Goal: Task Accomplishment & Management: Manage account settings

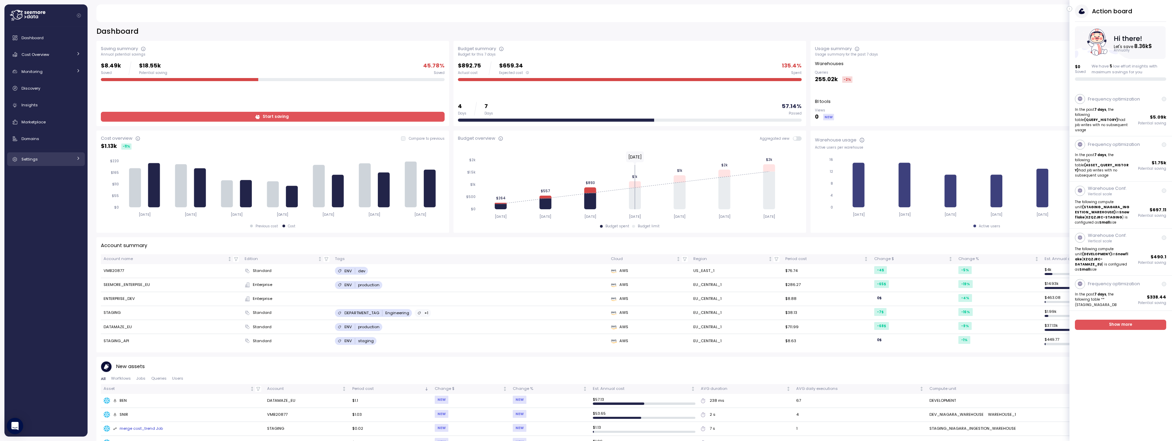
click at [74, 160] on link "Settings" at bounding box center [46, 159] width 78 height 14
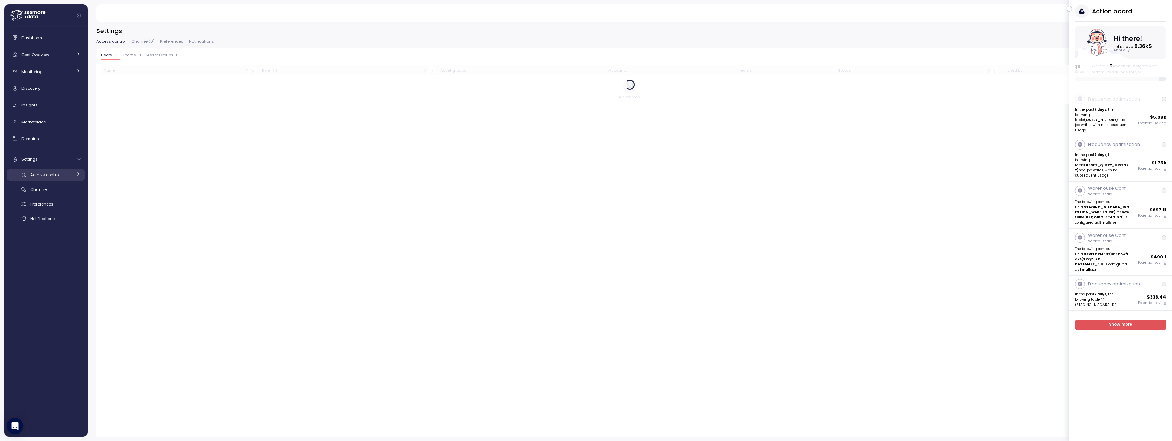
click at [67, 173] on div "Access control" at bounding box center [51, 174] width 42 height 7
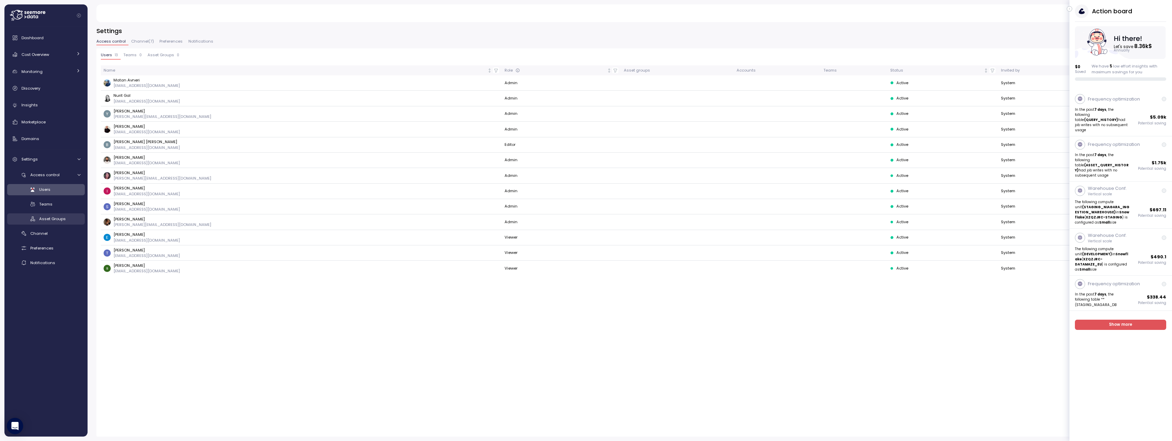
click at [60, 216] on span "Asset Groups" at bounding box center [52, 218] width 27 height 5
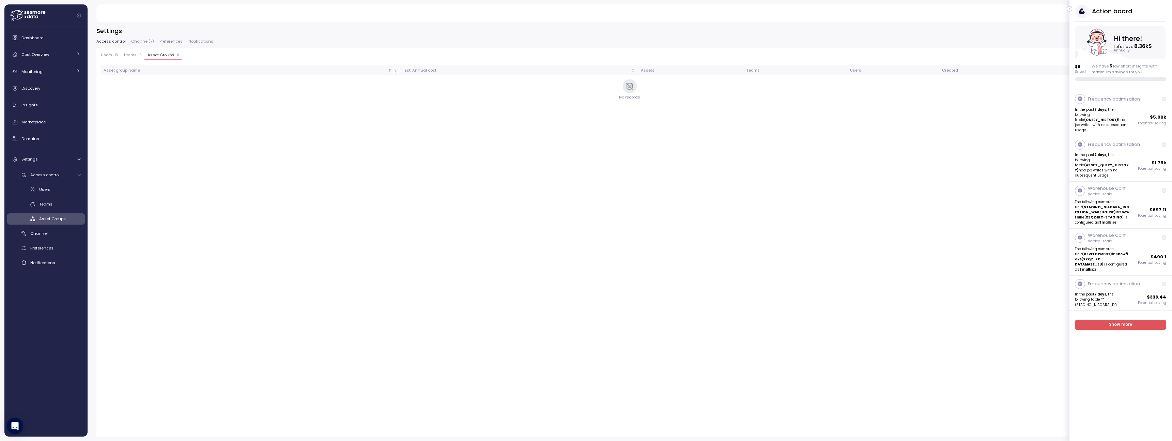
click at [1069, 9] on icon "button" at bounding box center [1069, 9] width 3 height 8
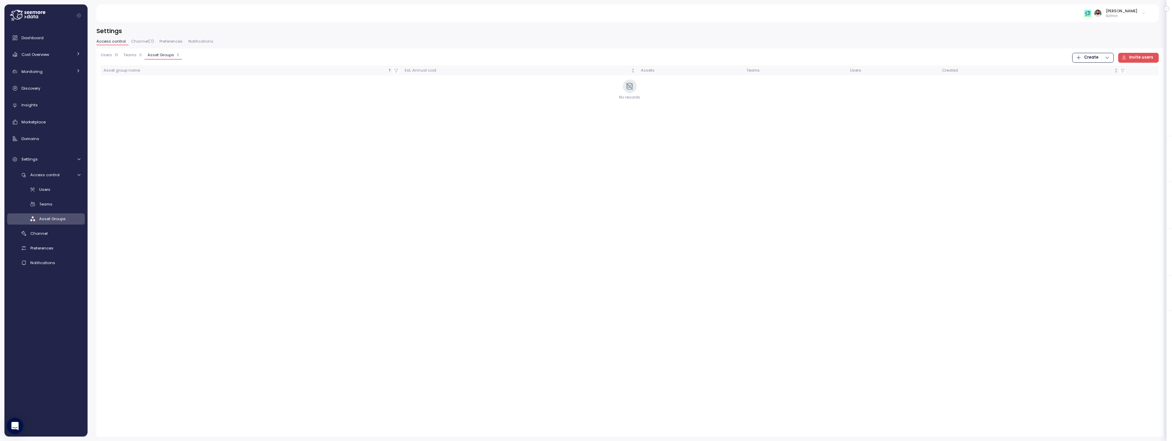
click at [135, 57] on span "Teams" at bounding box center [129, 55] width 13 height 4
click at [115, 54] on p "13" at bounding box center [116, 55] width 3 height 5
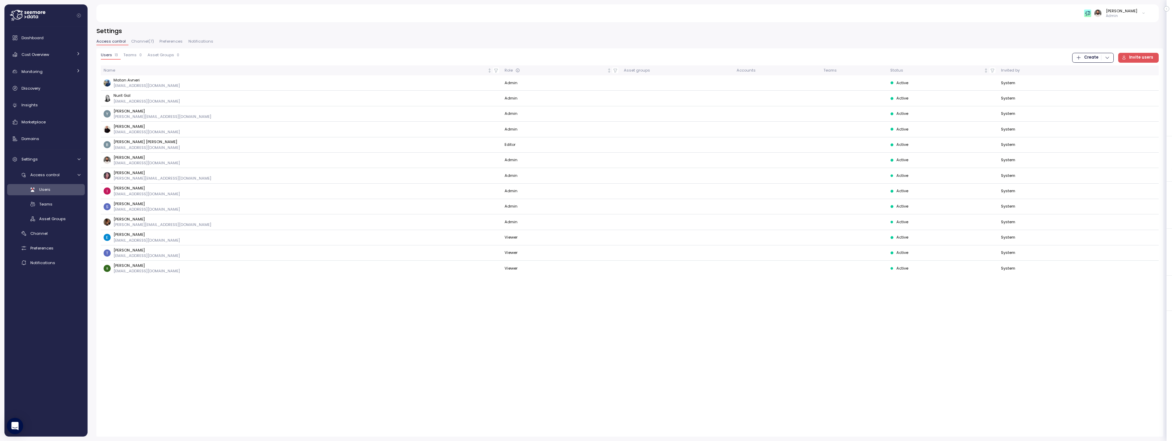
click at [129, 59] on button "Teams 0" at bounding box center [133, 56] width 24 height 7
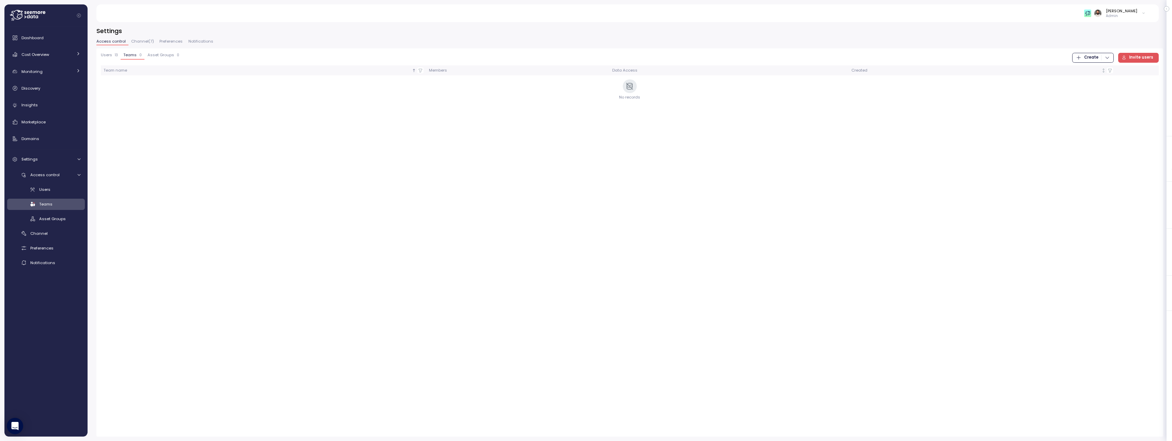
click at [1145, 58] on span "Invite users" at bounding box center [1141, 57] width 24 height 9
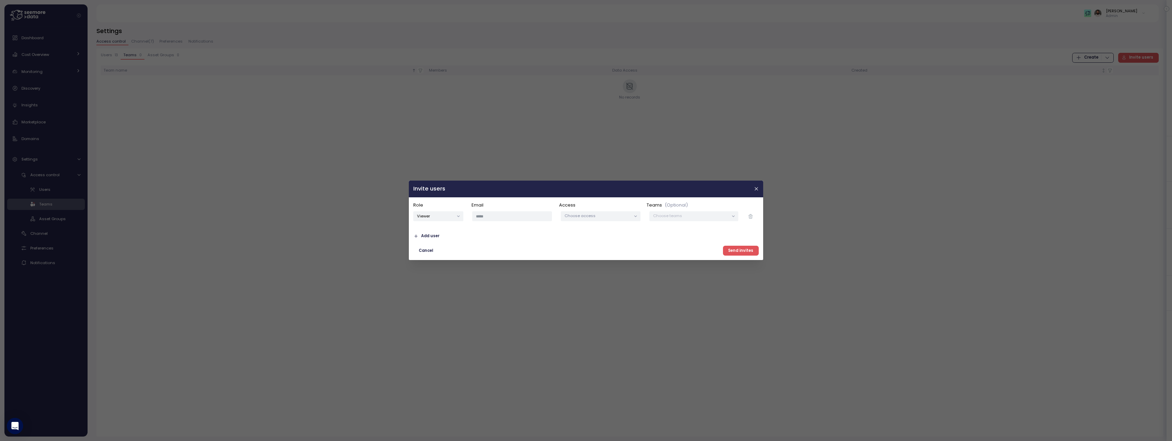
click at [681, 219] on div "Choose teams" at bounding box center [693, 217] width 89 height 10
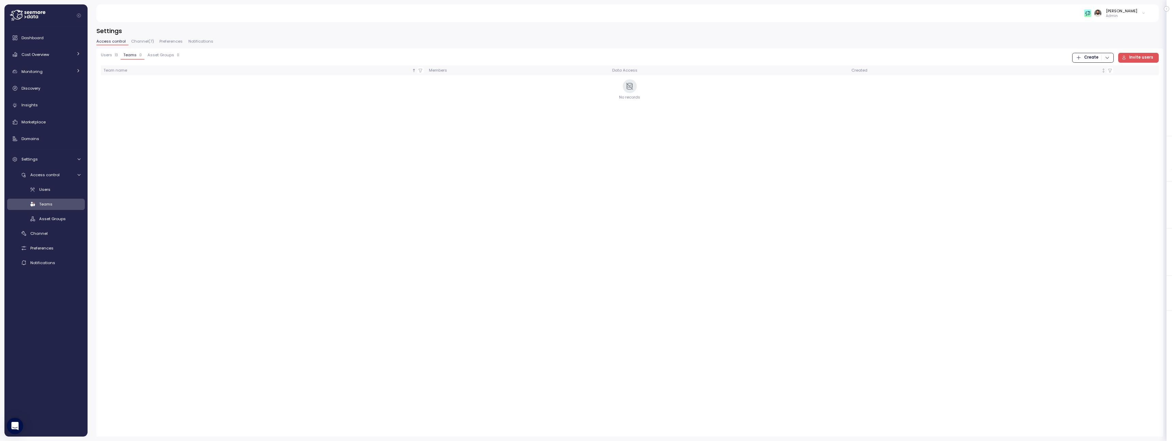
click at [1092, 59] on span "Create" at bounding box center [1091, 57] width 14 height 9
click at [1092, 71] on div "Team" at bounding box center [1099, 71] width 24 height 6
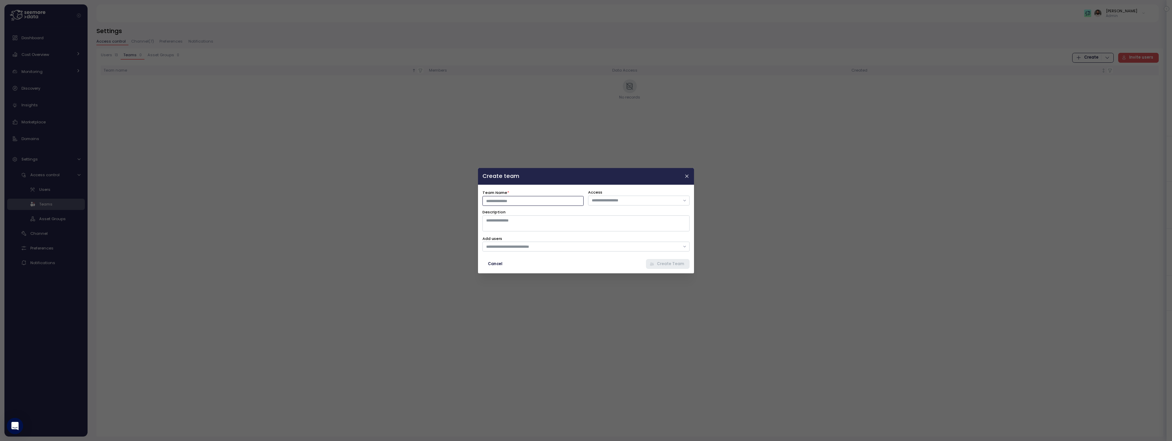
click at [543, 197] on input "Team Name *" at bounding box center [532, 201] width 101 height 10
type input "**********"
click at [668, 196] on div at bounding box center [638, 200] width 101 height 10
click at [687, 177] on icon "button" at bounding box center [686, 175] width 5 height 5
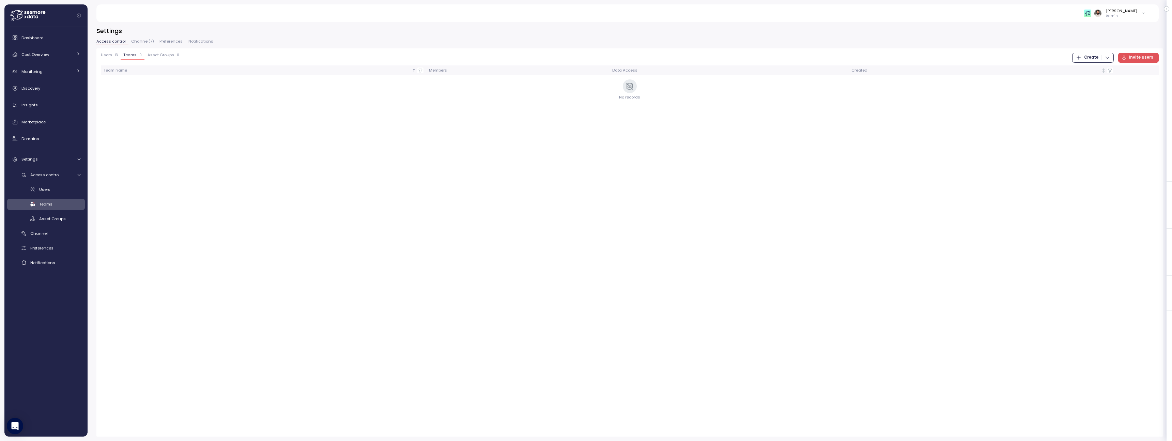
click at [168, 59] on button "Asset Groups 0" at bounding box center [162, 56] width 37 height 7
click at [1090, 56] on span "Create" at bounding box center [1091, 57] width 14 height 9
click at [1097, 79] on div "Asset Group" at bounding box center [1099, 81] width 24 height 6
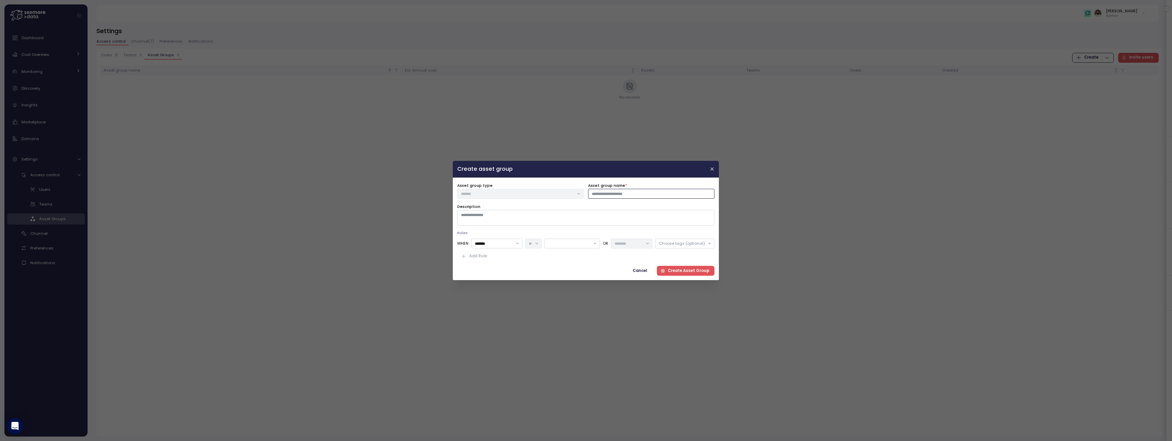
click at [672, 198] on input "Asset group name *" at bounding box center [651, 194] width 126 height 10
click at [623, 194] on input "Asset group name *" at bounding box center [651, 194] width 126 height 10
type input "**********"
click at [585, 209] on div "Description" at bounding box center [585, 214] width 257 height 22
click at [584, 212] on textarea "Description" at bounding box center [585, 218] width 257 height 16
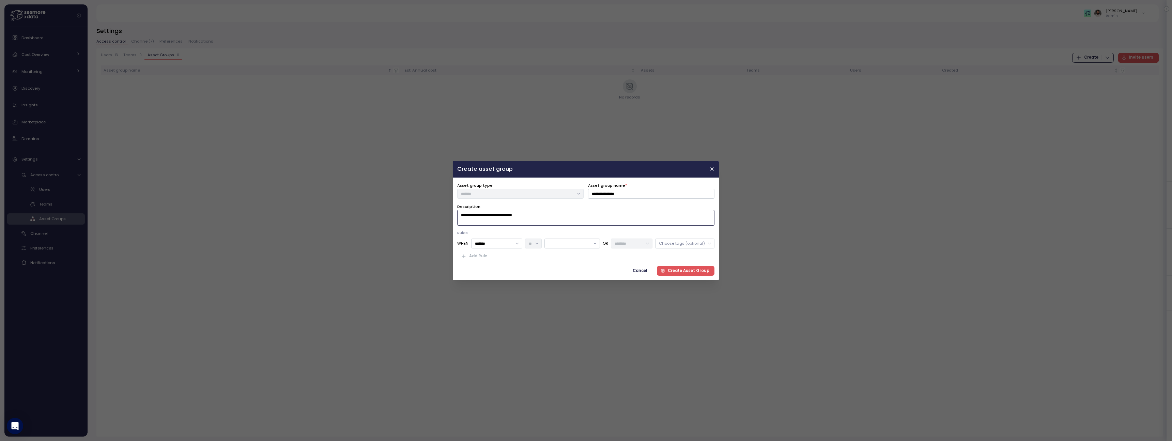
type textarea "**********"
click at [523, 241] on div "WHEN ******* OR Choose tags (optional)" at bounding box center [585, 243] width 257 height 10
click at [558, 246] on div at bounding box center [573, 243] width 56 height 10
click at [664, 249] on div "WHEN ******* OR Choose tags (optional) Add Rule" at bounding box center [585, 249] width 257 height 23
click at [664, 246] on div "Choose tags (optional)" at bounding box center [684, 243] width 59 height 10
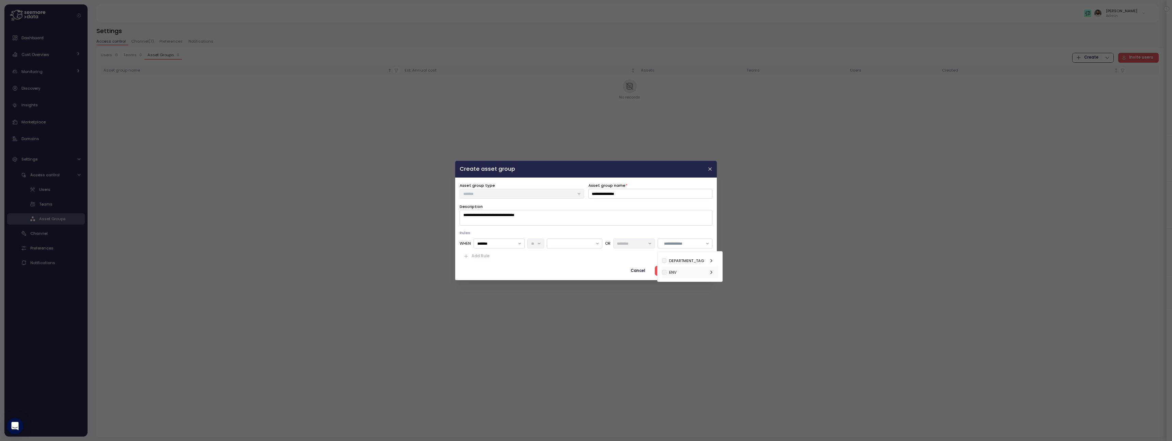
click at [677, 273] on div "ENV" at bounding box center [690, 272] width 56 height 12
click at [690, 288] on div "dev" at bounding box center [684, 285] width 19 height 8
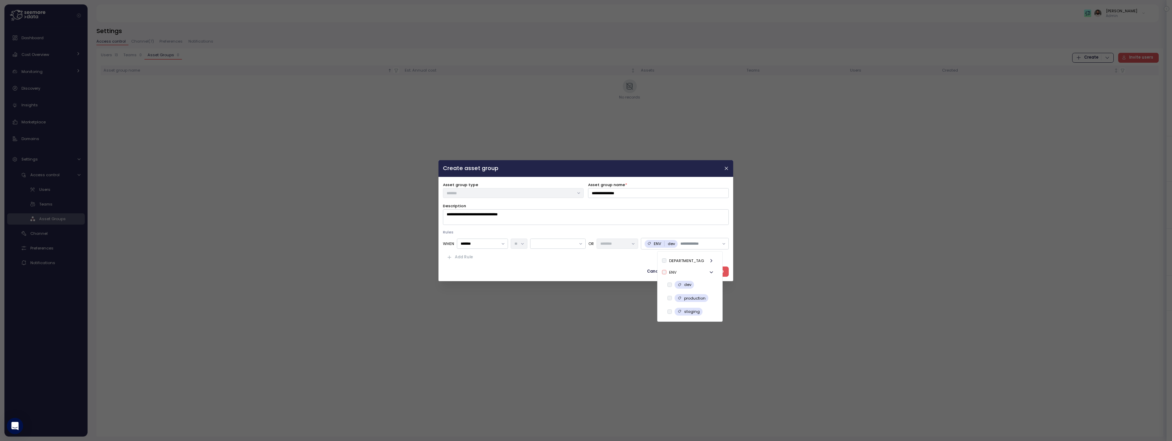
click at [621, 265] on div "**********" at bounding box center [586, 228] width 286 height 95
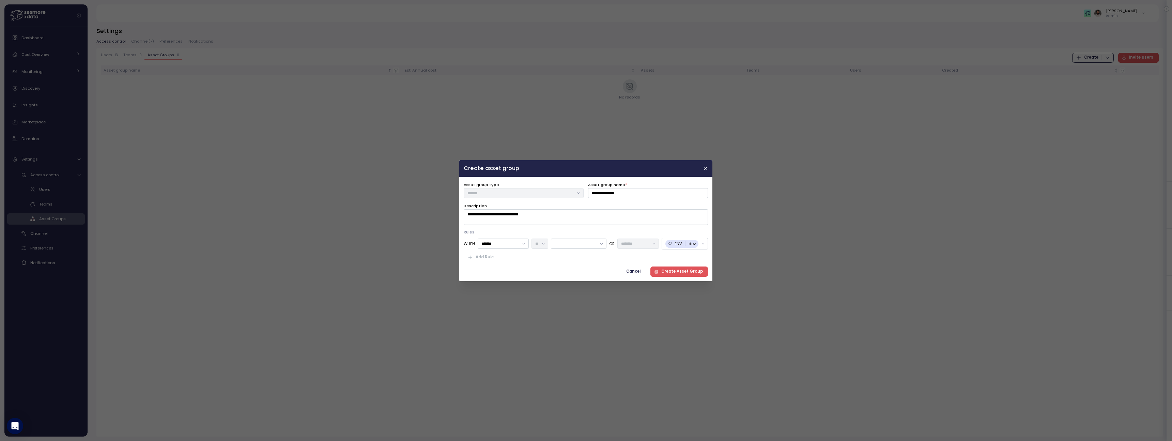
click at [683, 269] on span "Create Asset Group" at bounding box center [682, 271] width 42 height 9
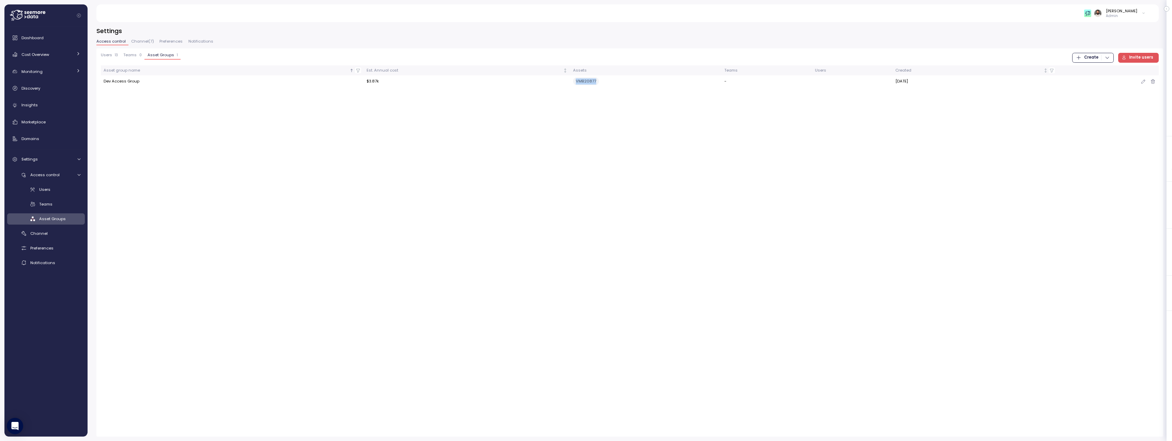
drag, startPoint x: 572, startPoint y: 81, endPoint x: 605, endPoint y: 81, distance: 32.7
click at [605, 81] on div "VMB20877" at bounding box center [646, 81] width 146 height 8
click at [606, 81] on div "VMB20877" at bounding box center [646, 81] width 146 height 8
click at [1143, 82] on icon "button" at bounding box center [1143, 81] width 5 height 8
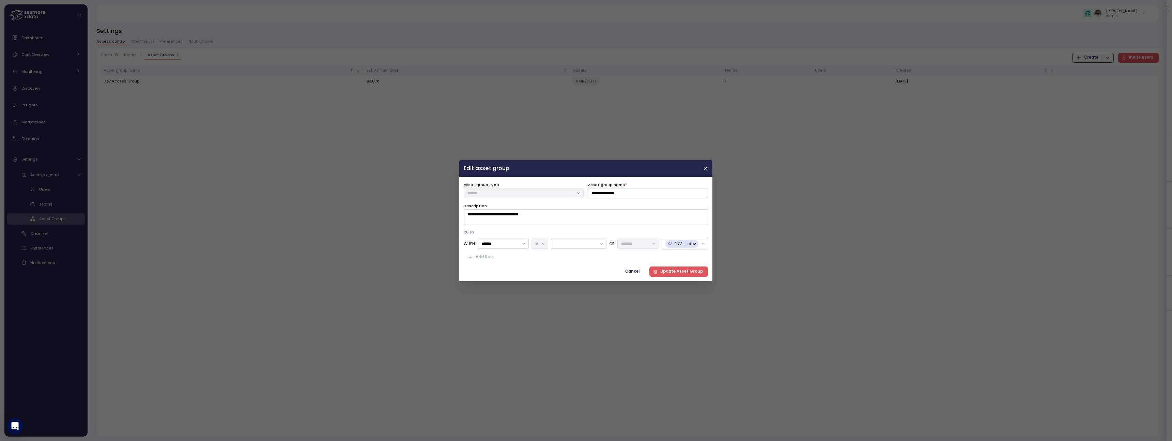
click at [704, 173] on header "Edit asset group" at bounding box center [585, 168] width 253 height 17
click at [706, 167] on icon "button" at bounding box center [705, 168] width 5 height 5
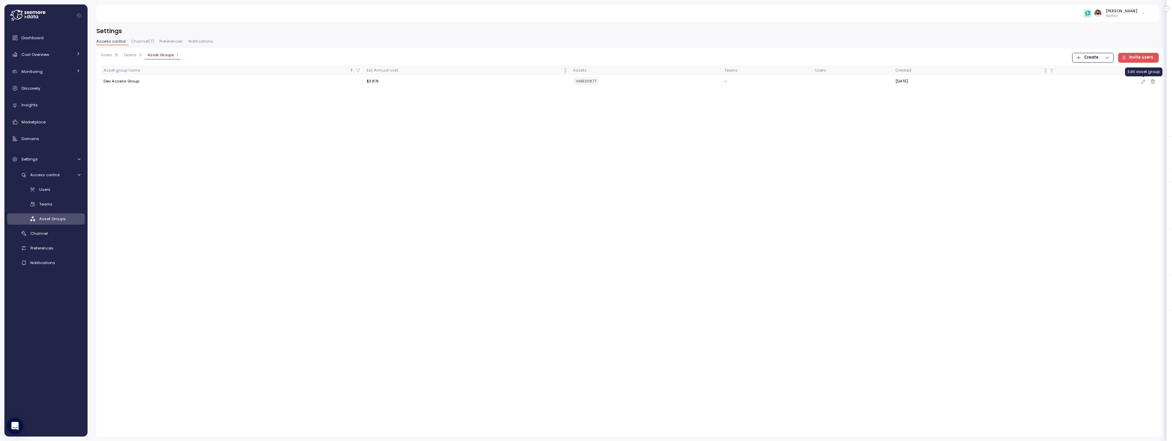
click at [1141, 83] on icon "button" at bounding box center [1143, 81] width 5 height 8
click at [1140, 57] on span "Invite users" at bounding box center [1141, 57] width 24 height 9
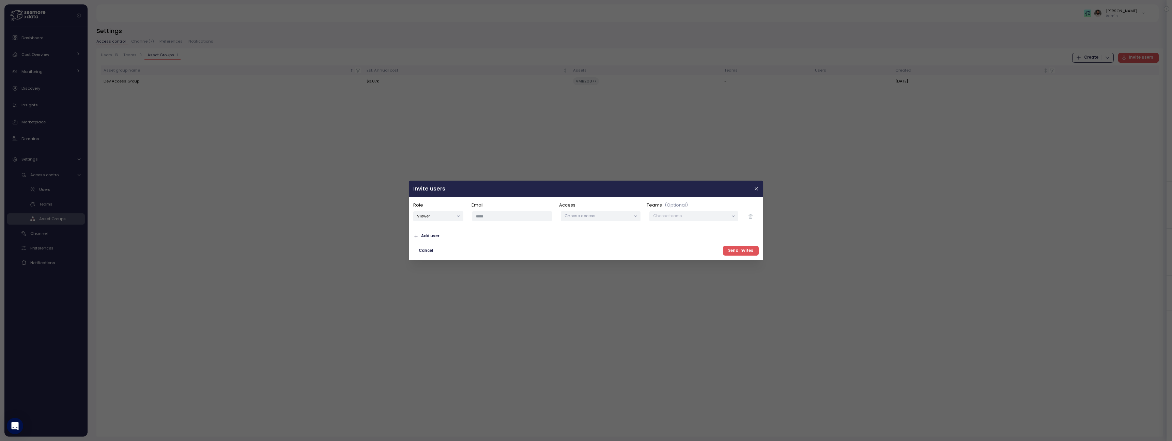
click at [444, 222] on div "Viewer" at bounding box center [438, 216] width 59 height 19
click at [447, 208] on div "Viewer" at bounding box center [438, 216] width 59 height 19
click at [447, 216] on button "Viewer" at bounding box center [438, 217] width 50 height 10
click at [443, 232] on div "Admin" at bounding box center [438, 230] width 47 height 9
click at [525, 217] on input "email" at bounding box center [512, 217] width 80 height 10
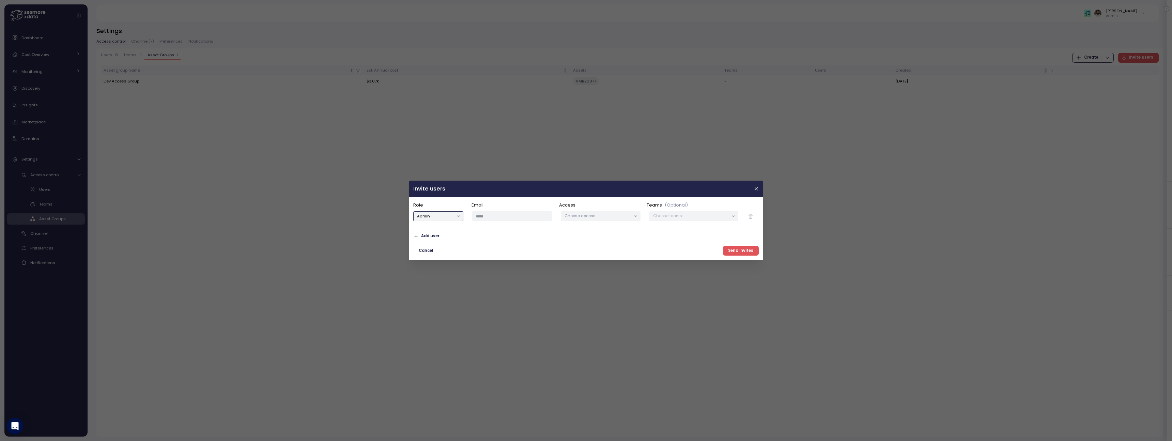
click at [442, 219] on button "Admin" at bounding box center [438, 217] width 50 height 10
type button "admin"
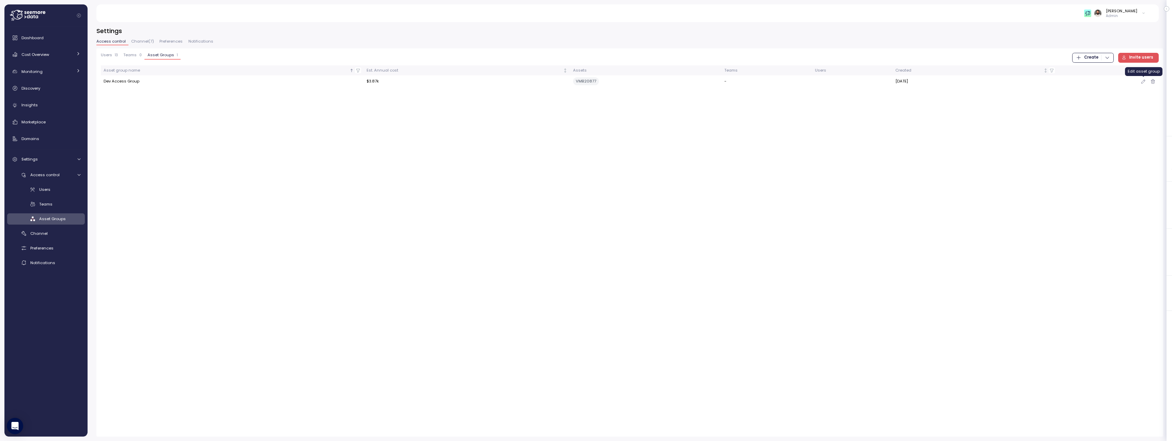
click at [1143, 80] on icon "button" at bounding box center [1143, 81] width 5 height 8
click at [138, 56] on div "Teams 0" at bounding box center [132, 55] width 18 height 5
click at [1095, 57] on span "Create" at bounding box center [1091, 57] width 14 height 9
click at [1095, 70] on div "Team" at bounding box center [1099, 71] width 24 height 6
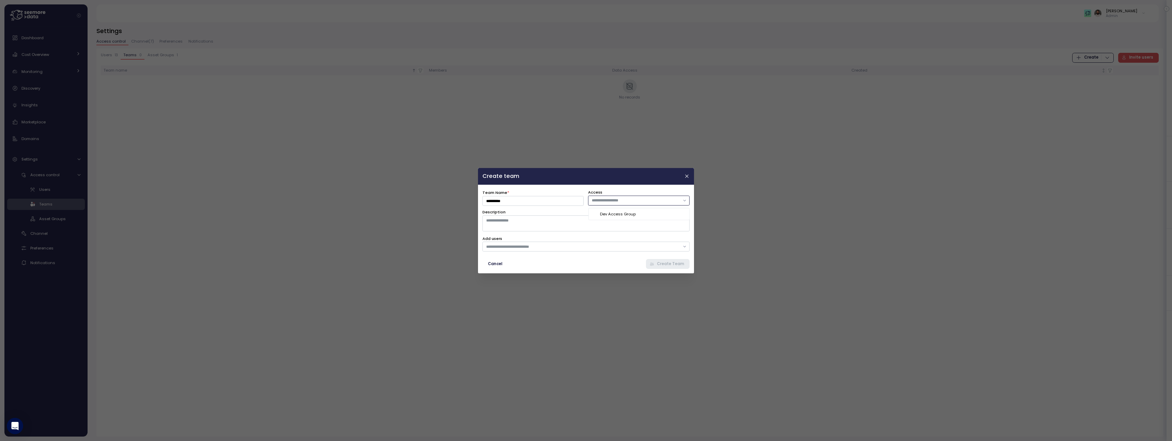
click at [627, 205] on div at bounding box center [638, 200] width 101 height 10
click at [629, 214] on div "Dev Access Group" at bounding box center [643, 214] width 86 height 6
click at [609, 226] on textarea "Description" at bounding box center [585, 223] width 207 height 16
click at [600, 245] on input "text" at bounding box center [583, 246] width 194 height 6
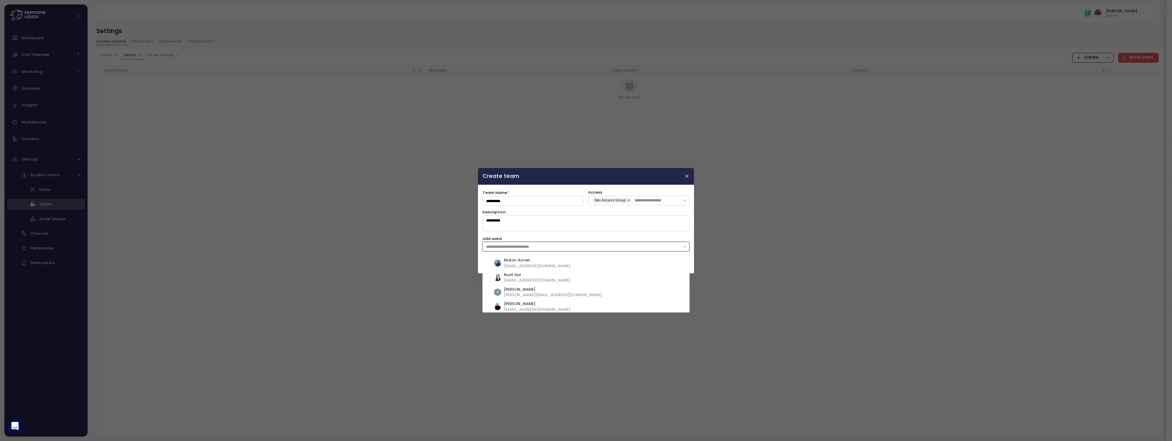
click at [597, 259] on div "Matan Avneri matan@seemoredata.io" at bounding box center [589, 262] width 191 height 11
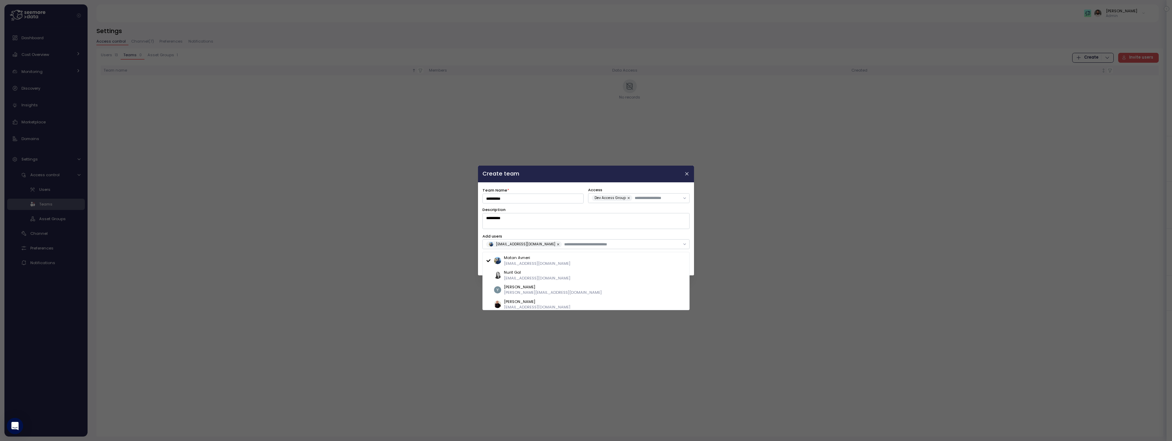
click at [606, 232] on div "**********" at bounding box center [585, 229] width 207 height 84
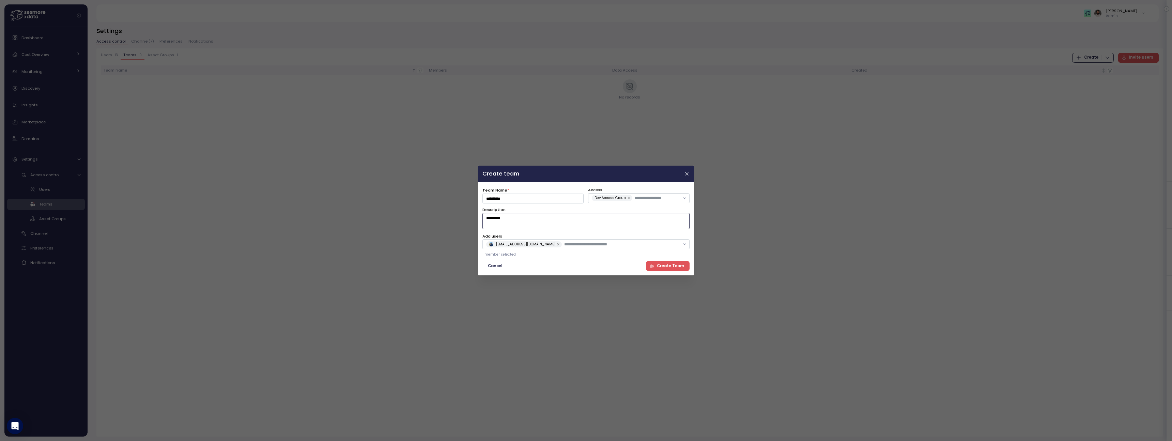
click at [558, 221] on textarea "*********" at bounding box center [585, 221] width 207 height 16
type textarea "**********"
click at [616, 252] on p "1 member selected" at bounding box center [585, 254] width 207 height 5
click at [616, 249] on div "[EMAIL_ADDRESS][DOMAIN_NAME]" at bounding box center [585, 244] width 207 height 10
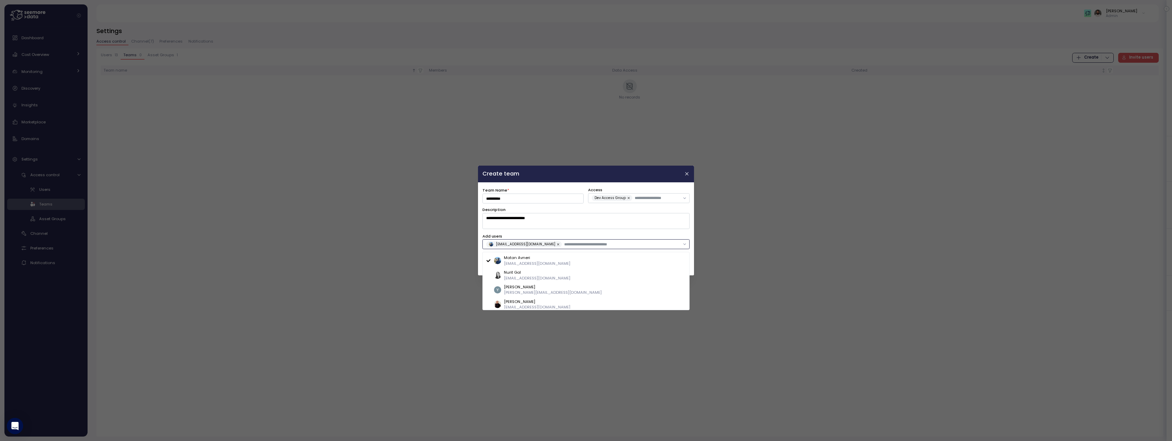
click at [614, 246] on input "text" at bounding box center [621, 244] width 115 height 6
click at [589, 289] on div "Yaniv Leven yaniv@seemoredata.io" at bounding box center [589, 289] width 191 height 11
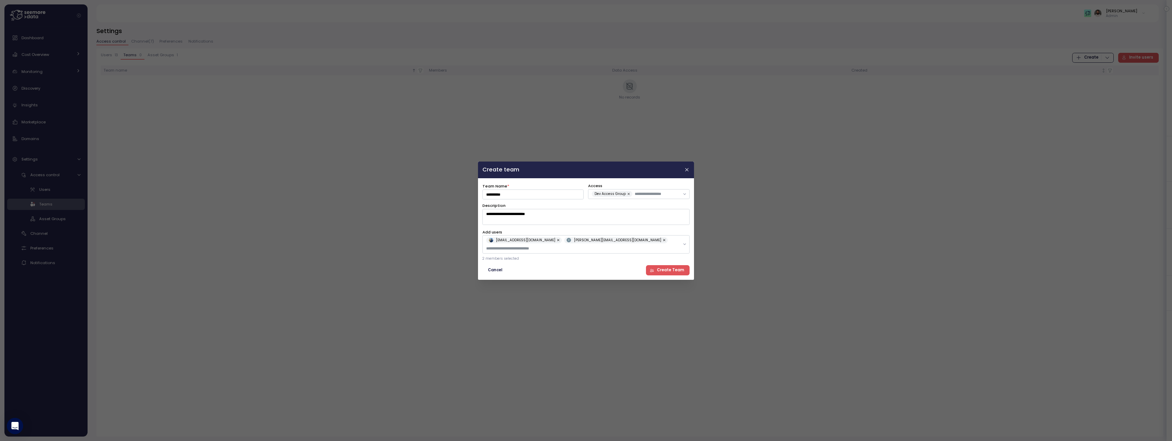
click at [653, 232] on div "**********" at bounding box center [585, 228] width 207 height 93
click at [662, 265] on span "Create Team" at bounding box center [670, 269] width 27 height 9
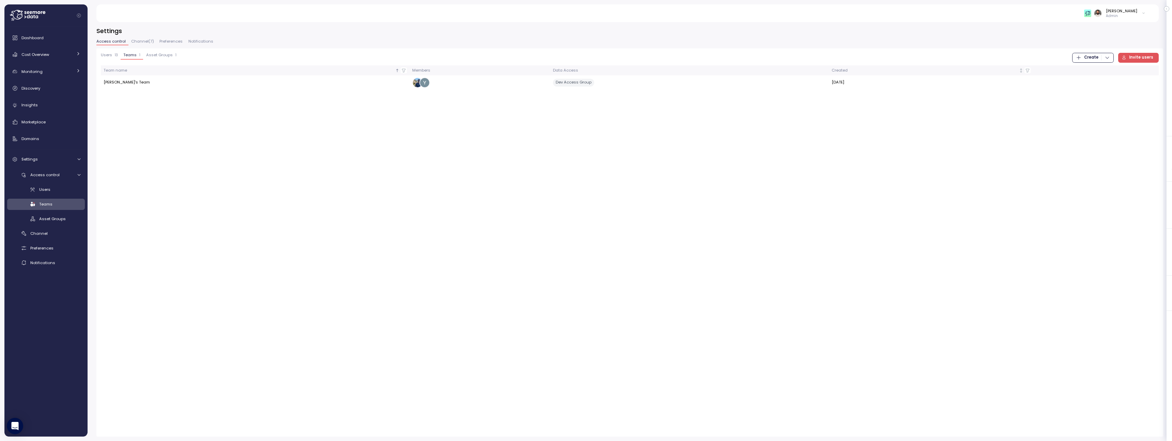
click at [107, 55] on span "Users" at bounding box center [106, 55] width 11 height 4
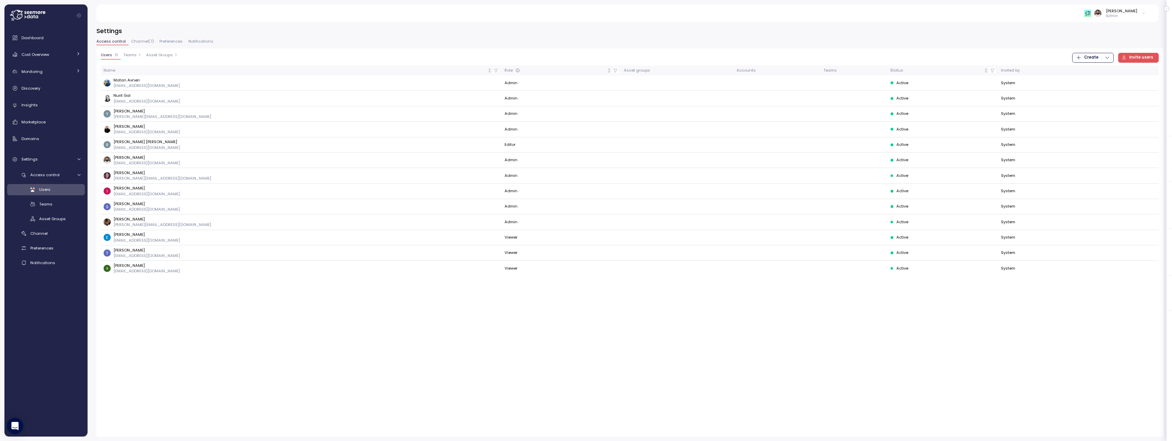
click at [130, 56] on span "Teams" at bounding box center [129, 55] width 13 height 4
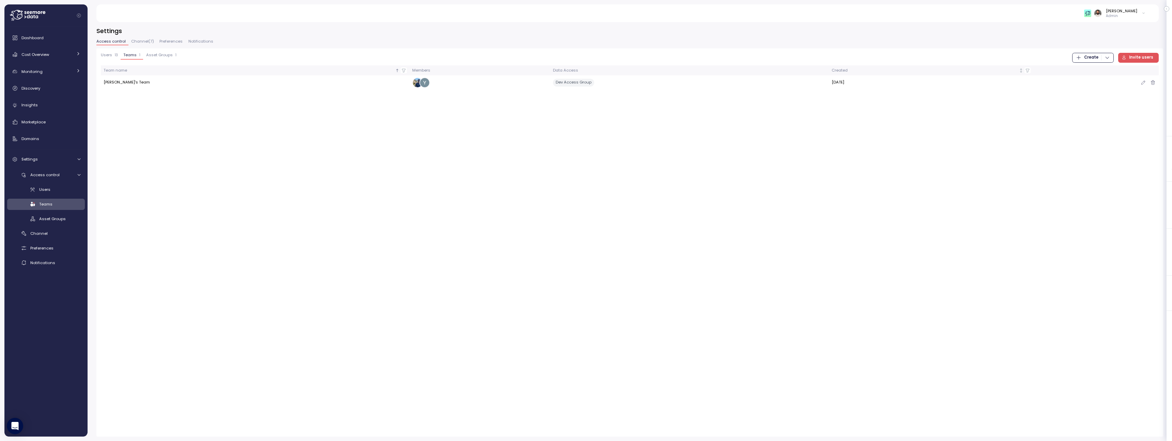
click at [118, 84] on td "[PERSON_NAME]'s Team" at bounding box center [255, 82] width 309 height 14
click at [59, 222] on link "Asset Groups" at bounding box center [46, 218] width 78 height 11
click at [53, 220] on span "Asset Groups" at bounding box center [52, 218] width 27 height 5
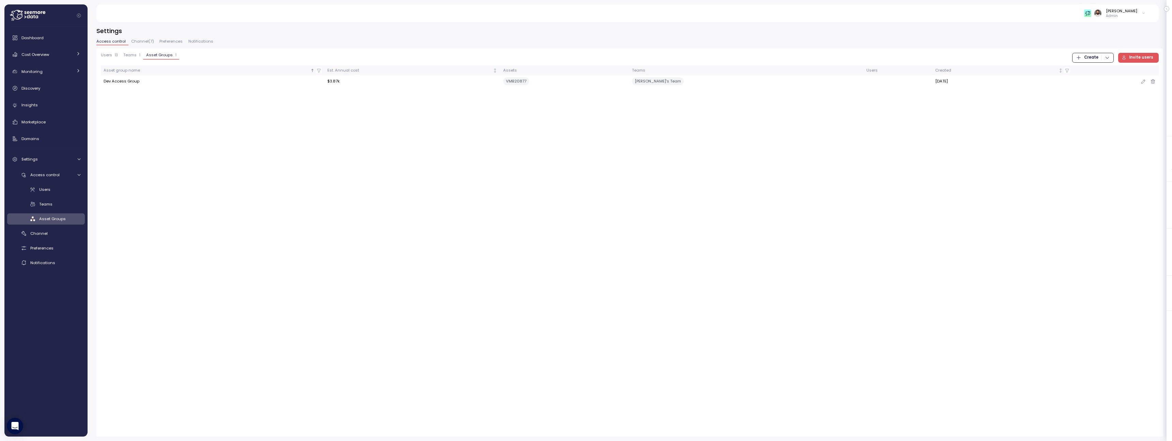
click at [138, 82] on td "Dev Access Group" at bounding box center [213, 81] width 224 height 12
drag, startPoint x: 679, startPoint y: 84, endPoint x: 761, endPoint y: 84, distance: 82.4
click at [761, 84] on td "[PERSON_NAME]'s Team" at bounding box center [746, 81] width 235 height 12
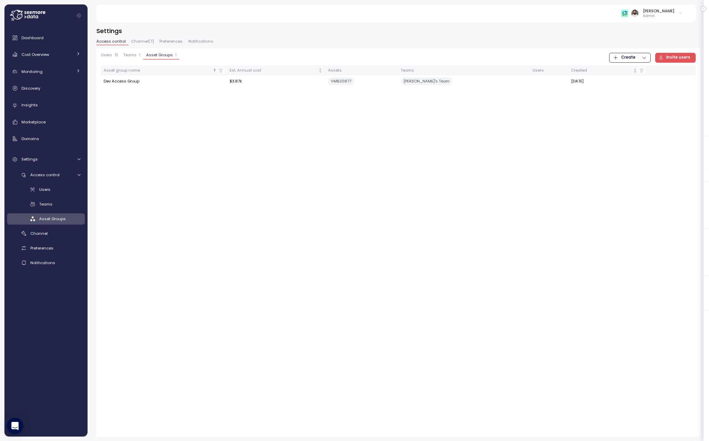
click at [132, 57] on span "Teams" at bounding box center [129, 55] width 13 height 4
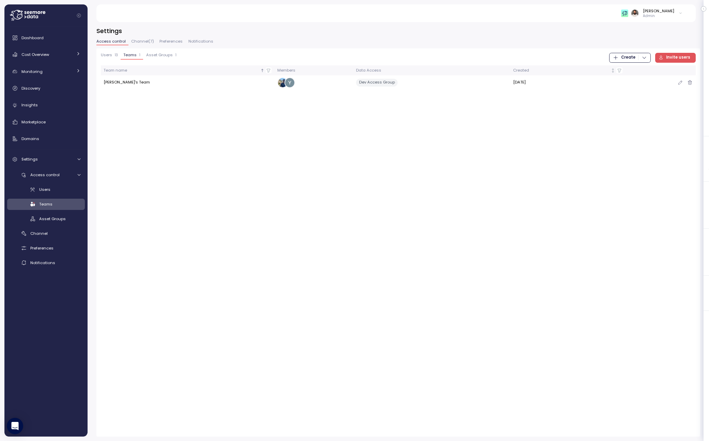
click at [150, 79] on td "[PERSON_NAME]'s Team" at bounding box center [188, 82] width 174 height 14
click at [116, 56] on p "13" at bounding box center [116, 55] width 3 height 5
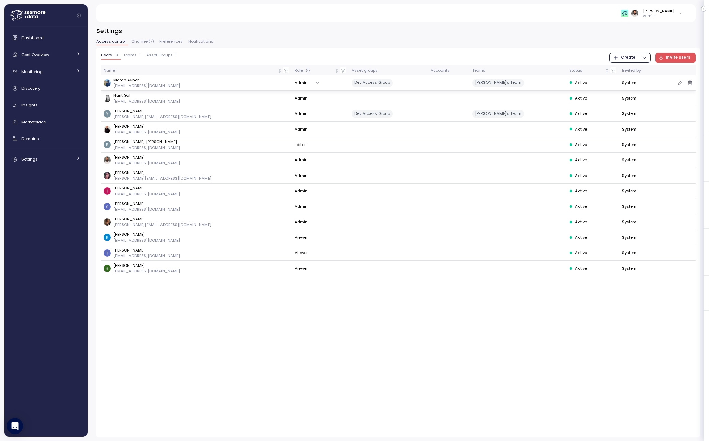
click at [295, 82] on button "Admin" at bounding box center [309, 83] width 28 height 10
click at [208, 84] on div "Matan Avneri [EMAIL_ADDRESS][DOMAIN_NAME]" at bounding box center [197, 82] width 186 height 11
drag, startPoint x: 316, startPoint y: 84, endPoint x: 369, endPoint y: 84, distance: 53.1
click at [369, 84] on div "Dev Access Group" at bounding box center [389, 83] width 74 height 8
click at [352, 83] on div "Dev Access Group" at bounding box center [372, 83] width 41 height 8
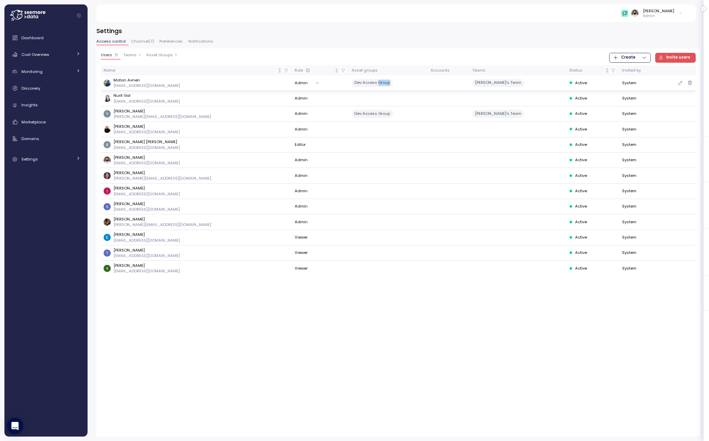
click at [352, 83] on div "Dev Access Group" at bounding box center [372, 83] width 41 height 8
click at [58, 53] on div "Cost Overview" at bounding box center [46, 54] width 51 height 7
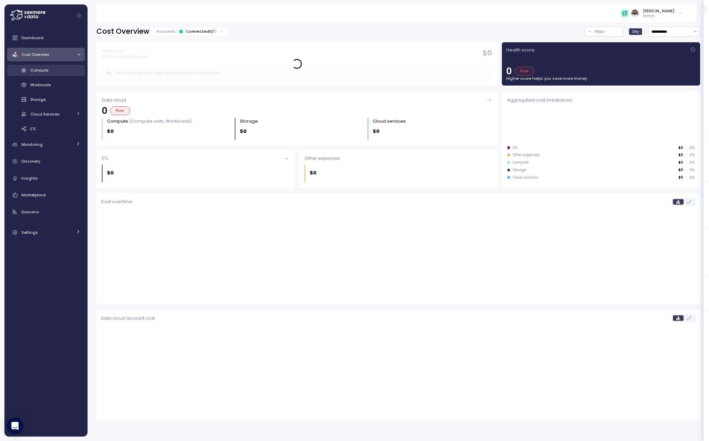
click at [60, 70] on div "Compute" at bounding box center [55, 70] width 50 height 7
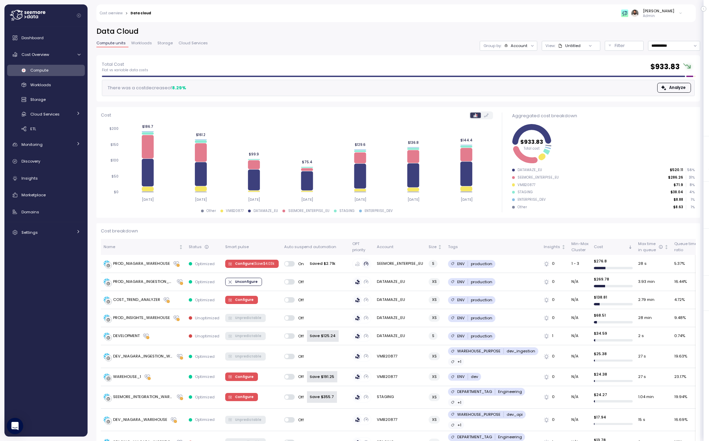
click at [491, 40] on div "**********" at bounding box center [398, 41] width 604 height 29
click at [491, 45] on p "Group by:" at bounding box center [492, 45] width 18 height 5
click at [588, 46] on icon at bounding box center [590, 46] width 4 height 4
click at [579, 46] on div "Untitled" at bounding box center [569, 45] width 22 height 5
click at [619, 43] on p "Filter" at bounding box center [620, 45] width 10 height 7
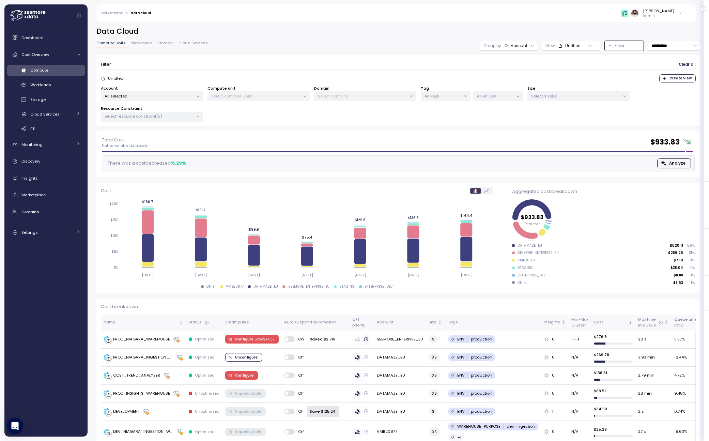
click at [42, 71] on span "Compute" at bounding box center [39, 69] width 18 height 5
click at [43, 58] on link "Cost Overview" at bounding box center [46, 55] width 78 height 14
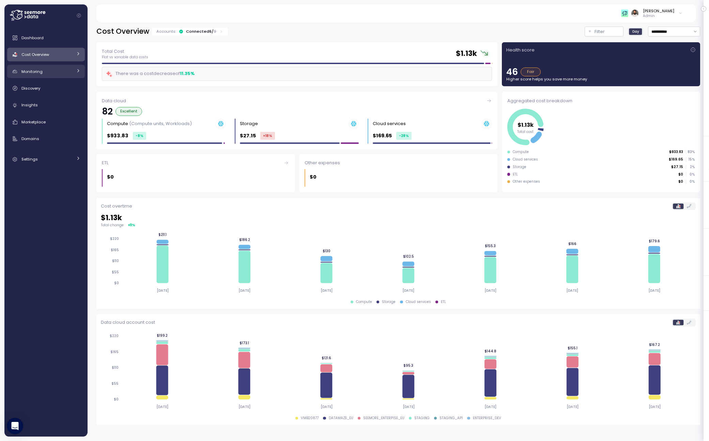
click at [51, 68] on div "Monitoring" at bounding box center [46, 71] width 51 height 7
click at [56, 60] on link "Cost Overview" at bounding box center [46, 55] width 78 height 14
click at [62, 73] on div "Compute" at bounding box center [55, 70] width 50 height 7
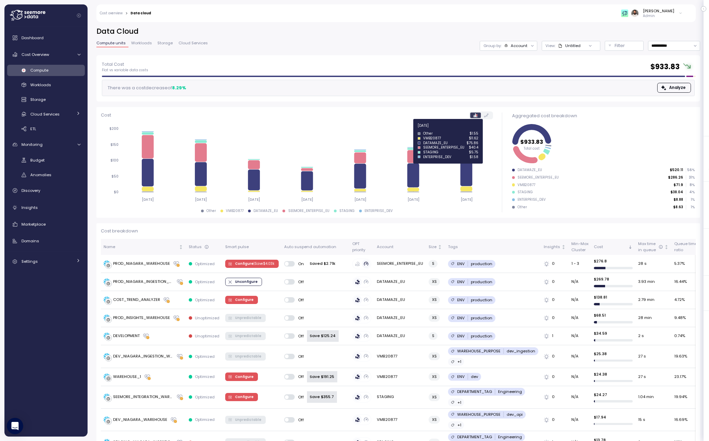
scroll to position [14, 0]
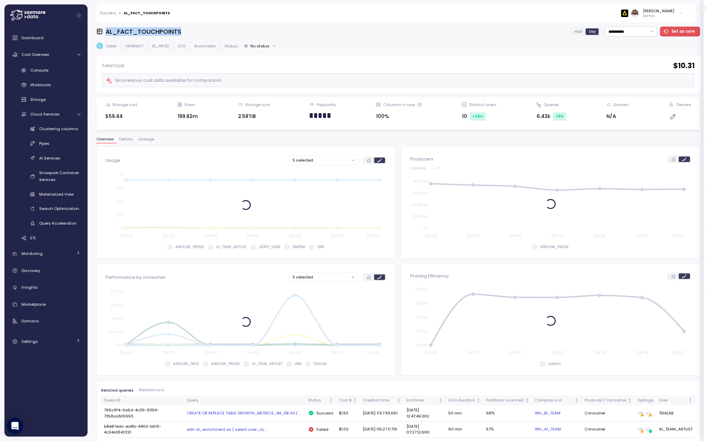
click at [167, 34] on h3 "AL_FACT_TOUCHPOINTS" at bounding box center [144, 31] width 76 height 9
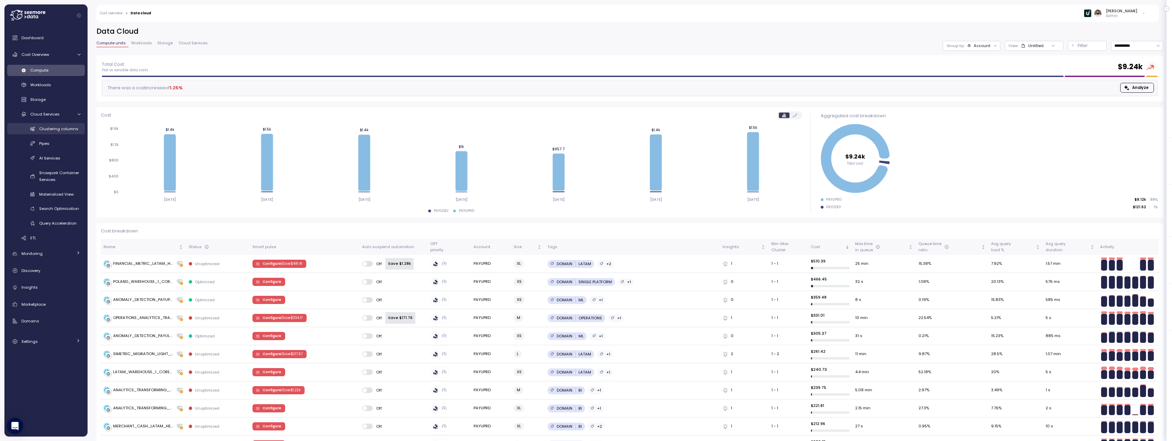
click at [66, 128] on span "Clustering columns" at bounding box center [58, 128] width 39 height 5
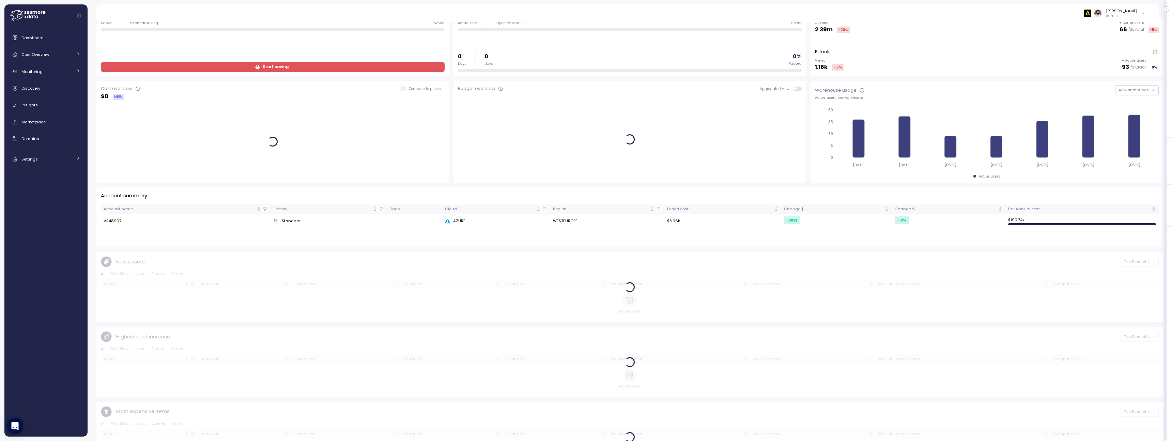
scroll to position [52, 0]
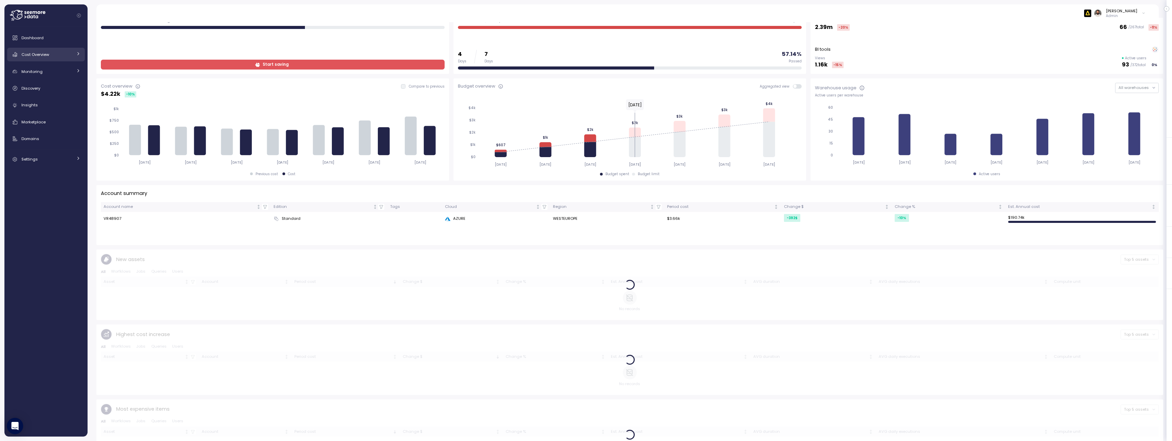
click at [64, 53] on div "Cost Overview" at bounding box center [46, 54] width 51 height 7
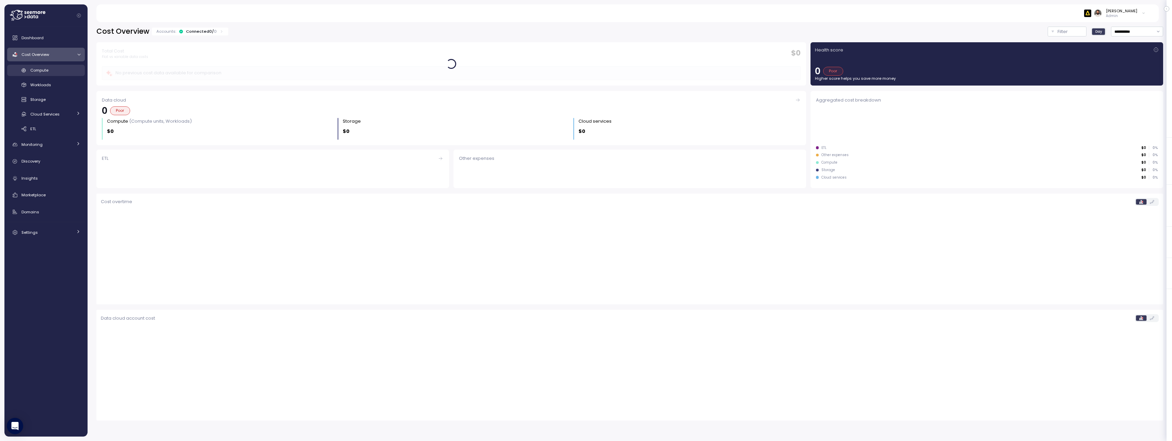
click at [64, 73] on div "Compute" at bounding box center [55, 70] width 50 height 7
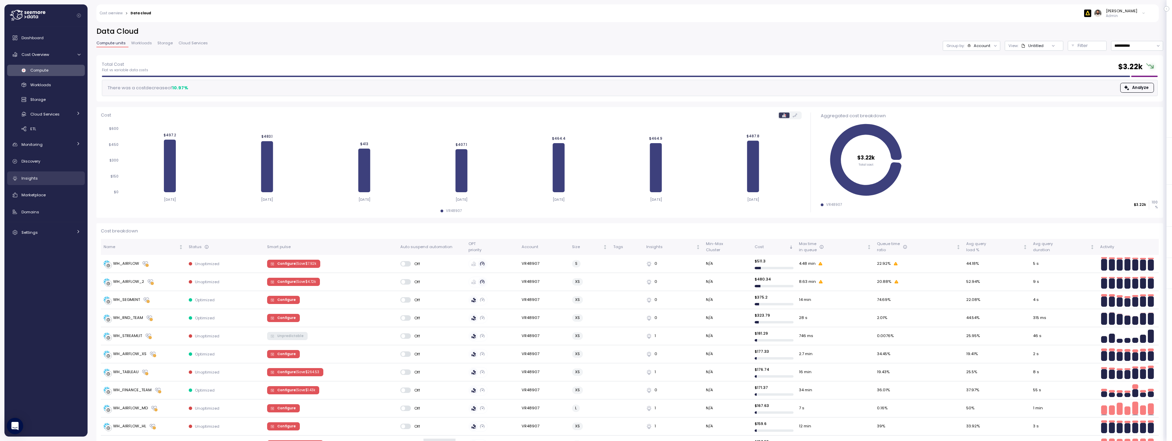
click at [67, 181] on div "Insights" at bounding box center [50, 178] width 59 height 7
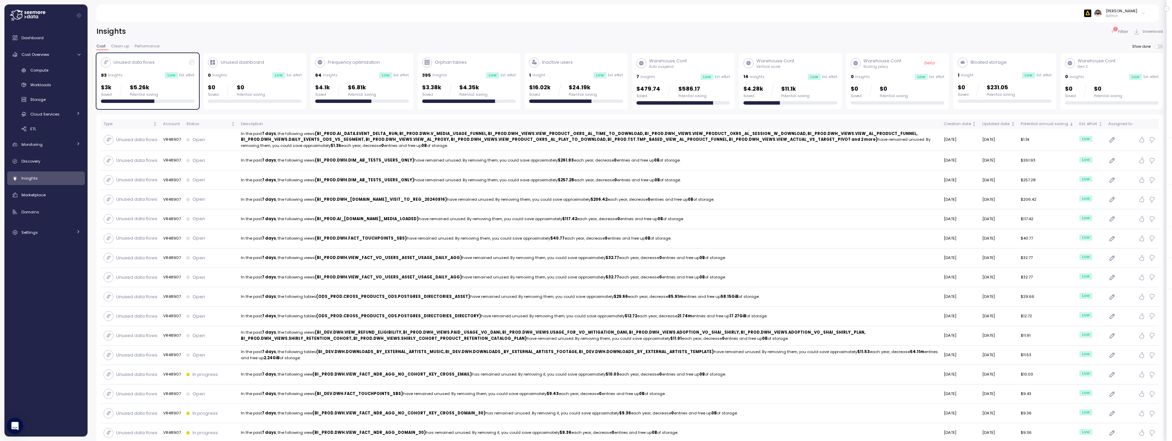
click at [1018, 79] on div "Bloated storage 1 Insight Low Est. effort $0 Saved $231.05 Potential saving" at bounding box center [1005, 81] width 94 height 46
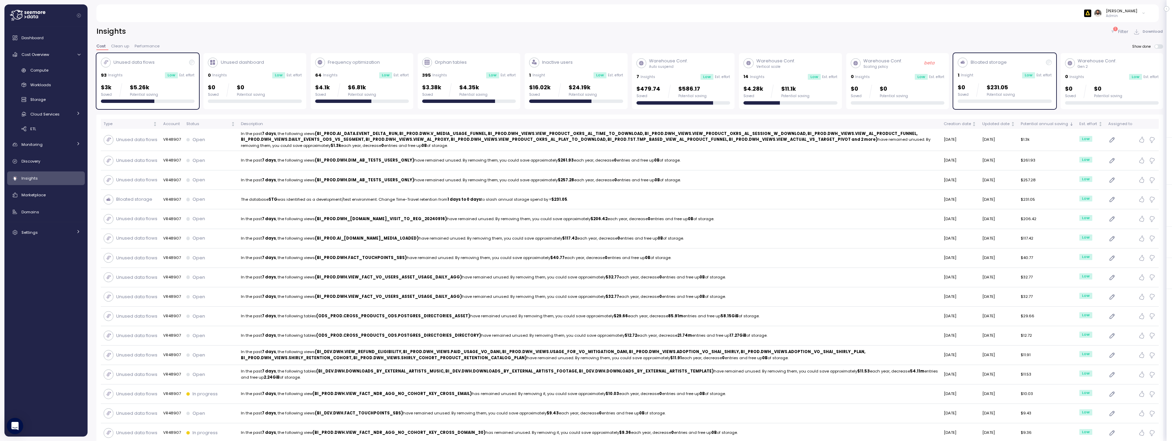
click at [191, 92] on div "$3k Saved $5.26k Potential saving" at bounding box center [148, 90] width 94 height 14
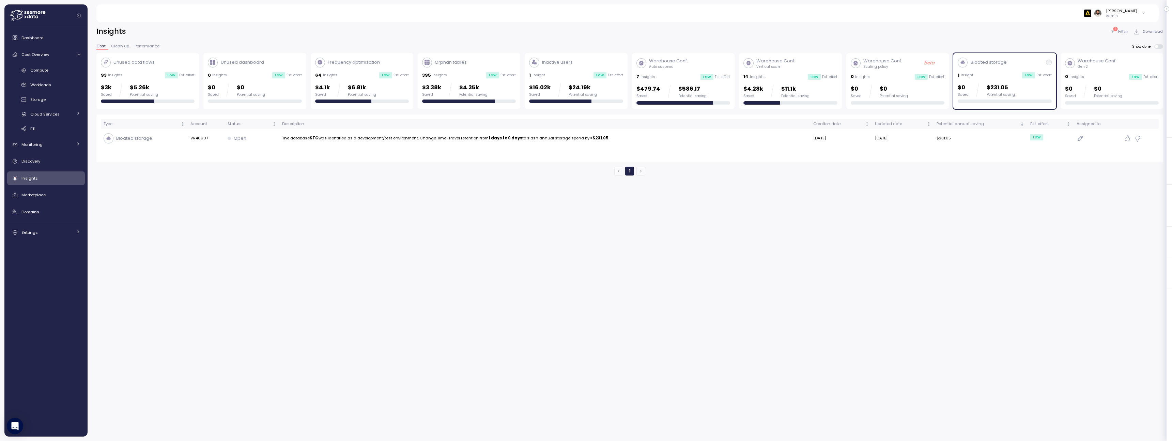
click at [903, 90] on p "$0" at bounding box center [894, 88] width 28 height 9
click at [896, 81] on div "Warehouse Conf. Scaling policy beta 0 Insights Low Est. effort $0 Saved $0 Pote…" at bounding box center [898, 81] width 94 height 47
click at [55, 68] on div "Compute" at bounding box center [55, 70] width 50 height 7
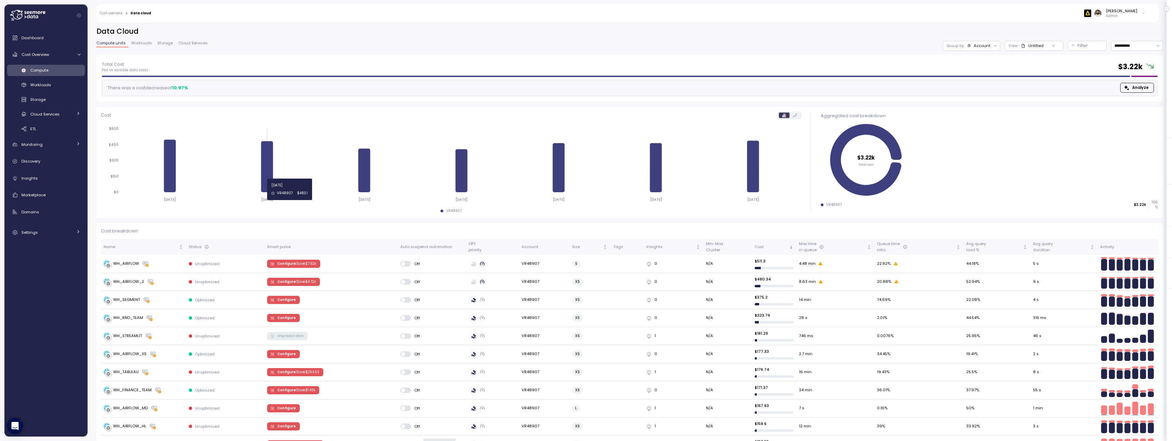
scroll to position [6, 0]
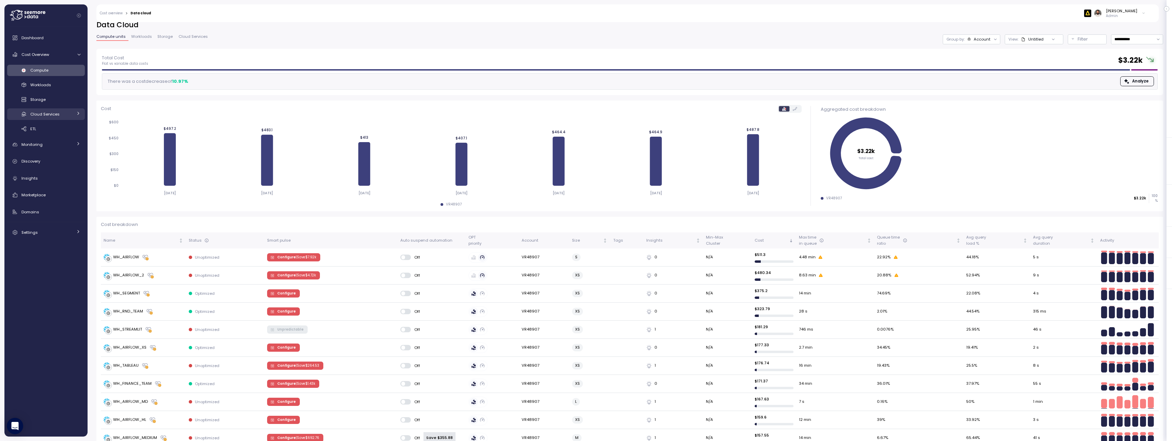
click at [63, 115] on div "Cloud Services" at bounding box center [51, 114] width 42 height 7
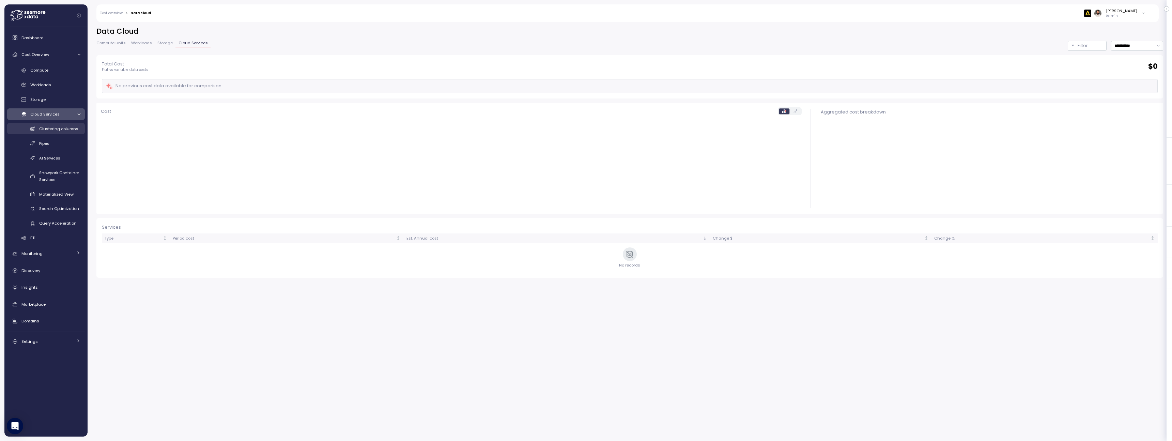
click at [62, 130] on span "Clustering columns" at bounding box center [58, 128] width 39 height 5
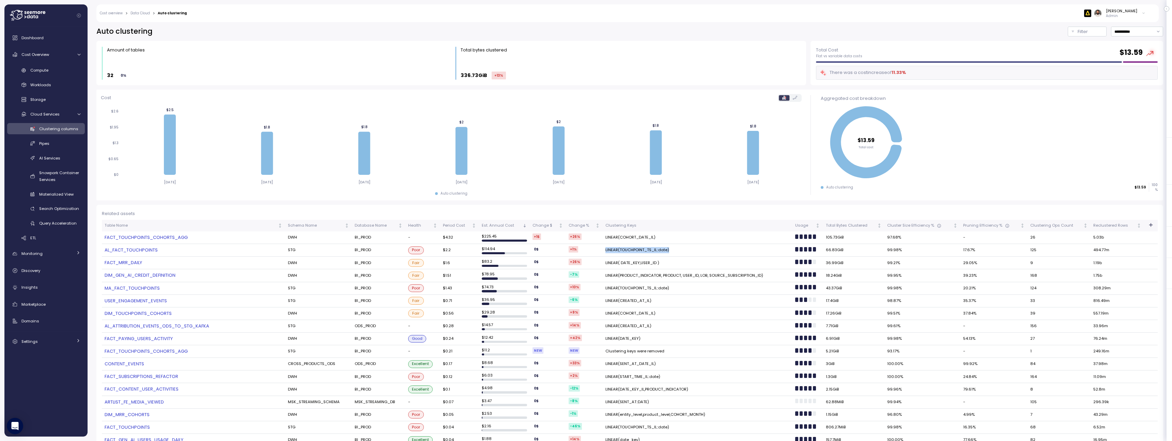
drag, startPoint x: 605, startPoint y: 250, endPoint x: 678, endPoint y: 250, distance: 72.9
click at [678, 250] on td "LINEAR(TOUCHPOINT_TS_IL::date)" at bounding box center [698, 250] width 190 height 13
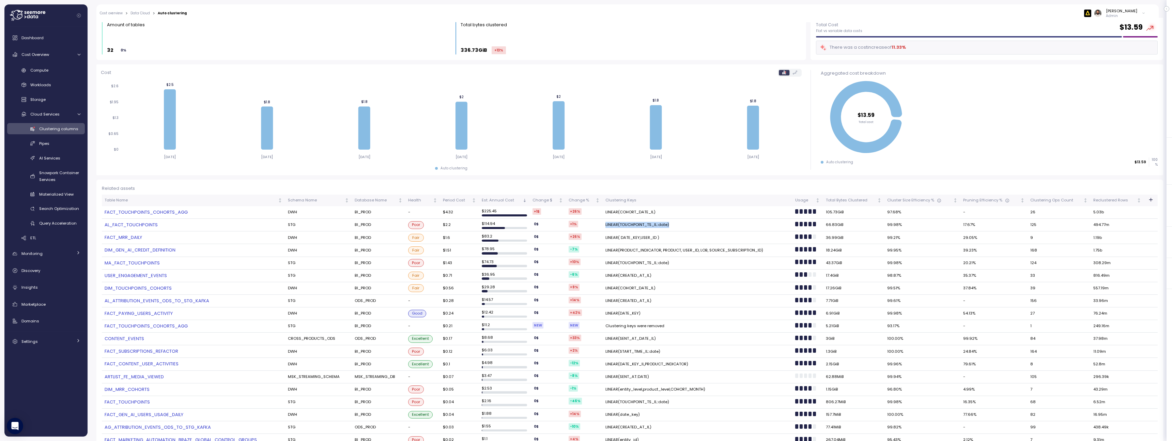
scroll to position [28, 0]
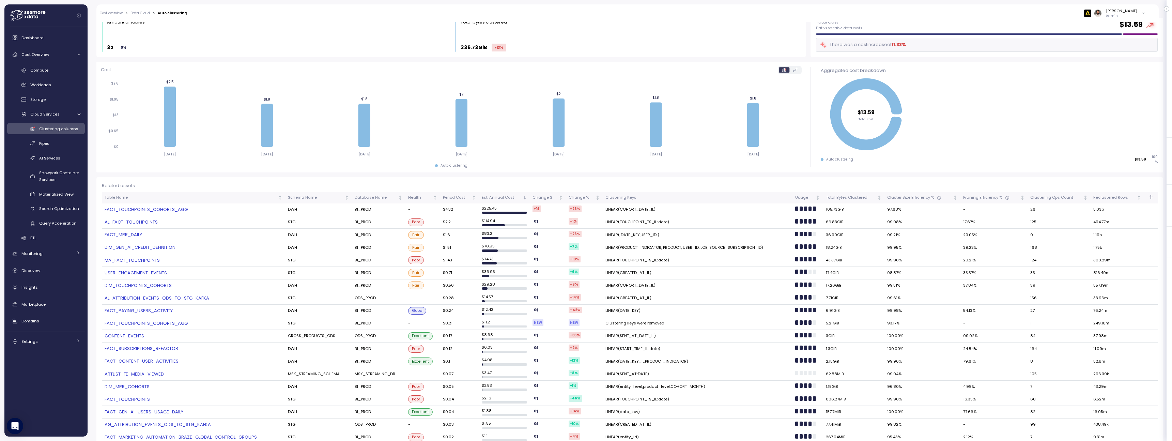
click at [645, 234] on td "LINEAR( DATE_KEY,USER_ID )" at bounding box center [698, 235] width 190 height 13
click at [653, 223] on td "LINEAR(TOUCHPOINT_TS_IL::date)" at bounding box center [698, 222] width 190 height 13
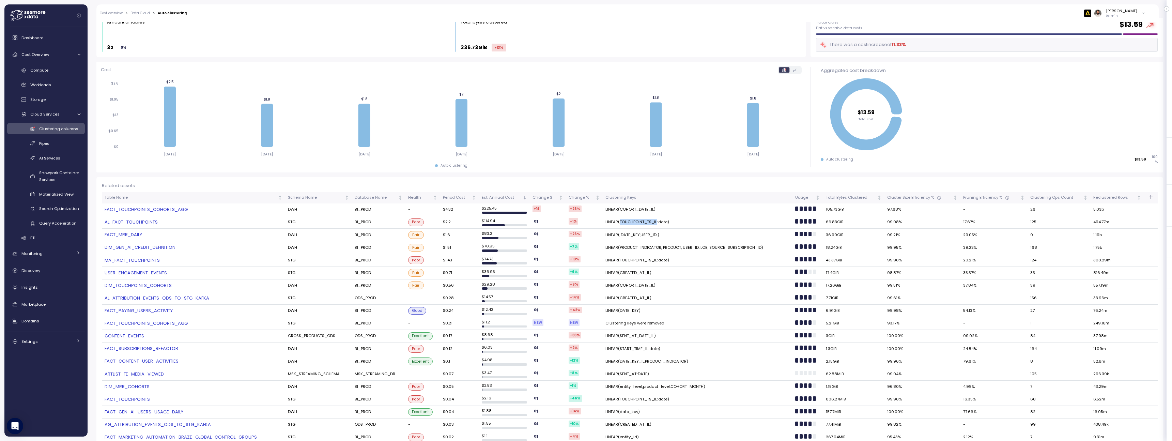
click at [653, 223] on td "LINEAR(TOUCHPOINT_TS_IL::date)" at bounding box center [698, 222] width 190 height 13
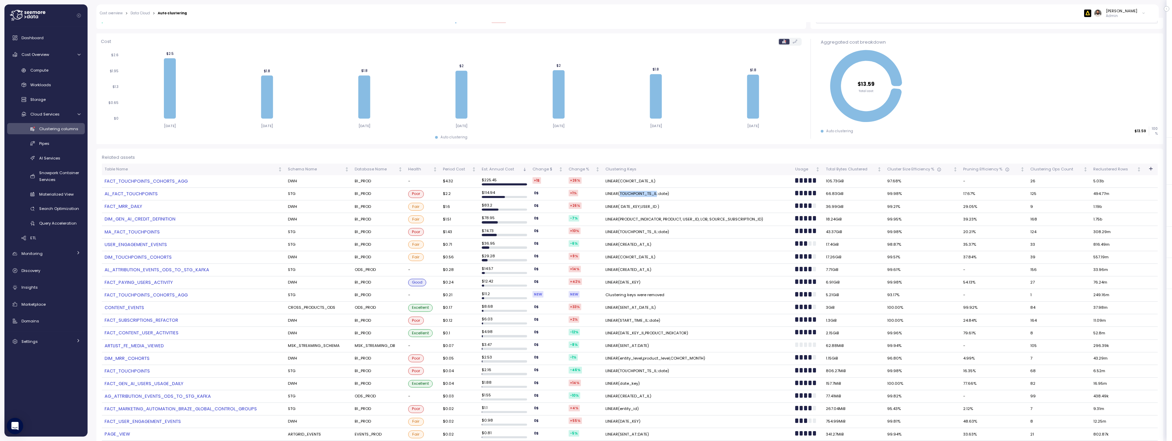
scroll to position [59, 0]
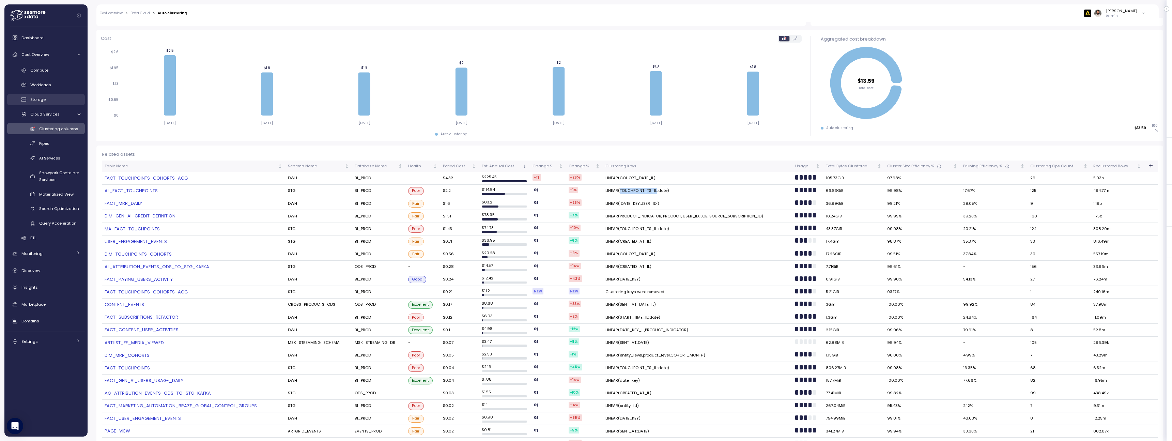
click at [56, 96] on div "Storage" at bounding box center [55, 99] width 50 height 7
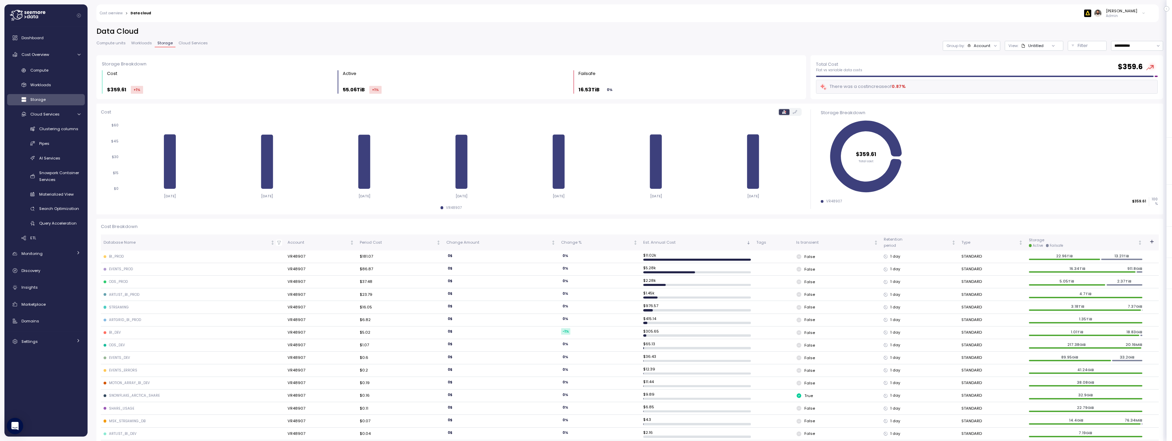
click at [33, 278] on div "Dashboard Cost Overview Compute Workloads Storage Cloud Services Clustering col…" at bounding box center [46, 189] width 78 height 317
click at [33, 285] on span "Insights" at bounding box center [29, 286] width 16 height 5
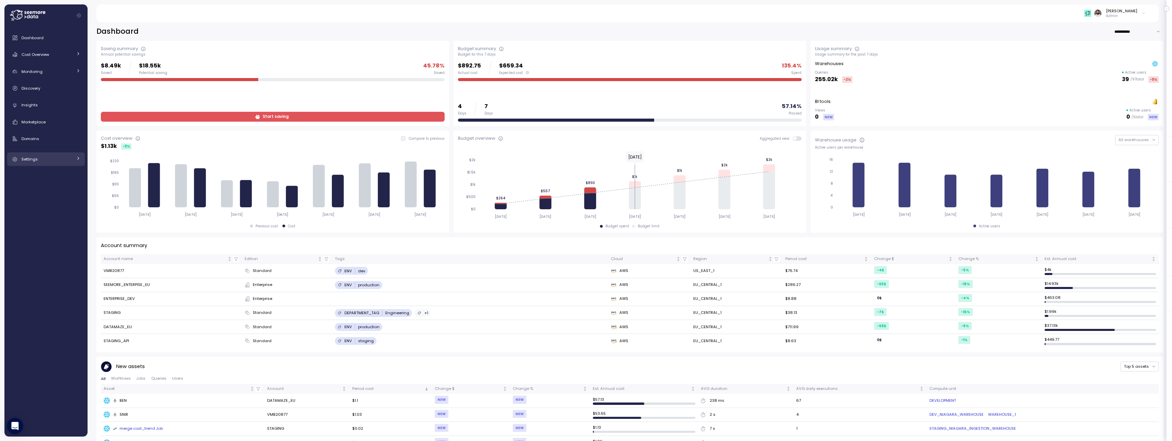
click at [71, 156] on div "Settings" at bounding box center [46, 159] width 51 height 7
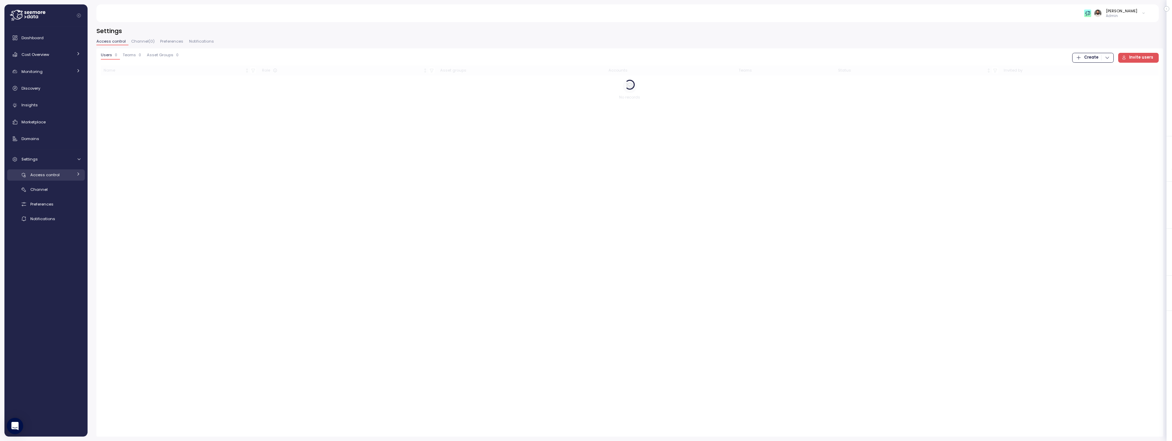
click at [62, 179] on link "Access control" at bounding box center [46, 174] width 78 height 11
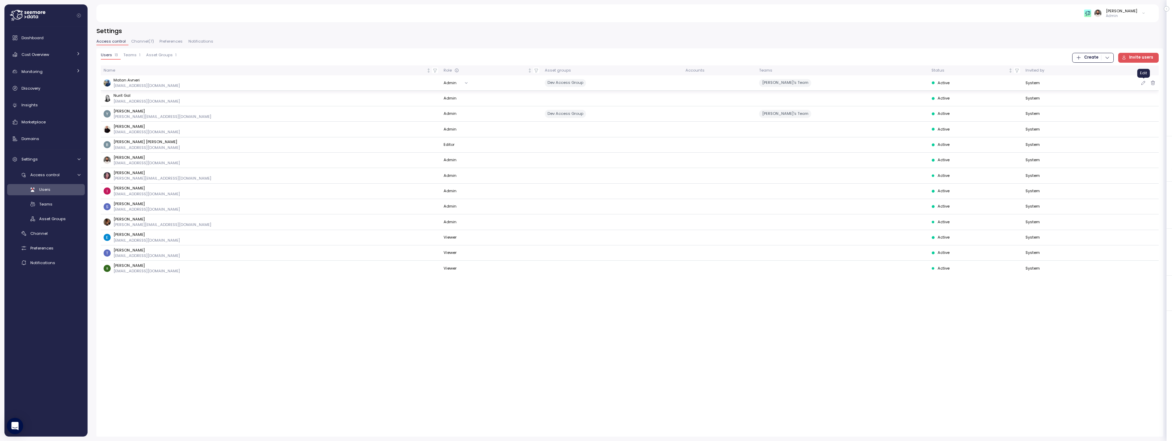
click at [1143, 83] on icon "button" at bounding box center [1143, 83] width 5 height 8
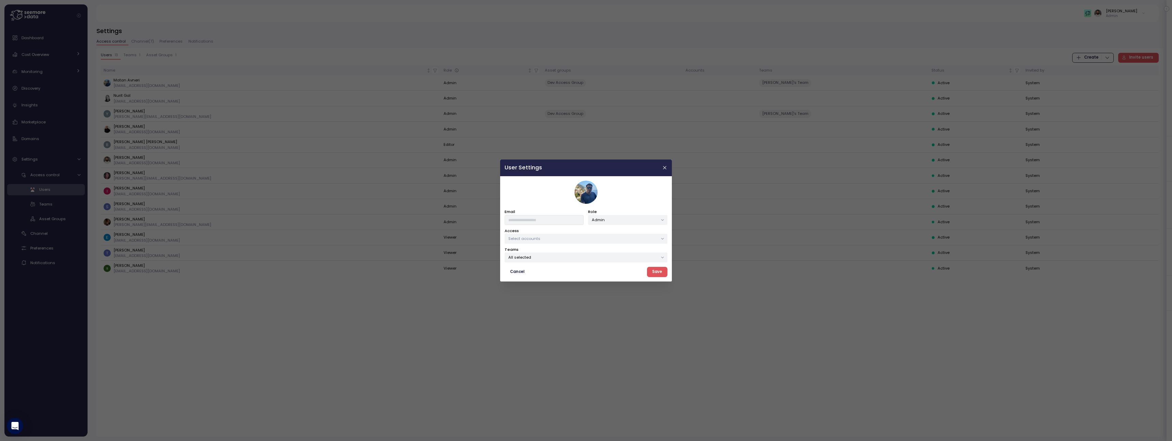
click at [590, 194] on img at bounding box center [585, 192] width 23 height 23
click at [611, 222] on button "Admin" at bounding box center [627, 220] width 79 height 10
click at [661, 168] on button "button" at bounding box center [665, 168] width 8 height 8
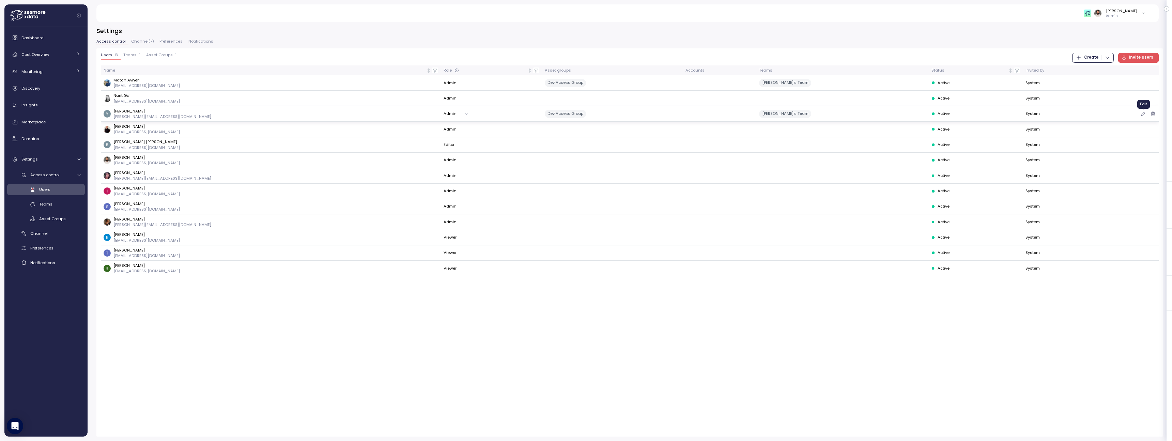
click at [1142, 117] on button "button" at bounding box center [1143, 114] width 6 height 6
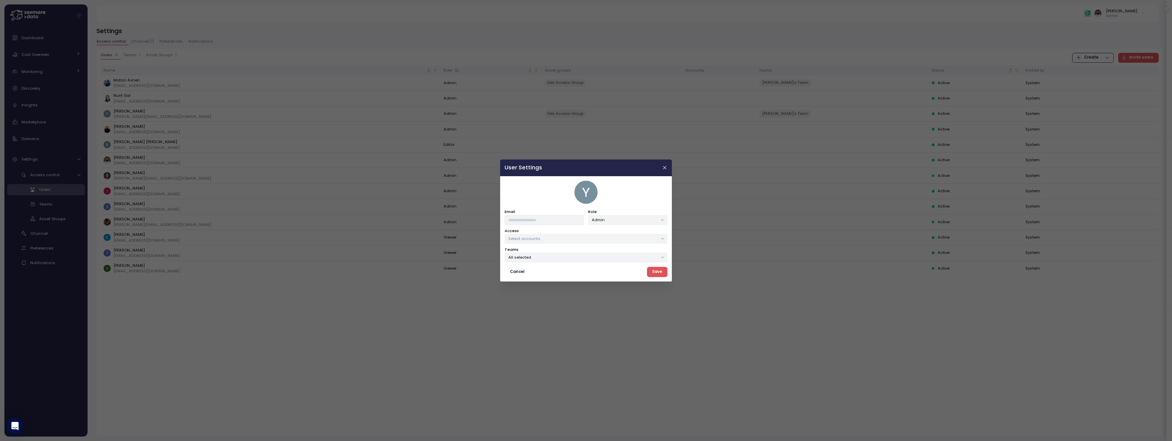
click at [616, 239] on p "Select accounts" at bounding box center [582, 238] width 149 height 5
click at [613, 240] on p "Select accounts" at bounding box center [582, 238] width 149 height 5
click at [601, 260] on div "All selected" at bounding box center [586, 257] width 163 height 10
click at [664, 170] on icon "button" at bounding box center [664, 167] width 5 height 5
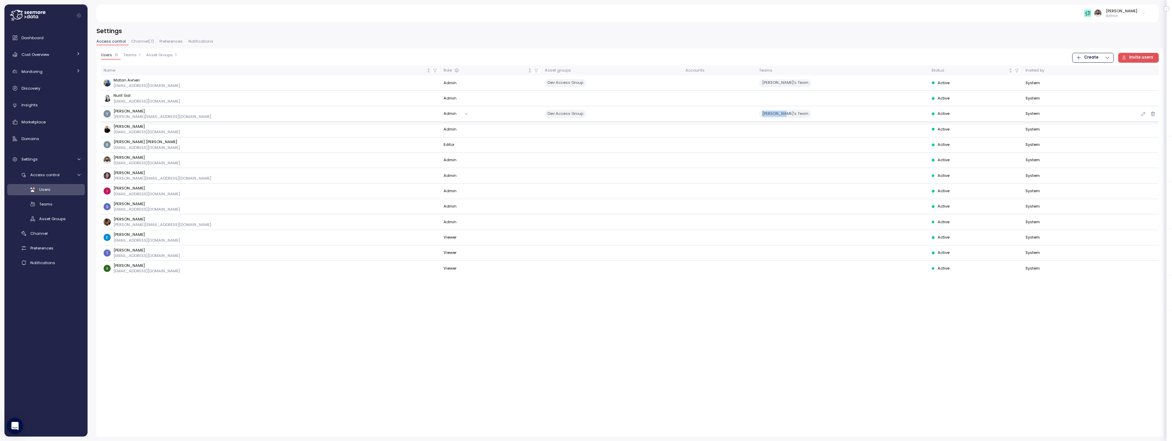
drag, startPoint x: 747, startPoint y: 114, endPoint x: 774, endPoint y: 114, distance: 26.6
click at [774, 114] on div "Guy's Team" at bounding box center [842, 114] width 167 height 8
click at [128, 54] on span "Teams" at bounding box center [129, 55] width 13 height 4
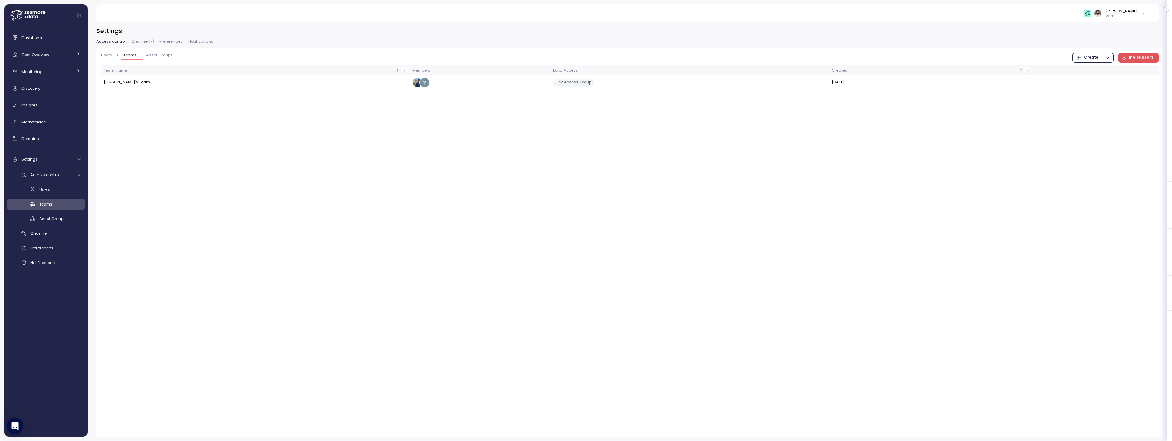
click at [150, 55] on span "Asset Groups" at bounding box center [159, 55] width 27 height 4
click at [1091, 58] on span "Create" at bounding box center [1091, 57] width 14 height 9
click at [133, 58] on button "Teams 1" at bounding box center [132, 56] width 22 height 7
click at [1092, 59] on span "Create" at bounding box center [1091, 57] width 14 height 9
click at [1098, 79] on div "Asset Group" at bounding box center [1099, 81] width 24 height 6
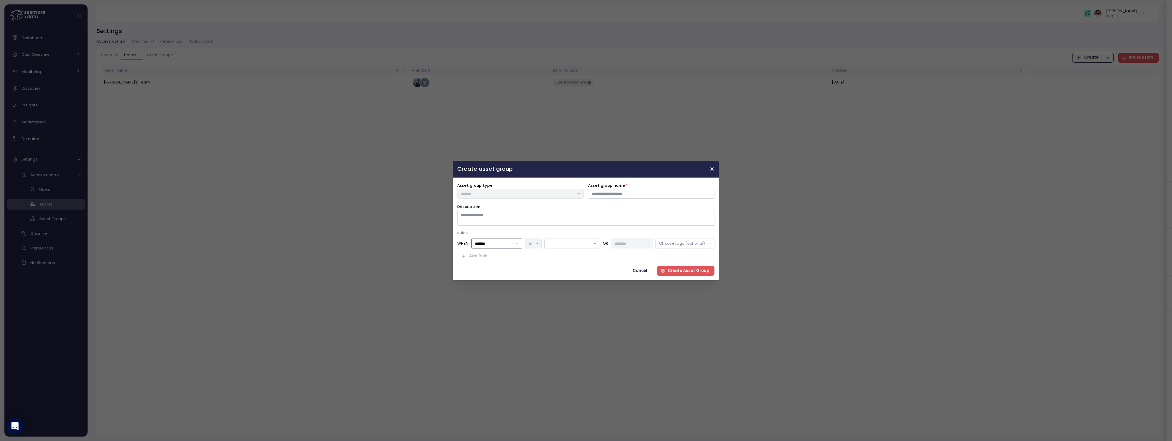
click at [520, 244] on input "*******" at bounding box center [497, 243] width 51 height 10
click at [553, 244] on div at bounding box center [573, 243] width 56 height 10
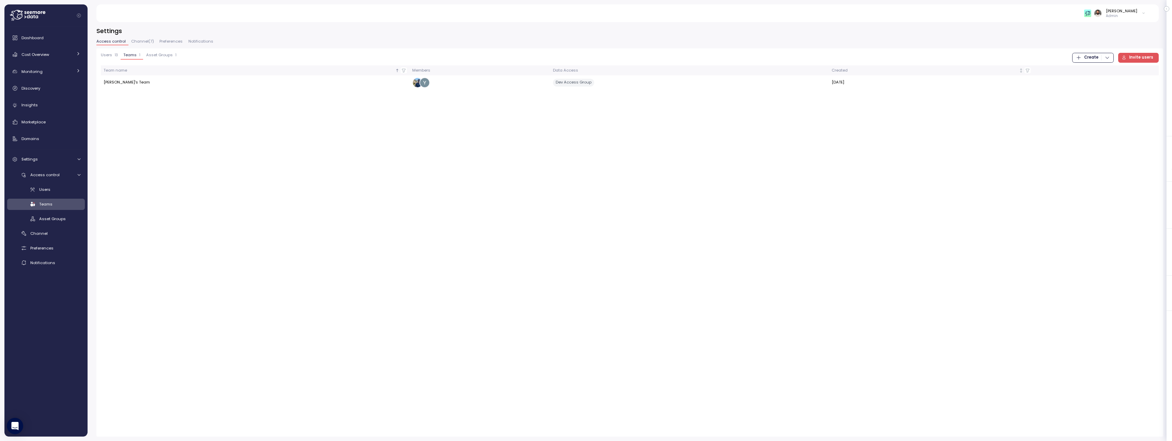
click at [161, 56] on span "Asset Groups" at bounding box center [159, 55] width 27 height 4
click at [1091, 60] on span "Create" at bounding box center [1091, 57] width 14 height 9
click at [173, 43] on span "Preferences" at bounding box center [170, 42] width 23 height 4
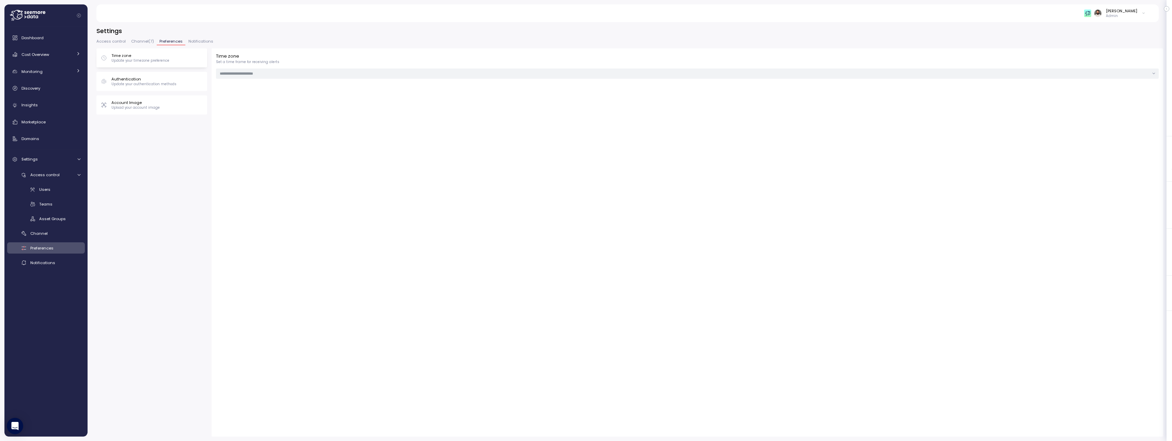
type input "******"
click at [136, 42] on span "Channel ( 7 )" at bounding box center [142, 42] width 23 height 4
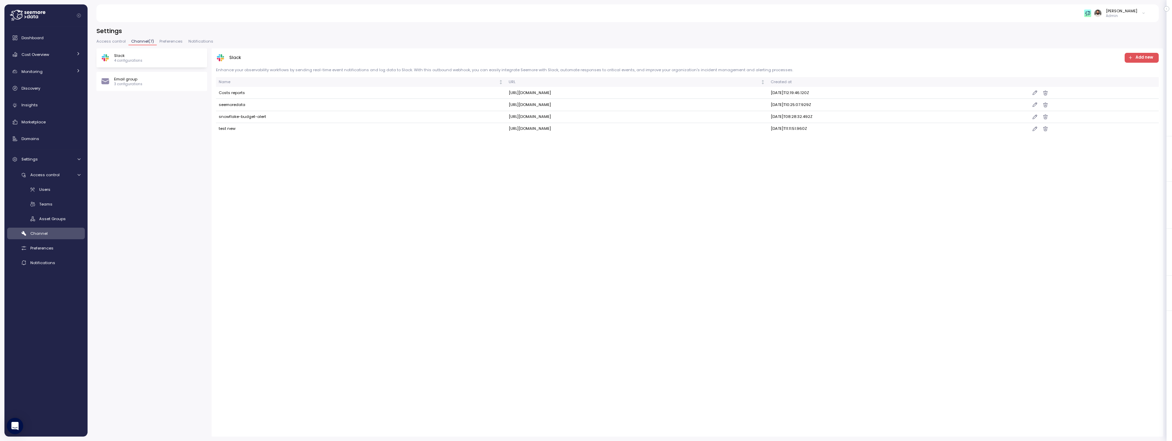
click at [159, 46] on div "Access control Channel ( 7 ) Preferences Notifications" at bounding box center [629, 44] width 1067 height 9
click at [166, 44] on button "Preferences" at bounding box center [171, 43] width 29 height 6
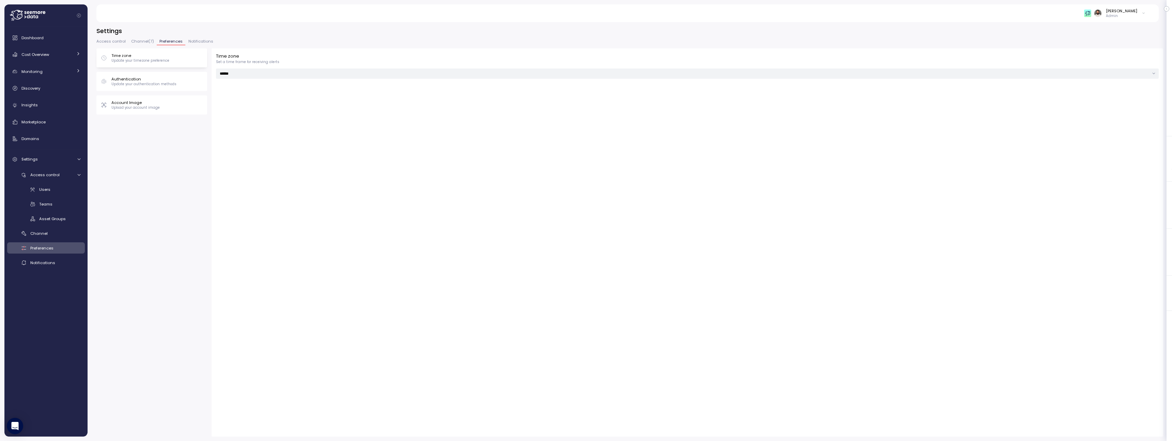
click at [122, 107] on p "Upload your account image" at bounding box center [135, 107] width 48 height 5
click at [62, 56] on div "Cost Overview" at bounding box center [46, 54] width 51 height 7
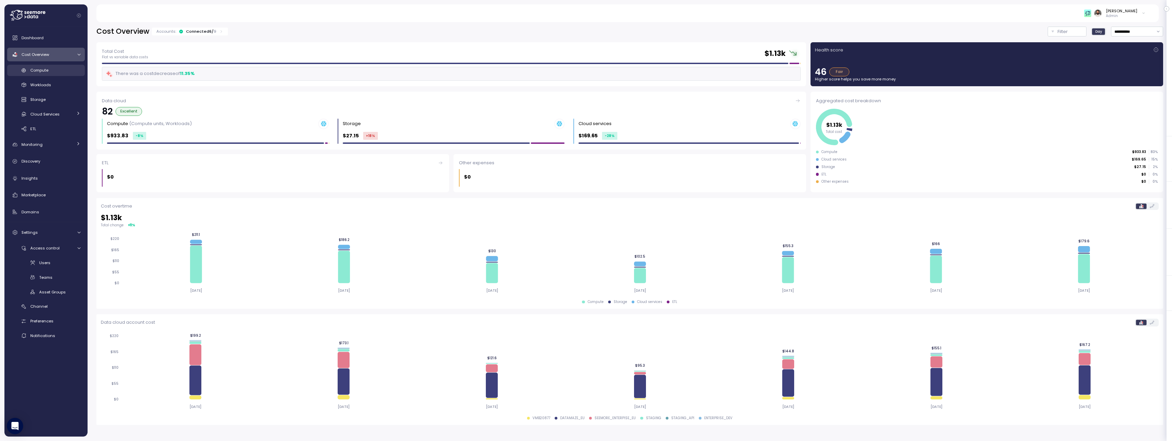
click at [63, 72] on div "Compute" at bounding box center [55, 70] width 50 height 7
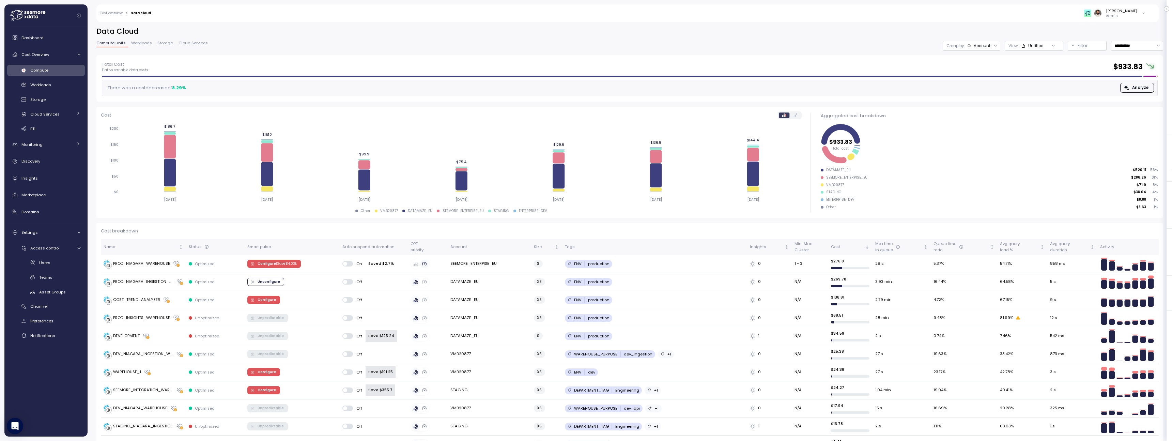
click at [142, 42] on span "Workloads" at bounding box center [141, 43] width 21 height 4
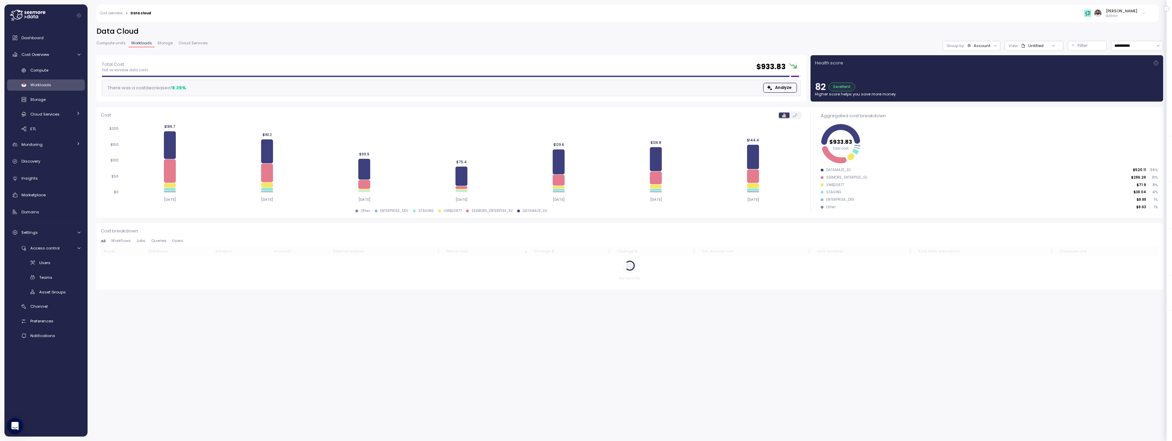
click at [977, 46] on div "Account" at bounding box center [982, 45] width 17 height 5
click at [1023, 49] on div "View: Untitled" at bounding box center [1034, 46] width 59 height 10
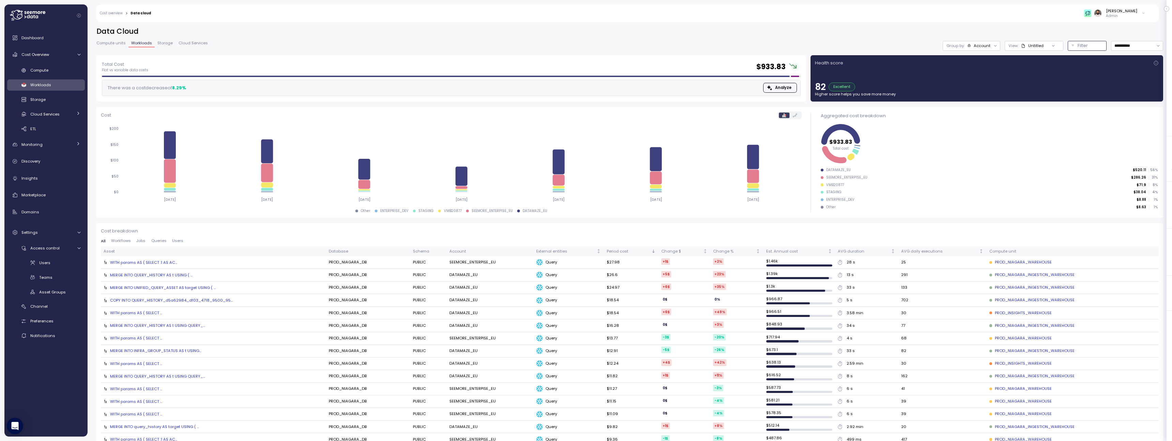
click at [1078, 43] on p "Filter" at bounding box center [1083, 45] width 10 height 7
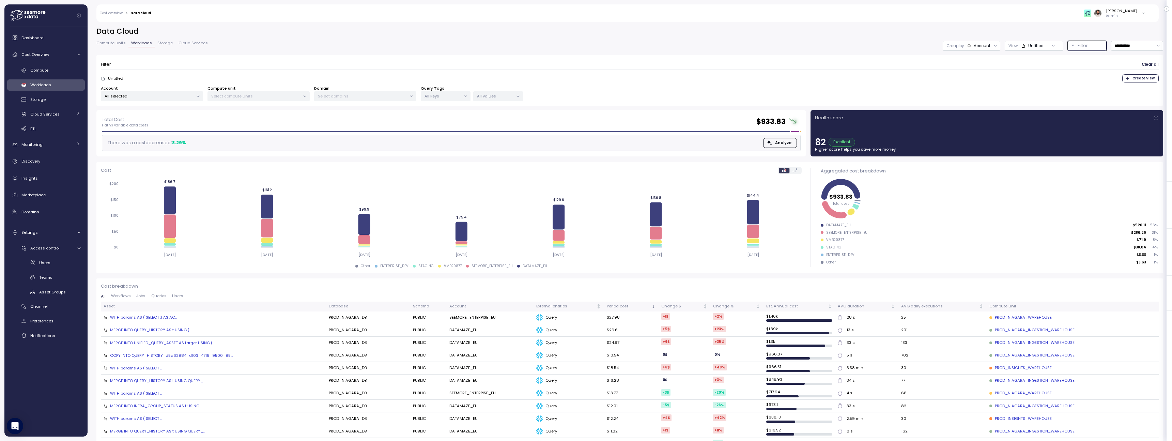
click at [1078, 43] on p "Filter" at bounding box center [1083, 45] width 10 height 7
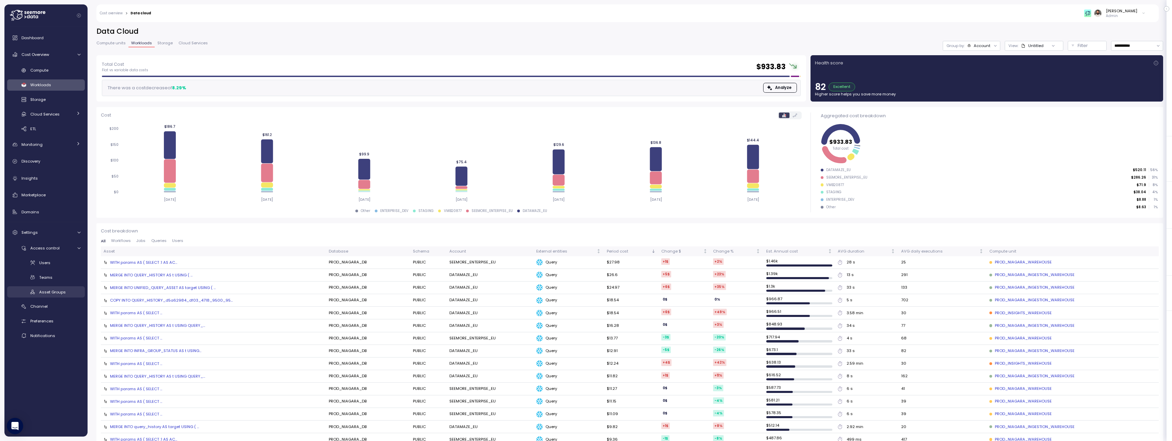
click at [57, 289] on div "Asset Groups" at bounding box center [59, 292] width 41 height 7
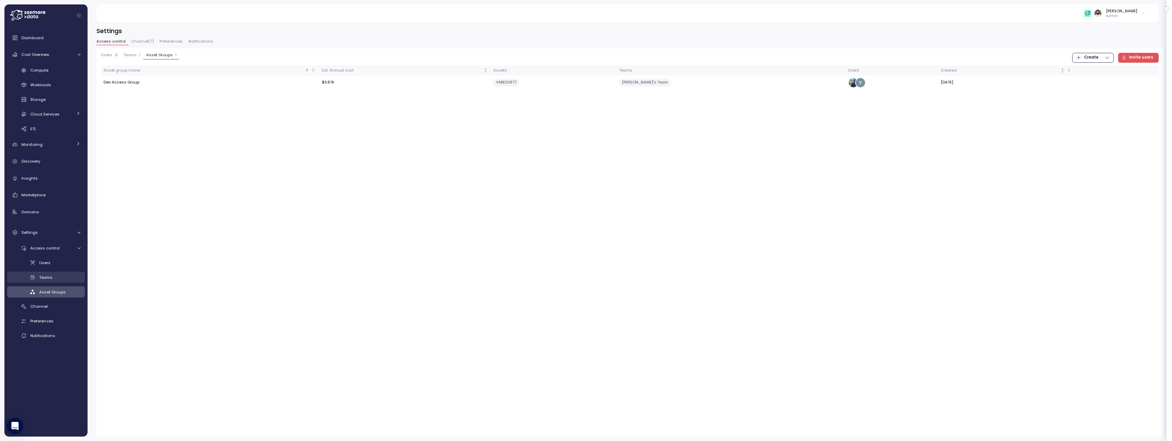
click at [57, 281] on link "Teams" at bounding box center [46, 277] width 78 height 11
click at [56, 270] on div "Users Teams Asset Groups" at bounding box center [46, 277] width 78 height 41
click at [58, 269] on div "Users Teams Asset Groups" at bounding box center [46, 277] width 78 height 41
click at [56, 264] on div "Users" at bounding box center [59, 262] width 41 height 7
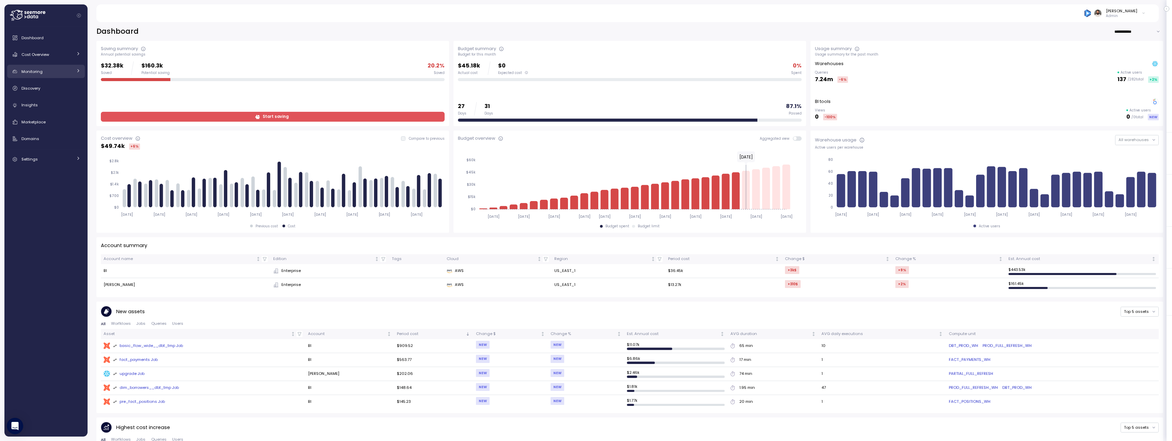
click at [79, 71] on icon at bounding box center [78, 70] width 4 height 4
click at [72, 58] on div "Cost Overview" at bounding box center [46, 54] width 51 height 7
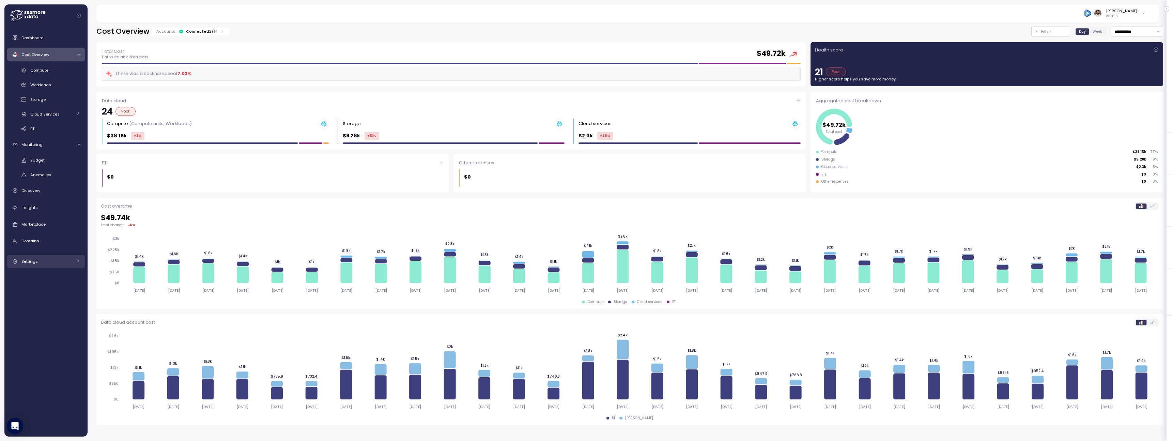
click at [49, 260] on div "Settings" at bounding box center [46, 261] width 51 height 7
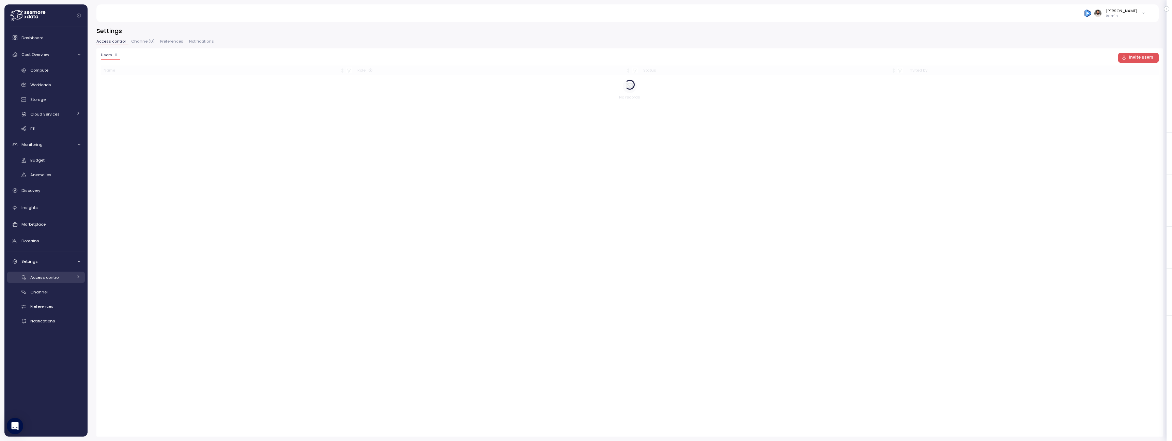
click at [49, 282] on link "Access control" at bounding box center [46, 277] width 78 height 11
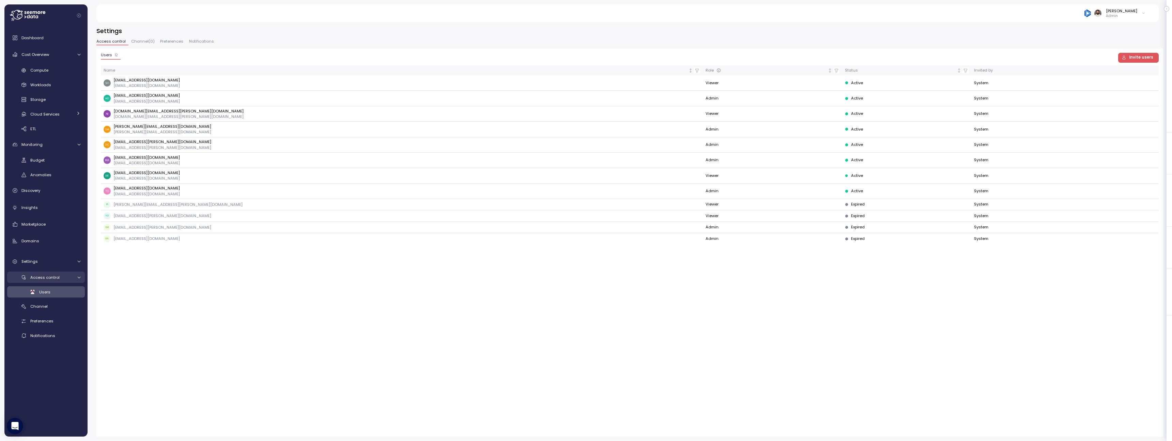
click at [49, 279] on span "Access control" at bounding box center [44, 277] width 29 height 5
click at [167, 42] on span "Preferences" at bounding box center [171, 42] width 23 height 4
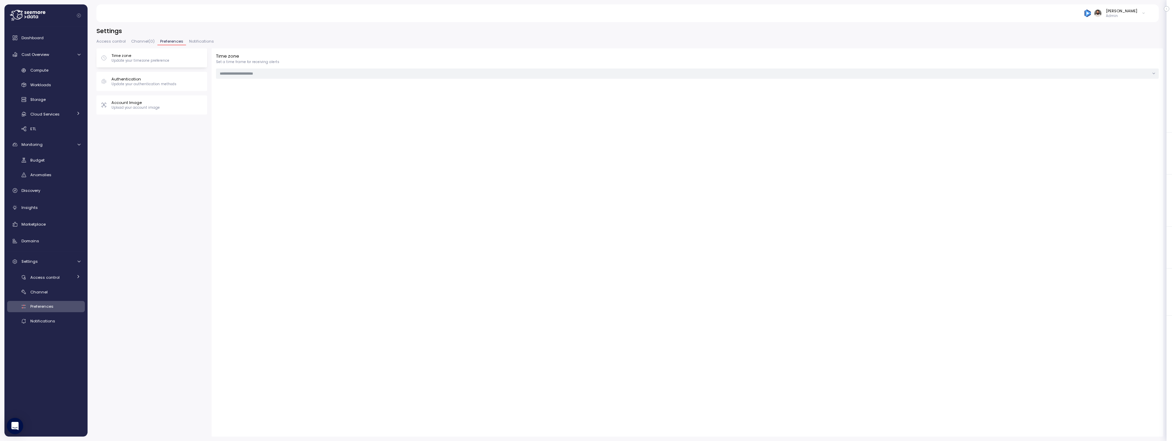
type input "******"
click at [141, 46] on div "Access control Channel ( 0 ) Preferences Notifications" at bounding box center [629, 44] width 1067 height 9
click at [196, 36] on div "Settings Access control Channel ( 0 ) Preferences Notifications Time zone Updat…" at bounding box center [629, 232] width 1067 height 410
click at [196, 42] on span "Notifications" at bounding box center [201, 42] width 25 height 4
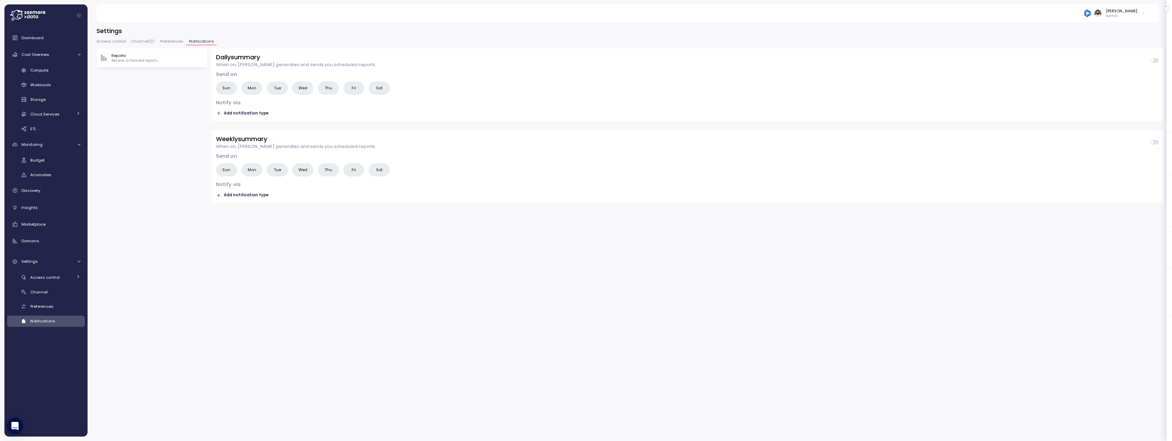
click at [117, 44] on button "Access control" at bounding box center [112, 43] width 32 height 6
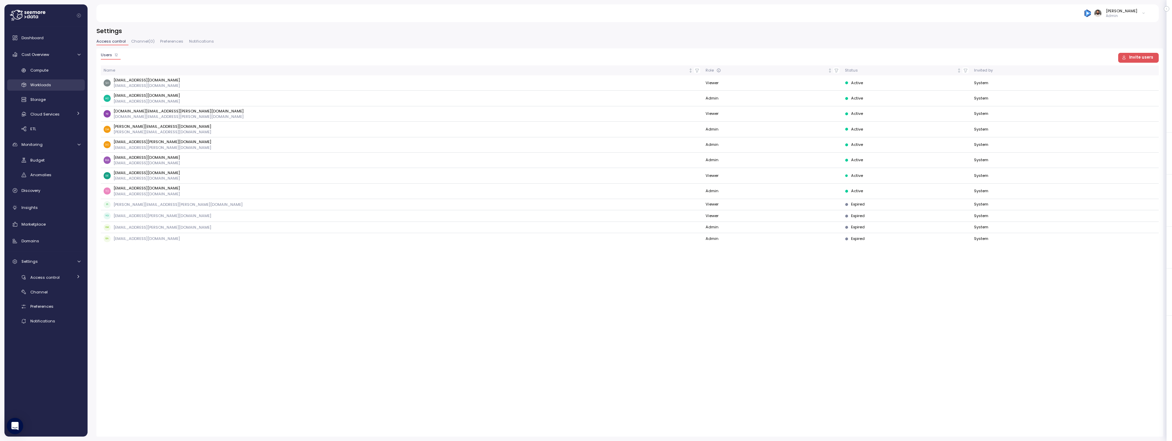
click at [60, 82] on div "Workloads" at bounding box center [55, 84] width 50 height 7
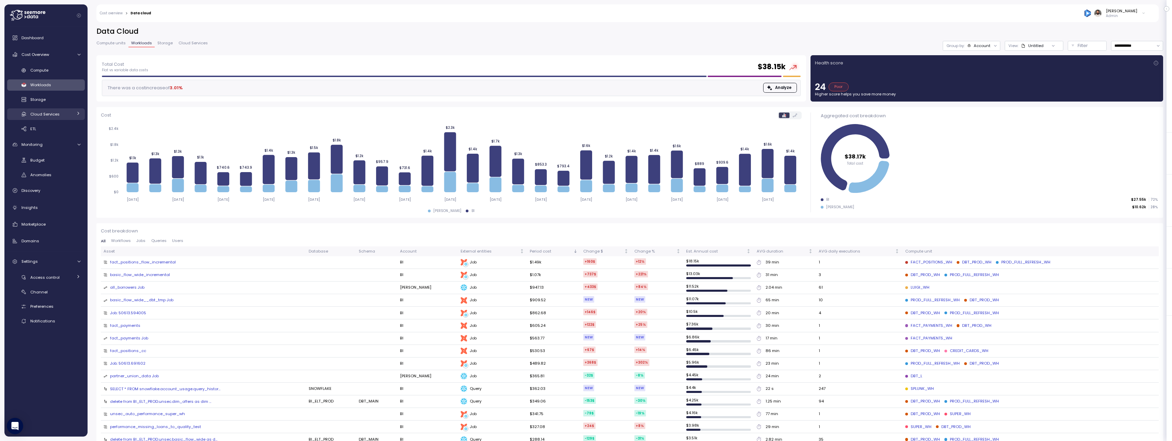
click at [66, 114] on div "Cloud Services" at bounding box center [51, 114] width 42 height 7
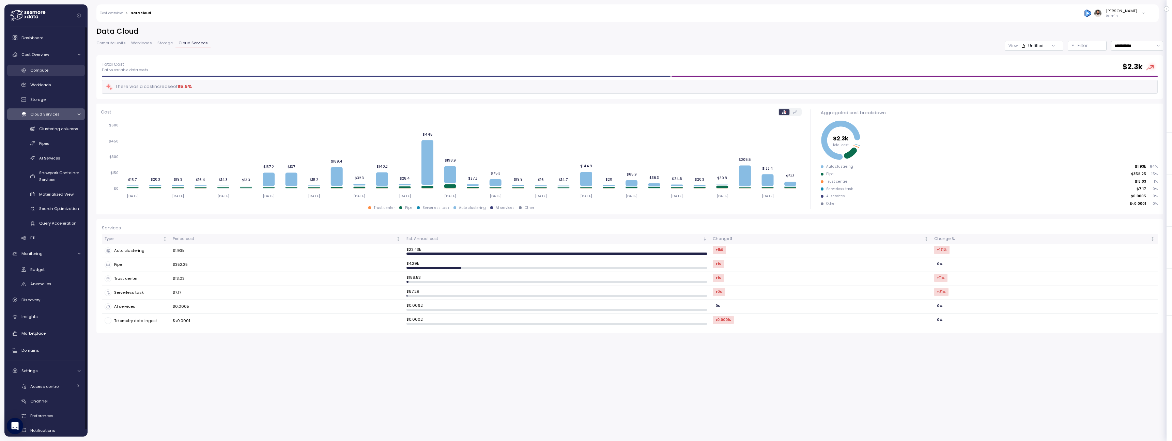
click at [63, 72] on div "Compute" at bounding box center [55, 70] width 50 height 7
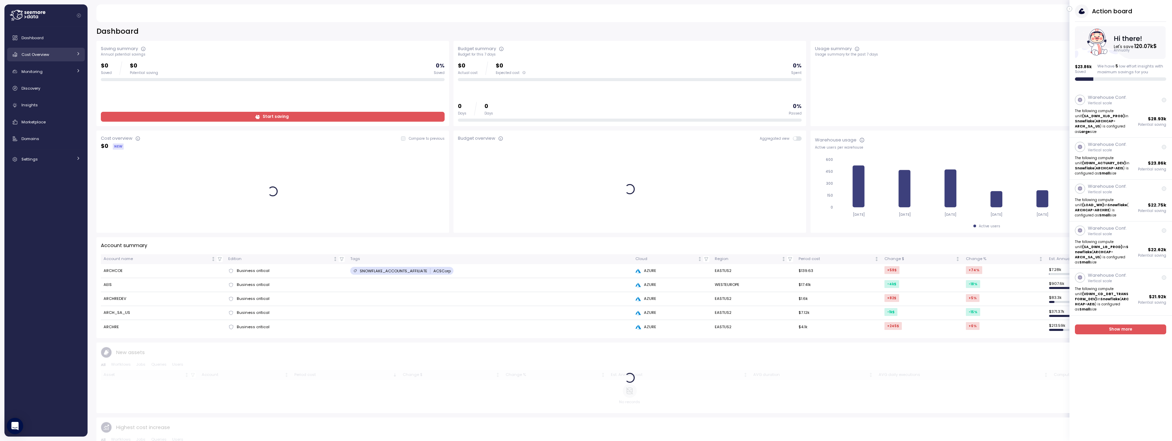
click at [69, 56] on div "Cost Overview" at bounding box center [46, 54] width 51 height 7
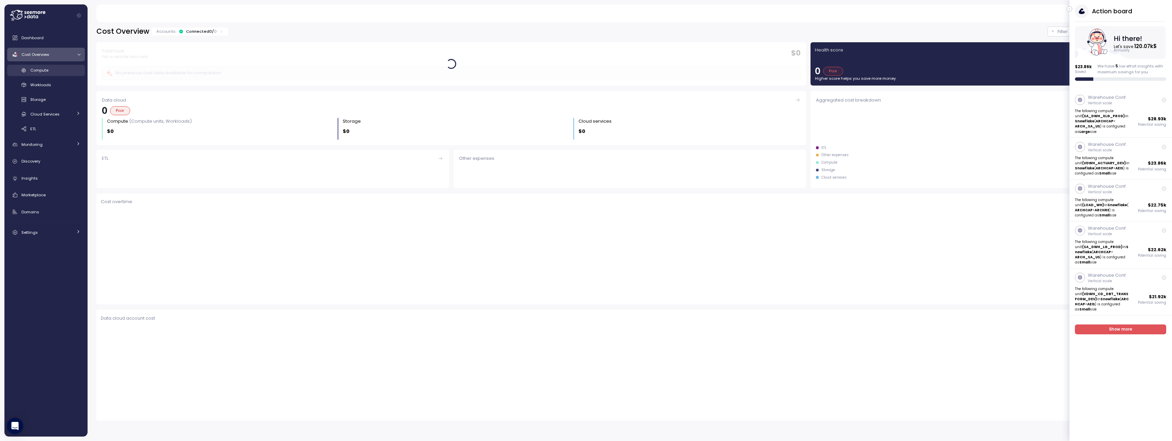
click at [64, 68] on div "Compute" at bounding box center [55, 70] width 50 height 7
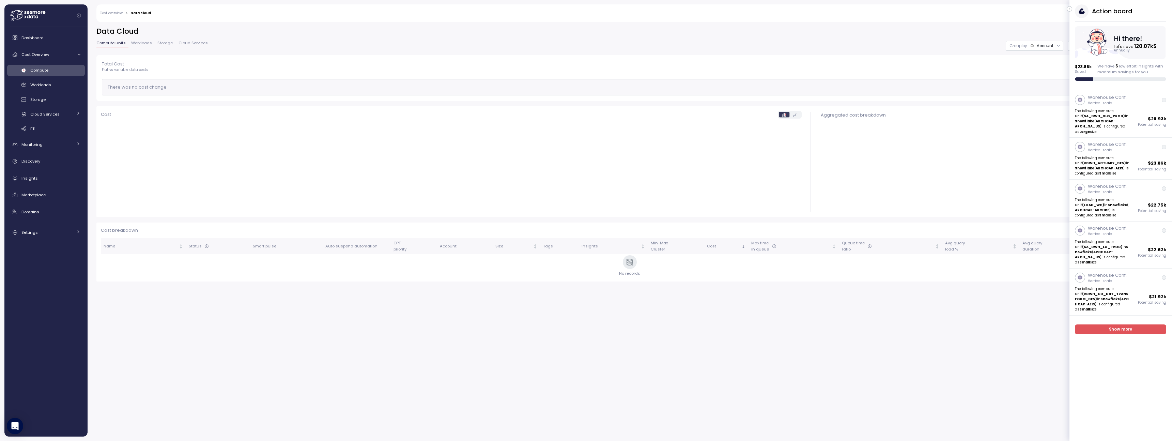
click at [1071, 10] on button "button" at bounding box center [1069, 8] width 5 height 5
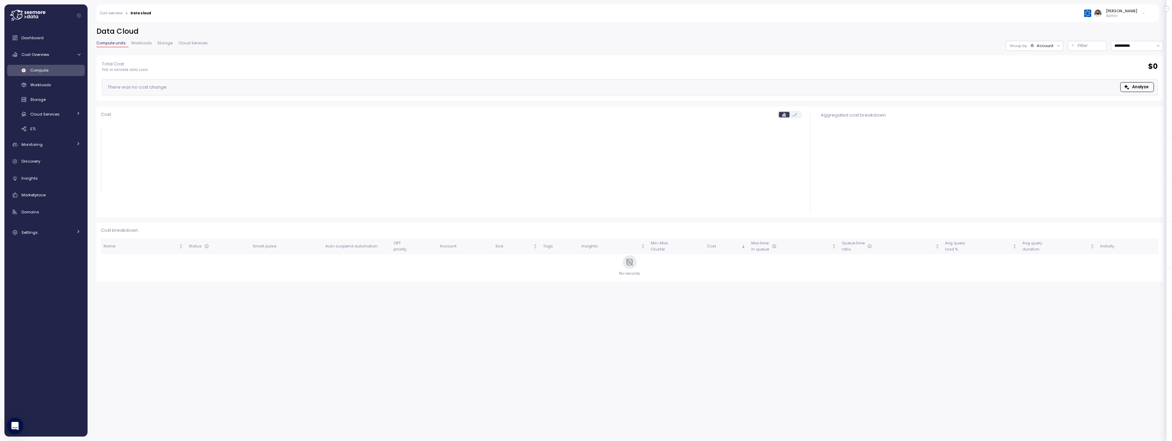
click at [198, 121] on div "Cost Filter by timeframe - Cancel Confirm stub" at bounding box center [451, 162] width 701 height 102
click at [195, 43] on span "Cloud Services" at bounding box center [193, 43] width 29 height 4
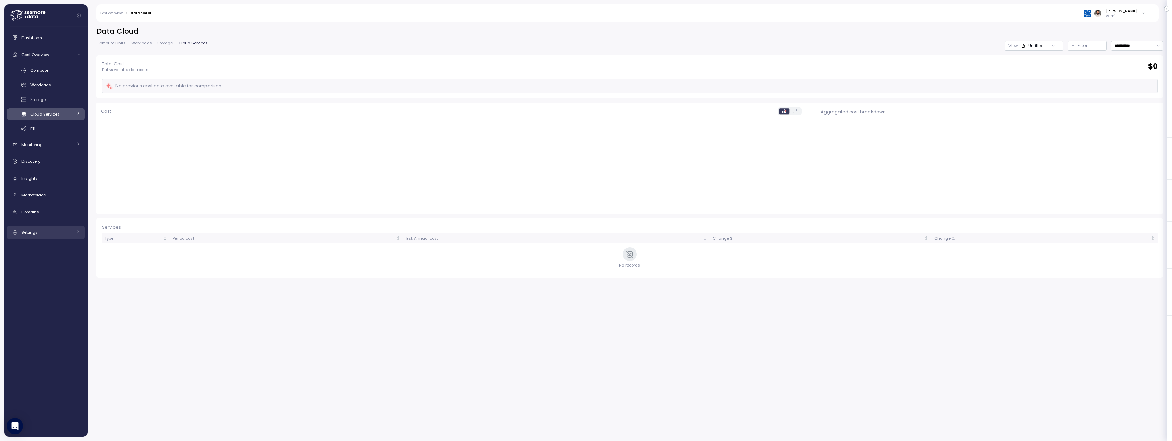
click at [54, 234] on div "Settings" at bounding box center [46, 232] width 51 height 7
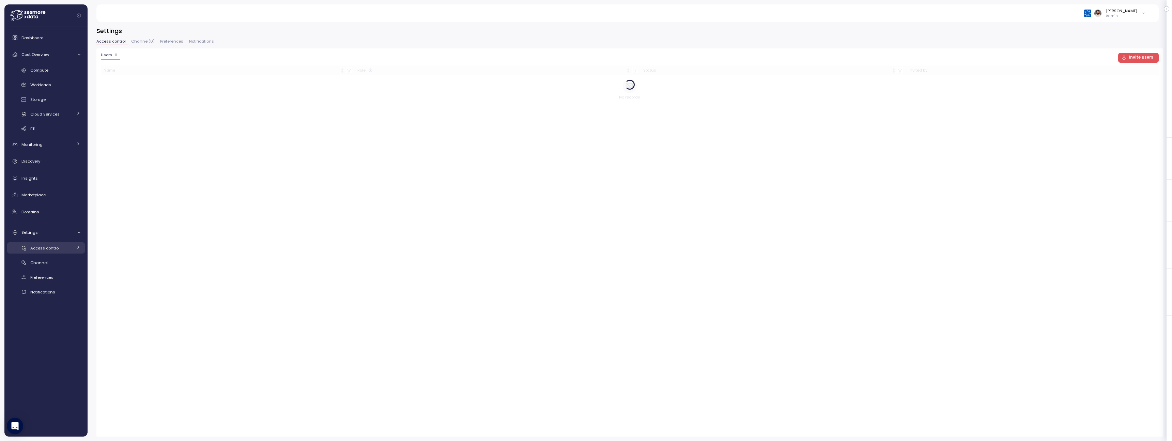
click at [55, 248] on span "Access control" at bounding box center [44, 247] width 29 height 5
click at [52, 72] on div "Compute" at bounding box center [55, 70] width 50 height 7
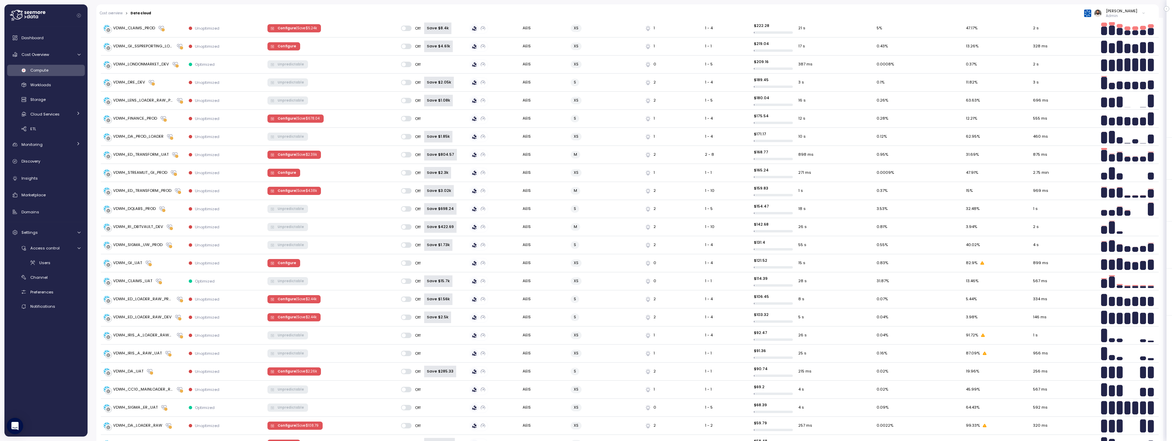
scroll to position [739, 0]
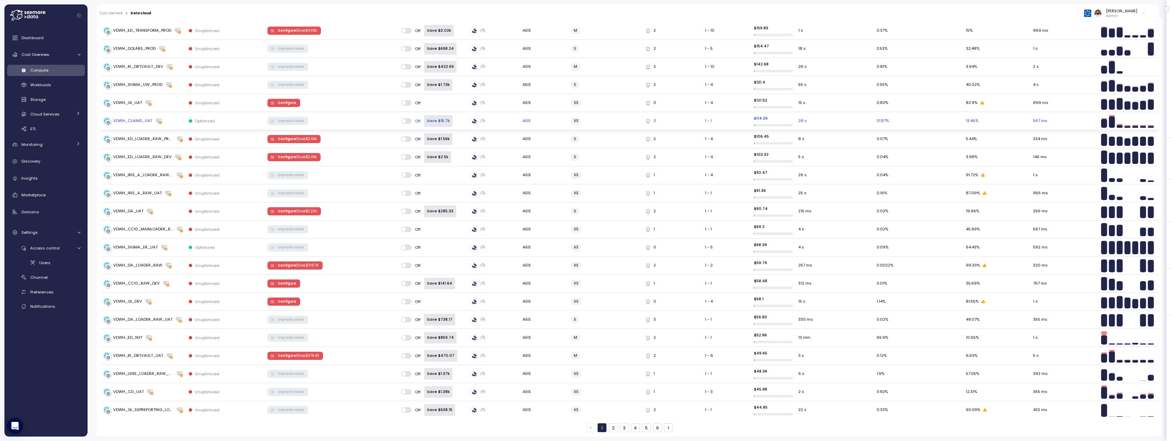
click at [138, 122] on div "VDWH_CLAIMS_UAT" at bounding box center [132, 121] width 39 height 6
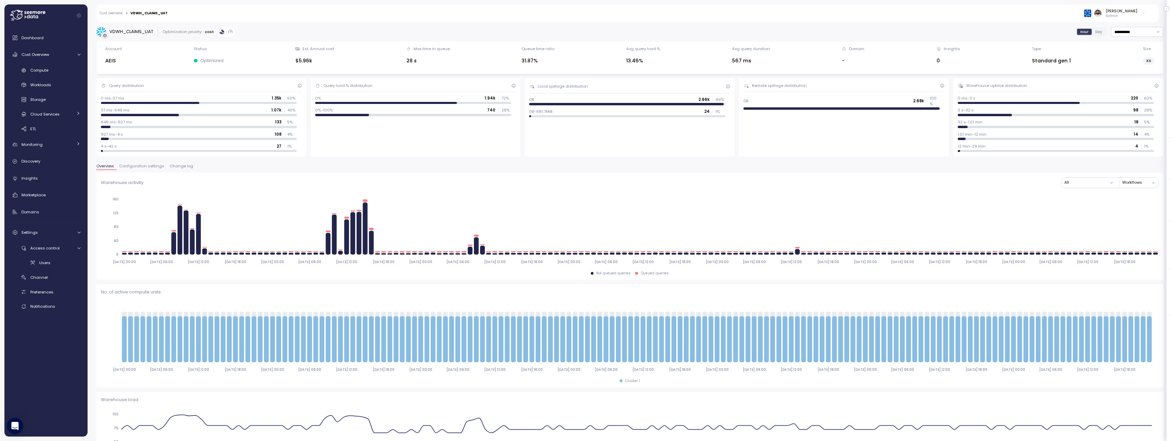
click at [180, 167] on span "Change log" at bounding box center [182, 166] width 24 height 4
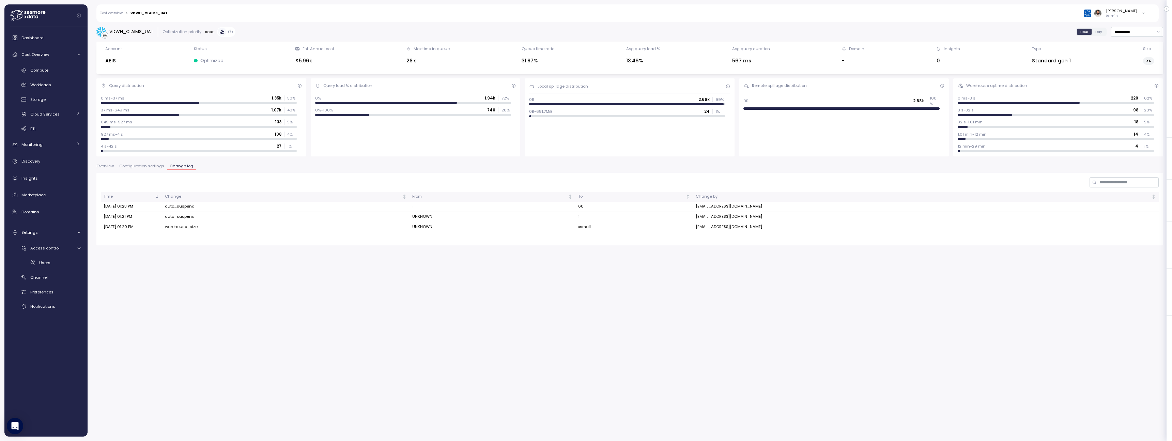
click at [150, 168] on span "Configuration settings" at bounding box center [141, 166] width 45 height 4
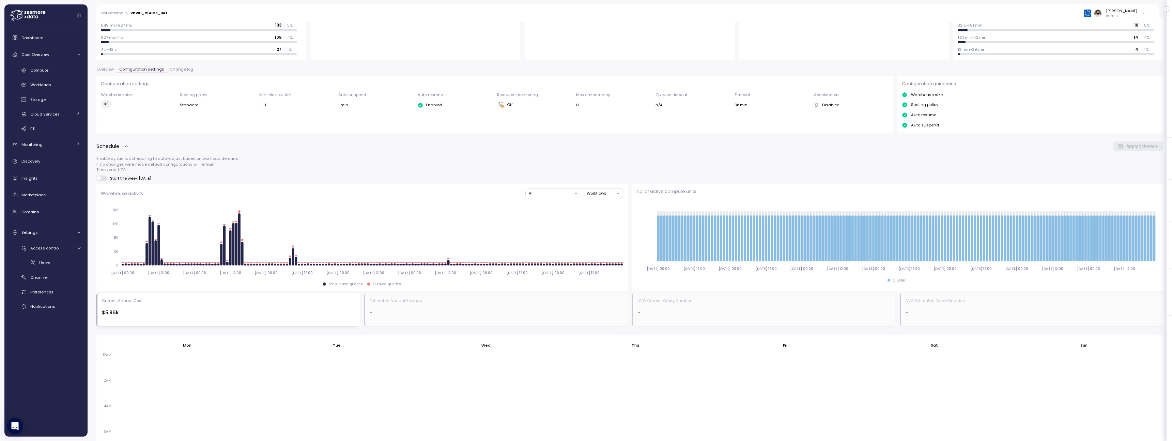
scroll to position [61, 0]
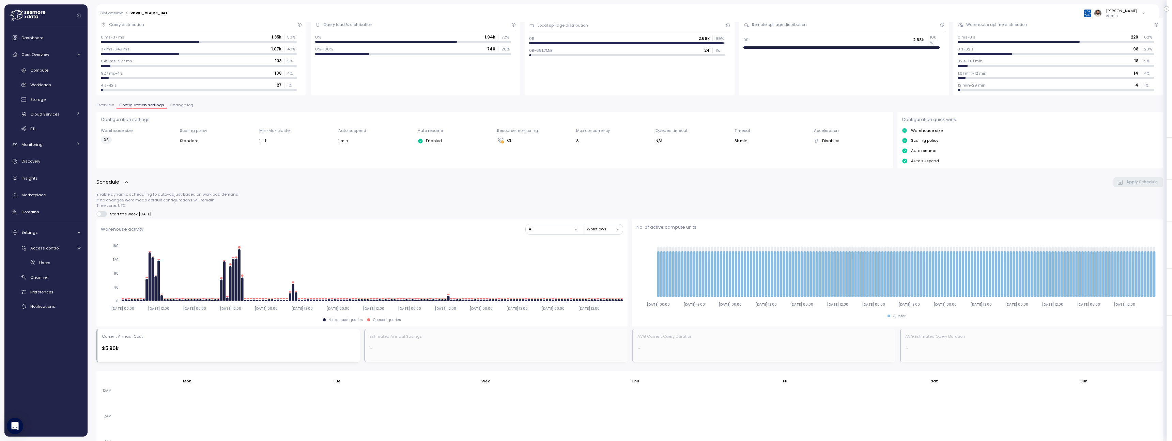
click at [182, 103] on span "Change log" at bounding box center [182, 105] width 24 height 4
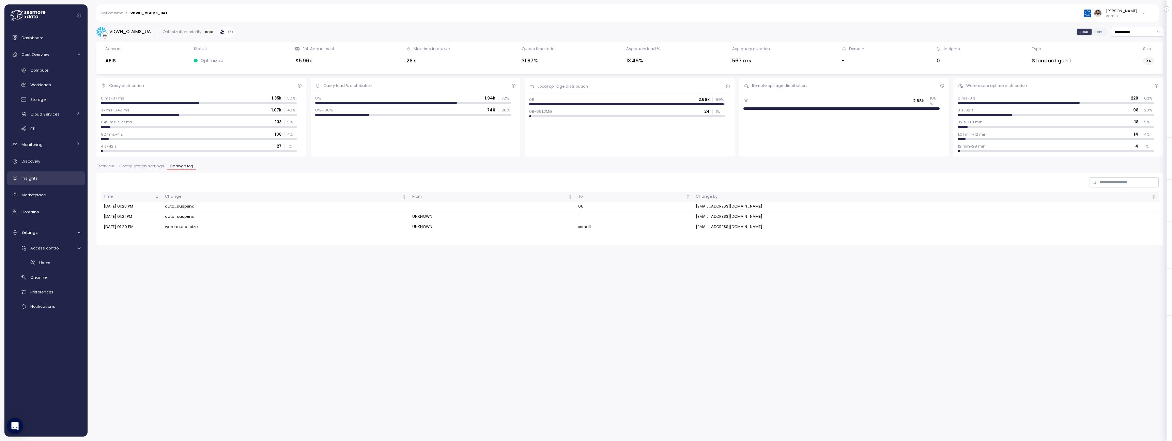
click at [45, 181] on div "Insights" at bounding box center [50, 178] width 59 height 7
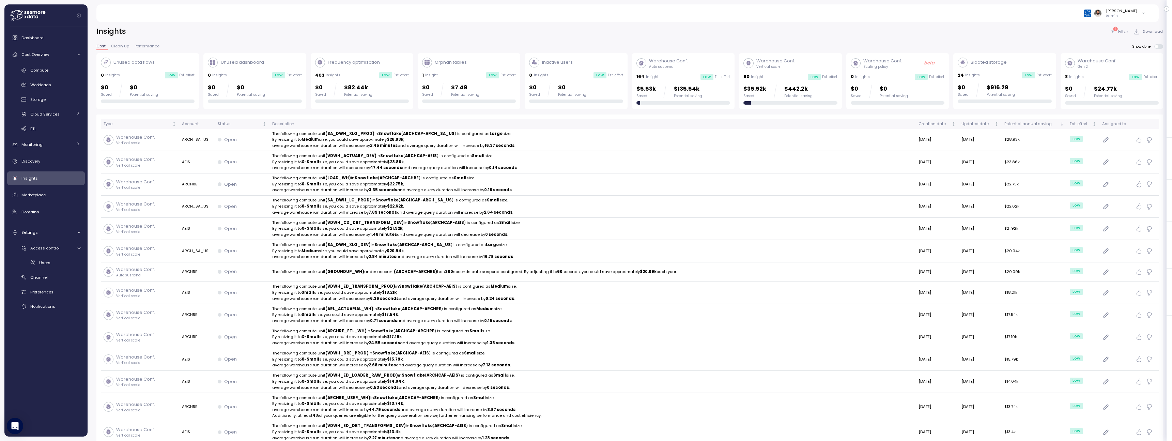
click at [670, 89] on div "$5.53k Saved $135.54k Potential saving" at bounding box center [669, 91] width 66 height 14
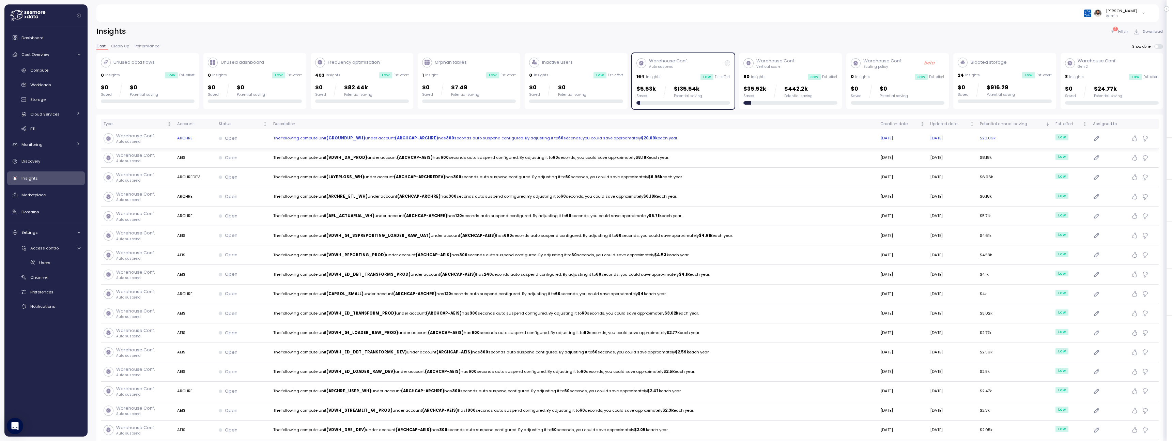
click at [635, 142] on td "The following compute unit (GROUNDUP_WH) under account (ARCHCAP-ARCHRE) has 300…" at bounding box center [573, 138] width 607 height 19
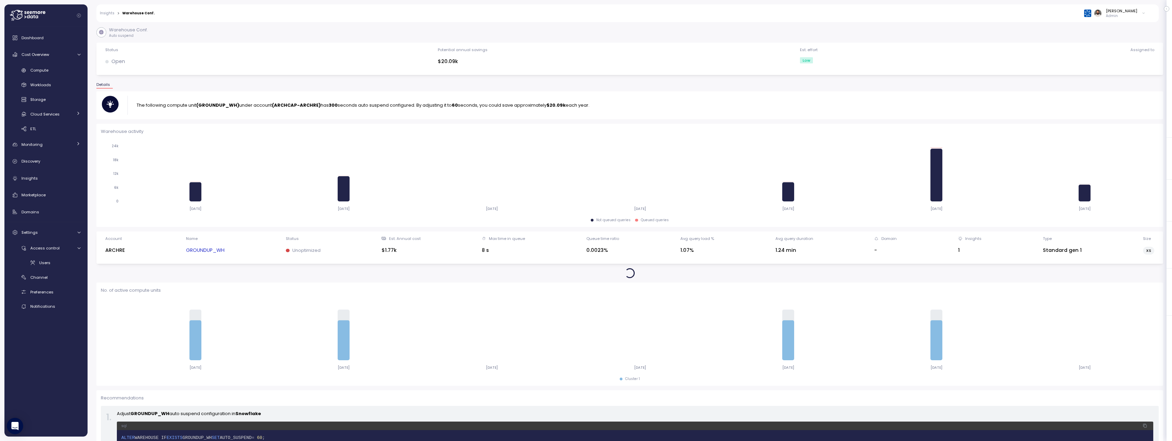
click at [228, 105] on strong "(GROUNDUP_WH)" at bounding box center [217, 105] width 43 height 6
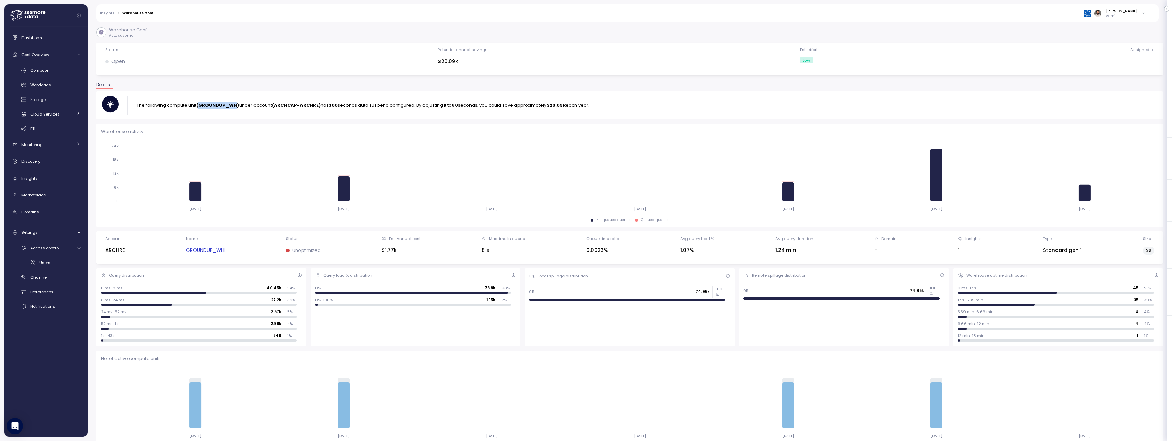
copy strong "GROUNDUP_WH"
click at [219, 252] on link "GROUNDUP_WH" at bounding box center [205, 250] width 38 height 8
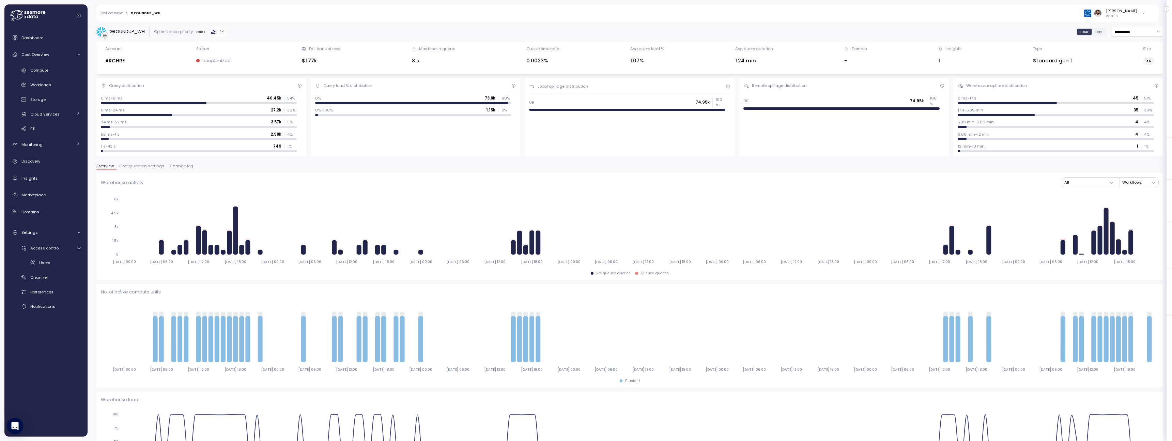
click at [153, 167] on span "Configuration settings" at bounding box center [141, 166] width 45 height 4
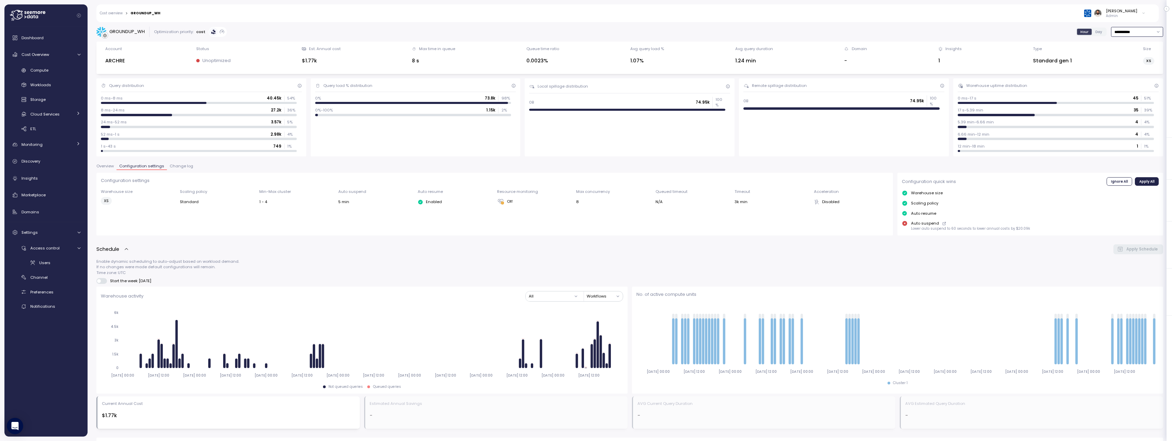
click at [1149, 33] on input "**********" at bounding box center [1137, 32] width 52 height 10
click at [1138, 84] on div "Last 30 days" at bounding box center [1137, 82] width 50 height 9
type input "**********"
click at [68, 110] on link "Cloud Services" at bounding box center [46, 113] width 78 height 11
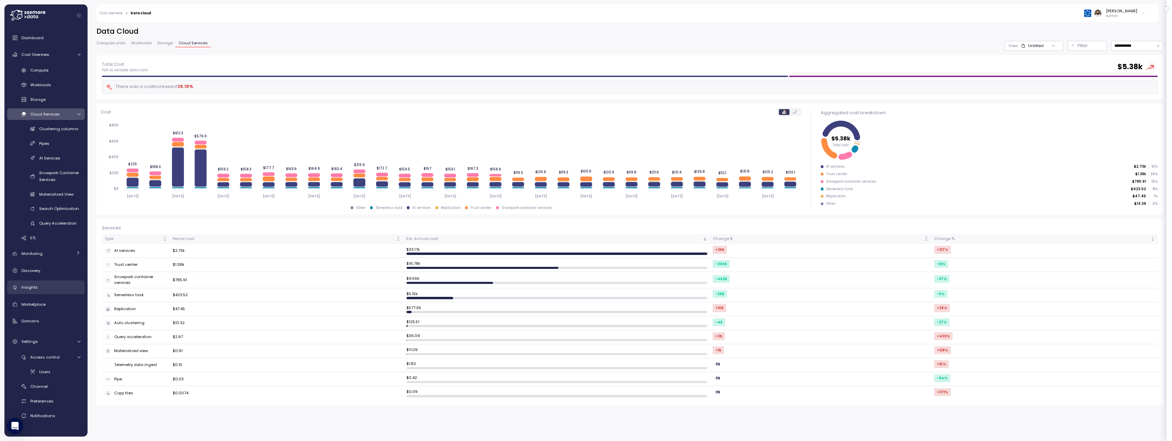
click at [50, 284] on div "Insights" at bounding box center [50, 287] width 59 height 7
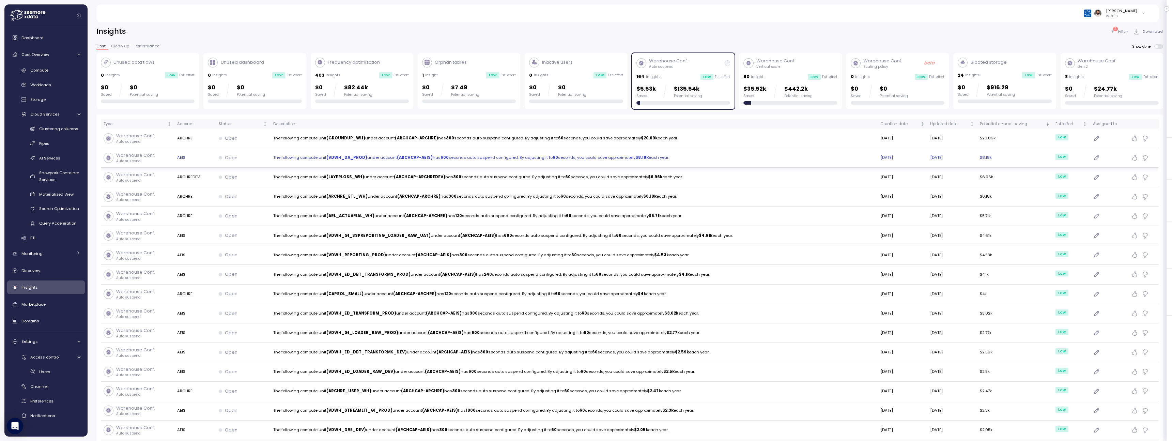
click at [682, 154] on td "The following compute unit (VDWH_DA_PROD) under account (ARCHCAP-AEIS) has 600 …" at bounding box center [573, 157] width 607 height 19
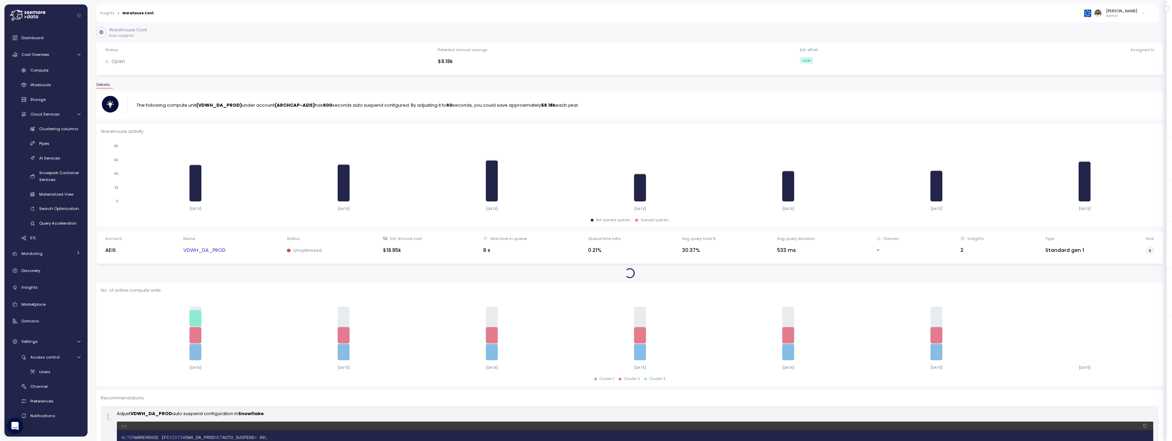
click at [555, 106] on strong "$8.18k" at bounding box center [548, 105] width 14 height 6
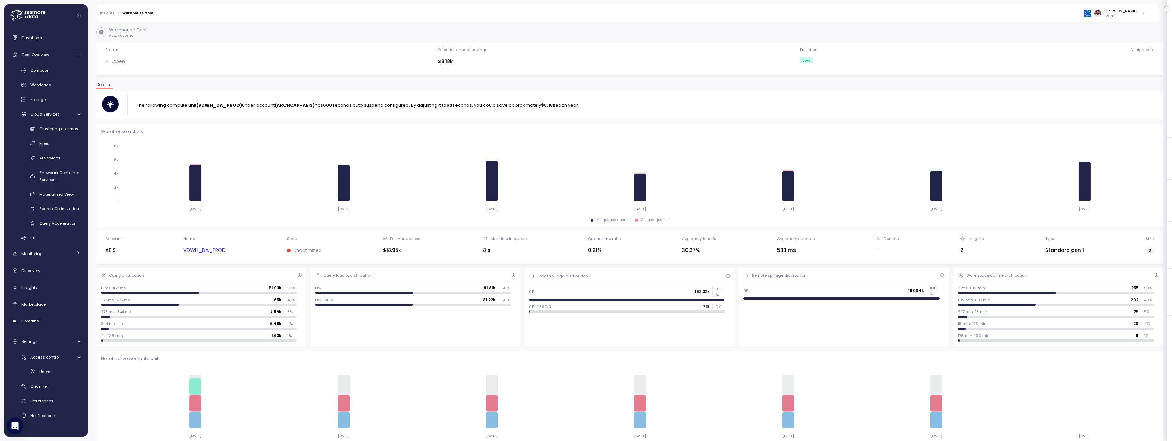
click at [219, 254] on div "VDWH_DA_PROD" at bounding box center [204, 251] width 42 height 10
click at [219, 247] on link "VDWH_DA_PROD" at bounding box center [204, 250] width 42 height 8
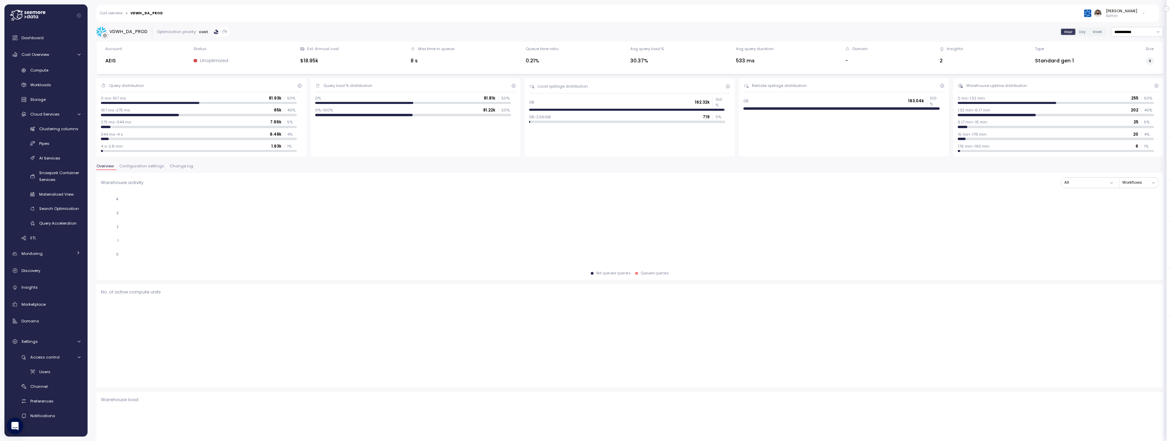
click at [149, 103] on div at bounding box center [150, 103] width 98 height 2
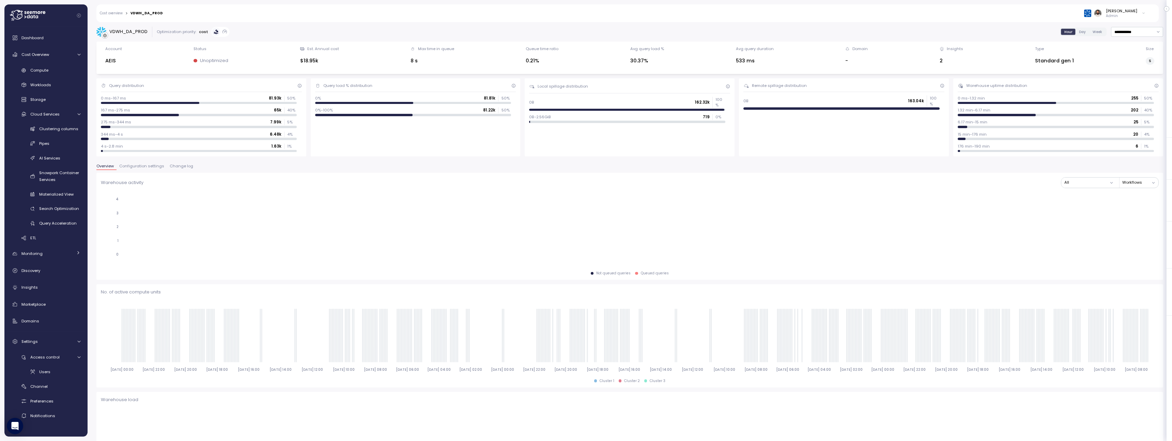
click at [140, 170] on div "Overview Configuration settings Change log" at bounding box center [629, 168] width 1067 height 9
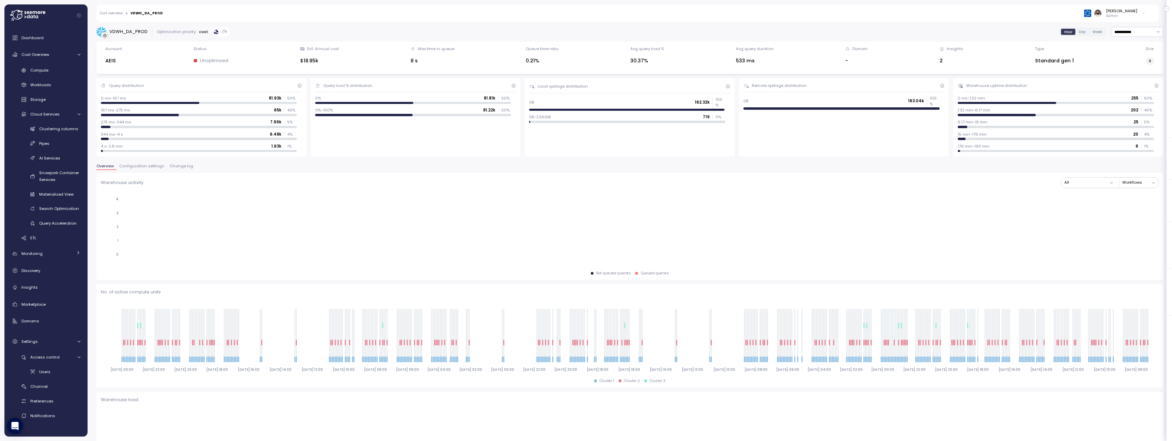
click at [140, 166] on span "Configuration settings" at bounding box center [141, 166] width 45 height 4
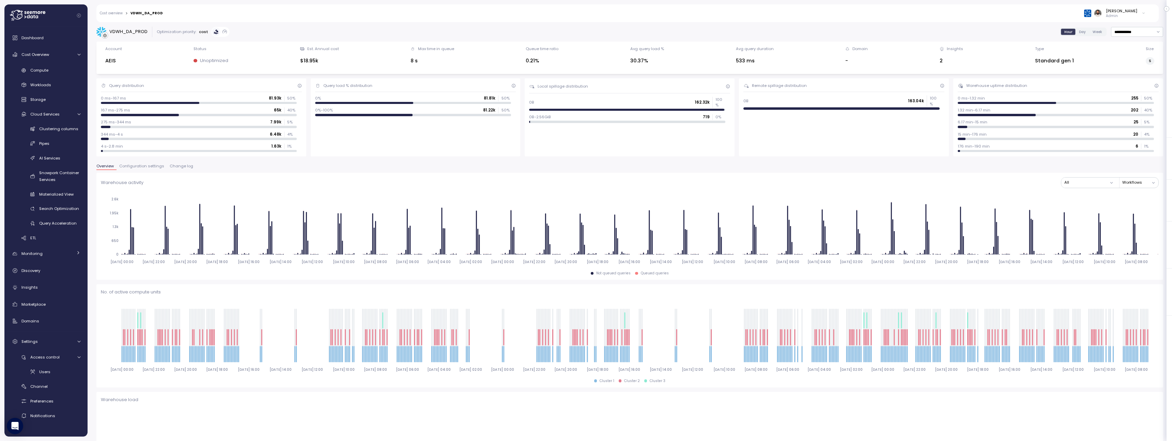
click at [140, 166] on span "Configuration settings" at bounding box center [141, 166] width 45 height 4
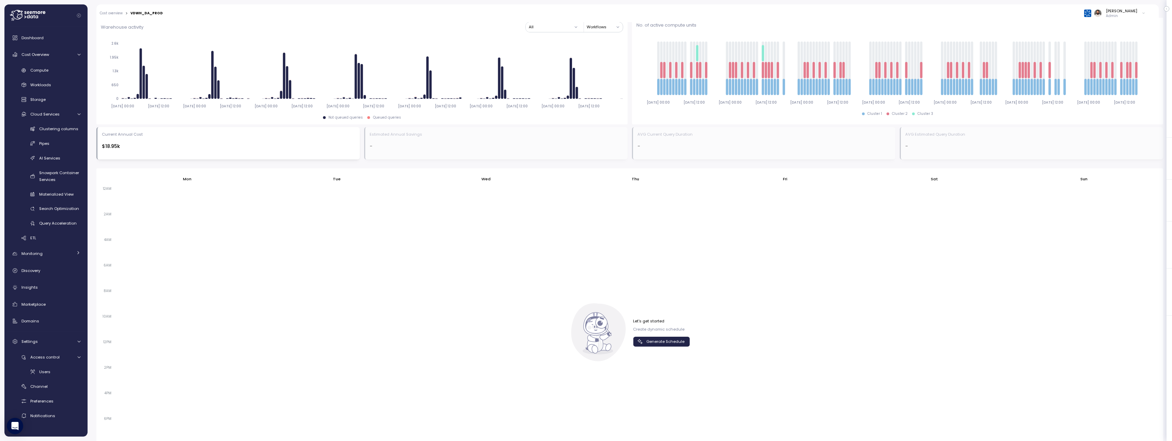
scroll to position [333, 0]
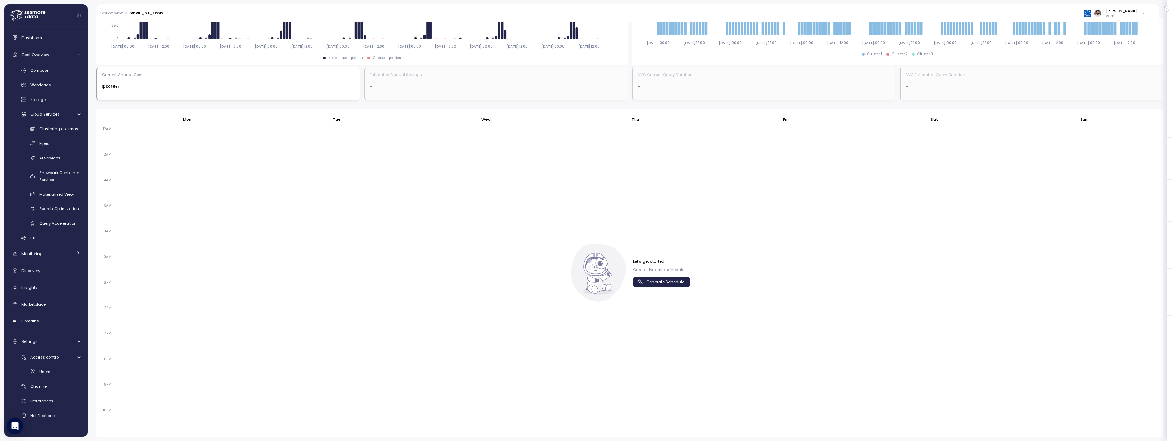
click at [649, 274] on div "Let's get started Create dynamic schedule Generate Schedule" at bounding box center [661, 273] width 57 height 28
click at [649, 277] on button "Generate Schedule" at bounding box center [661, 282] width 57 height 10
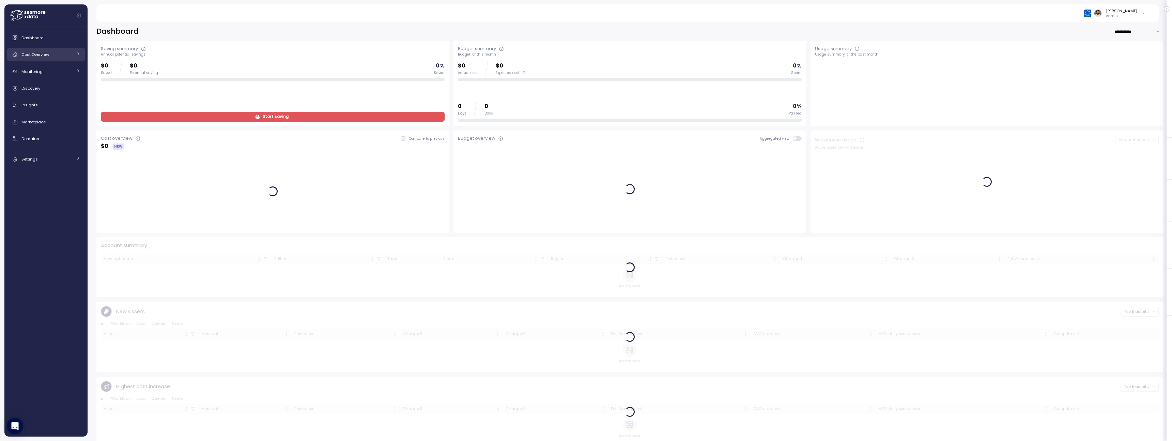
click at [62, 54] on div "Cost Overview" at bounding box center [46, 54] width 51 height 7
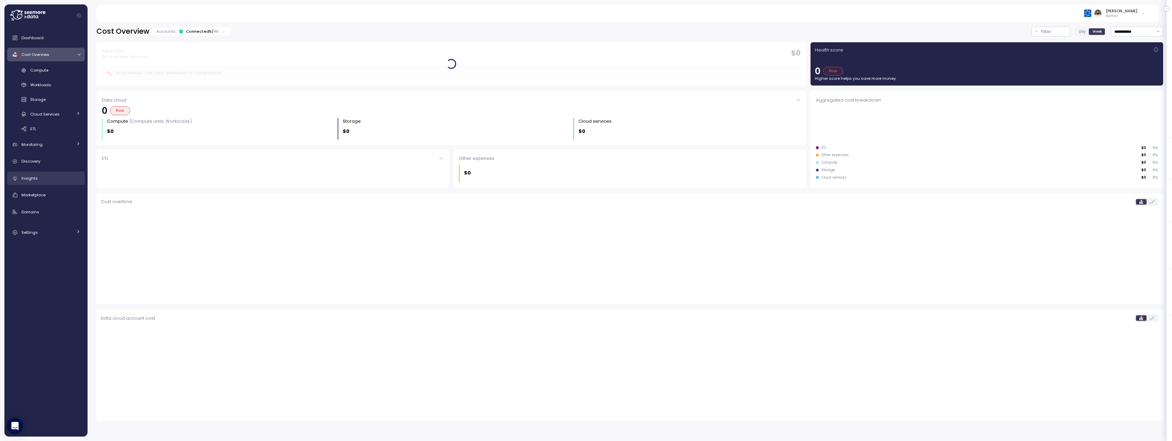
click at [43, 179] on div "Insights" at bounding box center [50, 178] width 59 height 7
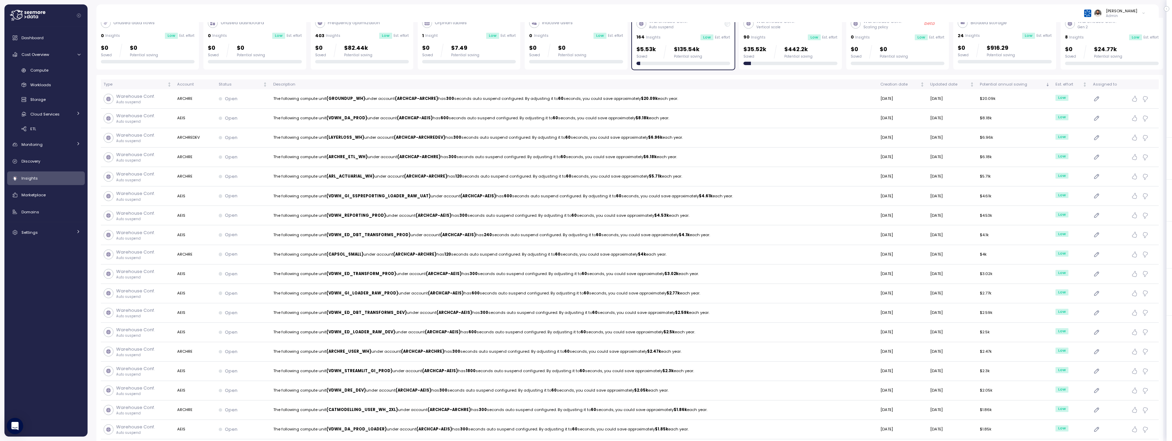
scroll to position [41, 0]
click at [681, 175] on p "The following compute unit (ARL_ACTUARIAL_WH) under account (ARCHCAP-ARCHRE) ha…" at bounding box center [574, 175] width 602 height 6
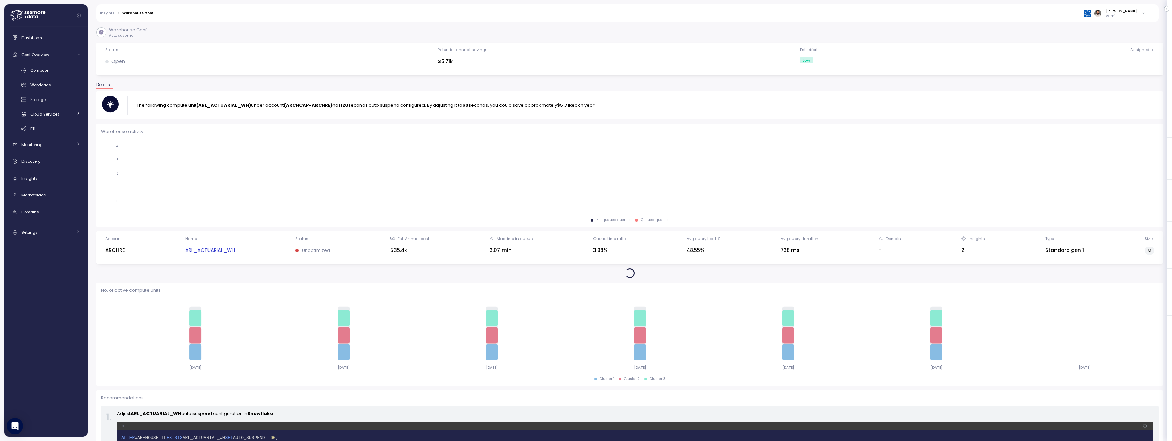
click at [292, 104] on strong "(ARCHCAP-ARCHRE)" at bounding box center [308, 105] width 49 height 6
click at [240, 102] on strong "(ARL_ACTUARIAL_WH)" at bounding box center [223, 105] width 55 height 6
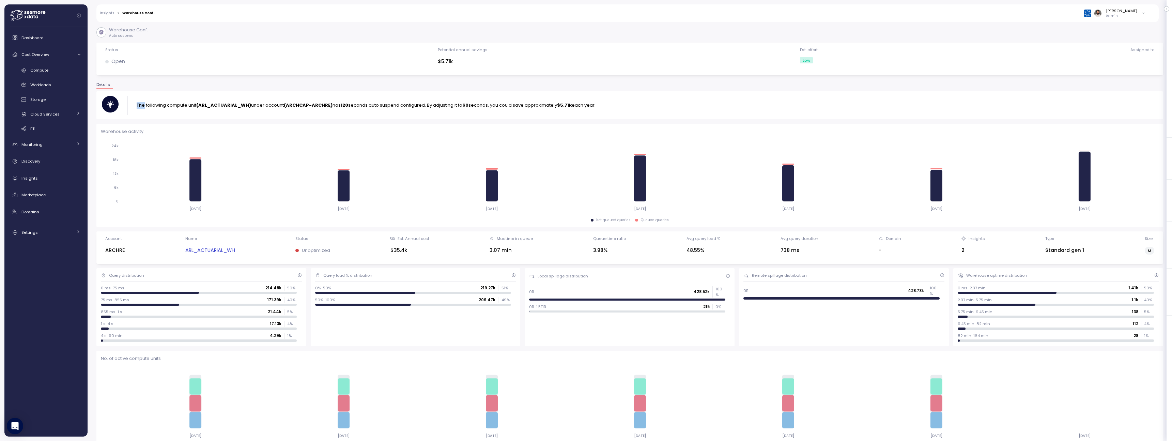
click at [228, 249] on link "ARL_ACTUARIAL_WH" at bounding box center [210, 250] width 50 height 8
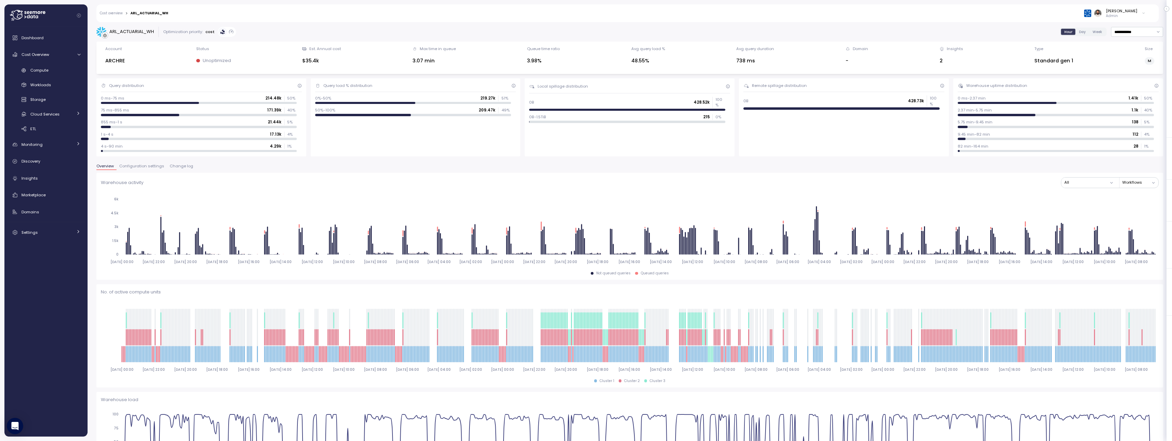
click at [156, 164] on span "Configuration settings" at bounding box center [141, 166] width 45 height 4
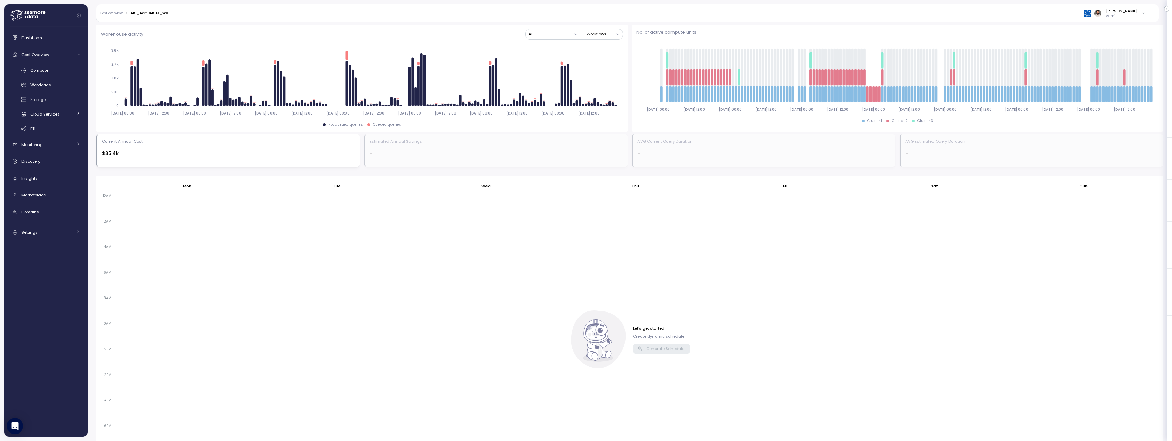
scroll to position [269, 0]
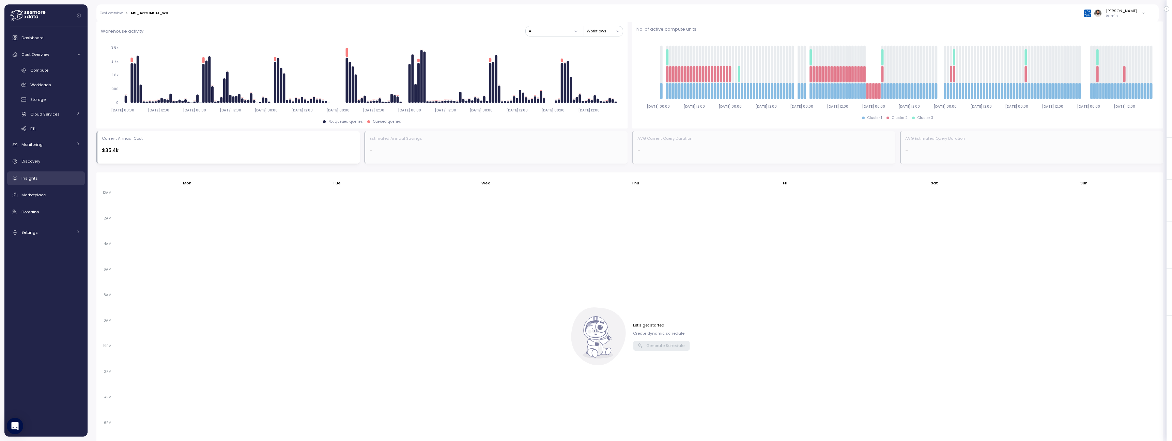
click at [53, 173] on link "Insights" at bounding box center [46, 178] width 78 height 14
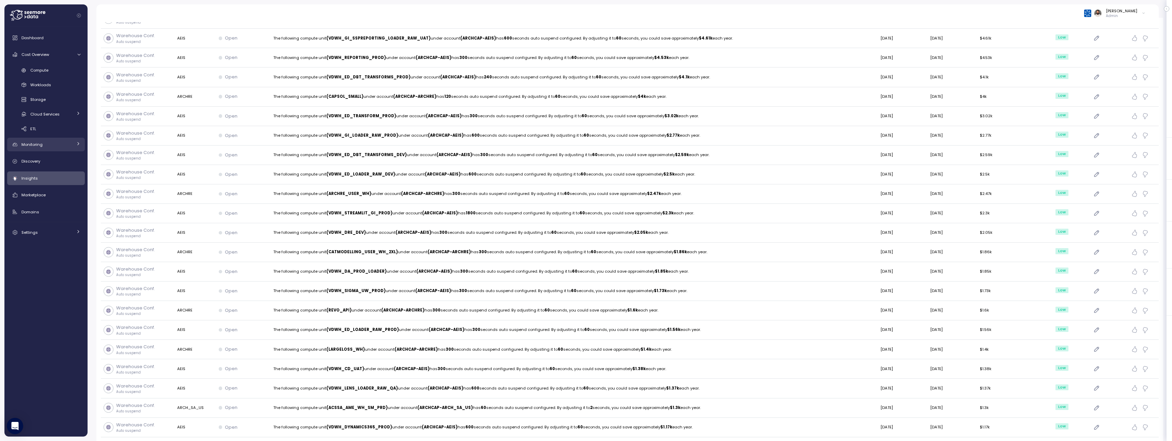
scroll to position [161, 0]
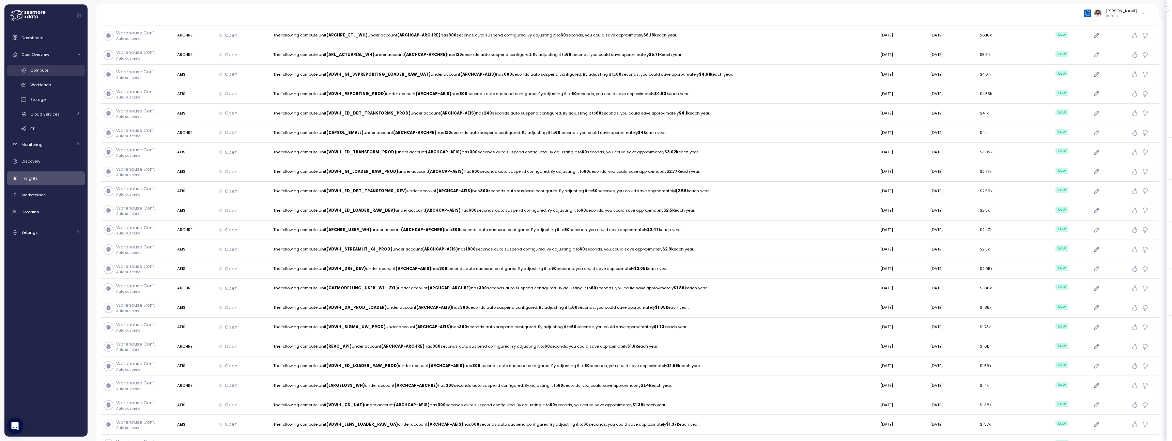
click at [63, 69] on div "Compute" at bounding box center [55, 70] width 50 height 7
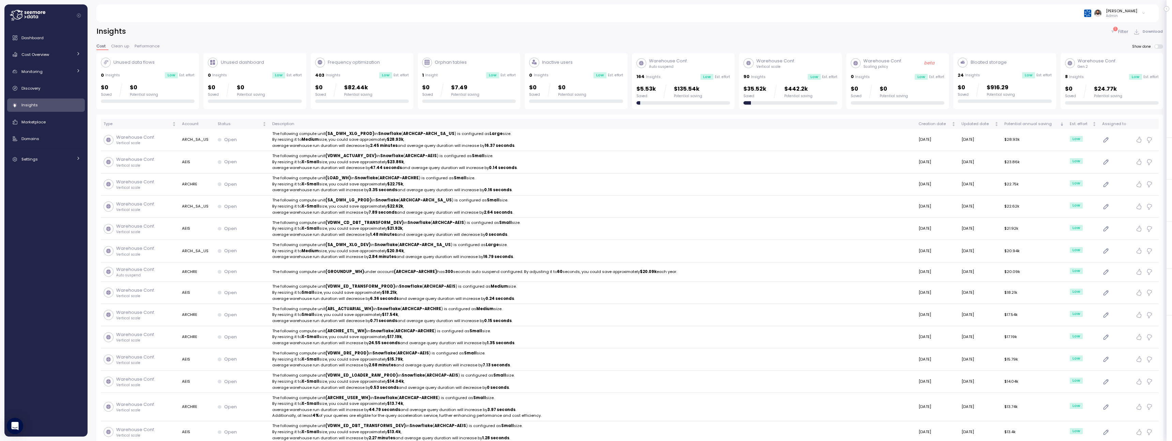
click at [972, 73] on p "Insights" at bounding box center [972, 75] width 15 height 5
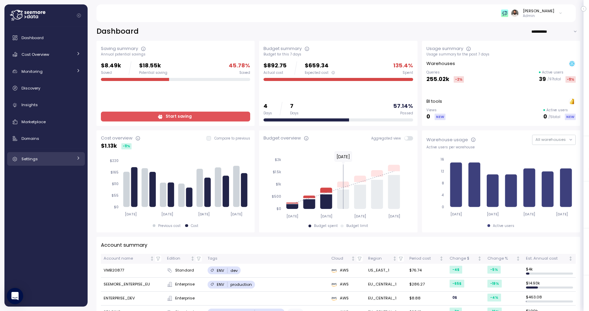
click at [63, 157] on div "Settings" at bounding box center [46, 159] width 51 height 7
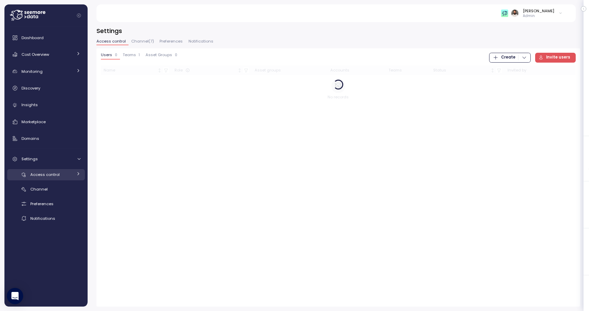
click at [61, 176] on div "Access control" at bounding box center [51, 174] width 42 height 7
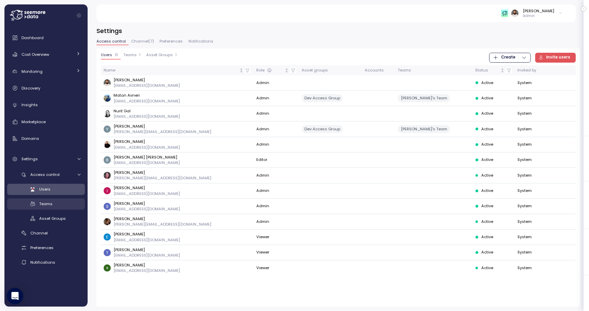
click at [60, 202] on div "Teams" at bounding box center [59, 204] width 41 height 7
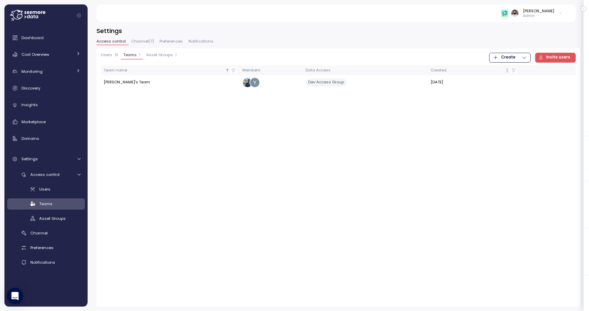
click at [511, 60] on span "Create" at bounding box center [508, 57] width 14 height 9
click at [512, 81] on div "Asset Group" at bounding box center [517, 81] width 24 height 6
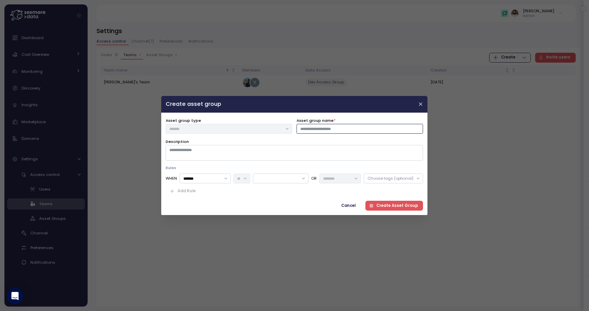
click at [388, 132] on input "Asset group name *" at bounding box center [360, 129] width 126 height 10
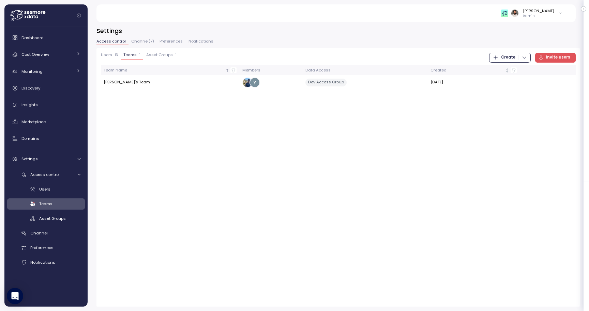
click at [509, 53] on span "Create" at bounding box center [508, 57] width 14 height 9
click at [513, 81] on div "Asset Group" at bounding box center [517, 81] width 24 height 6
click at [118, 56] on button "Users 13" at bounding box center [111, 56] width 20 height 7
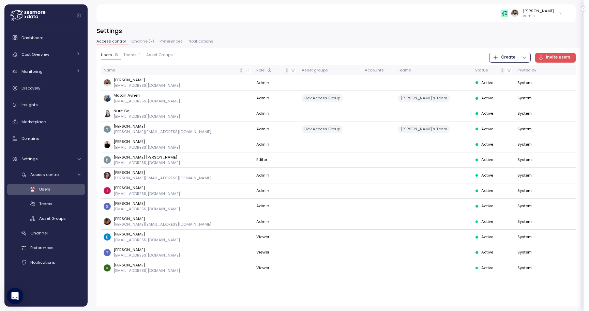
click at [134, 53] on span "Teams" at bounding box center [129, 55] width 13 height 4
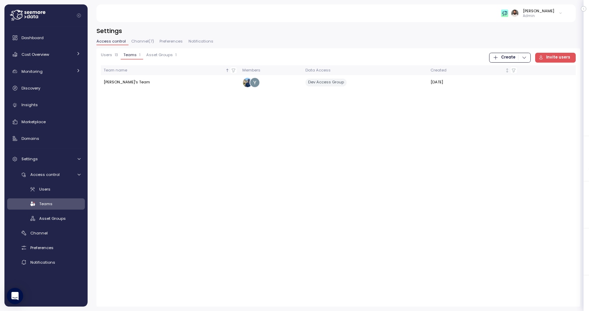
click at [512, 57] on span "Create" at bounding box center [508, 57] width 14 height 9
click at [513, 71] on div "Team" at bounding box center [517, 71] width 24 height 6
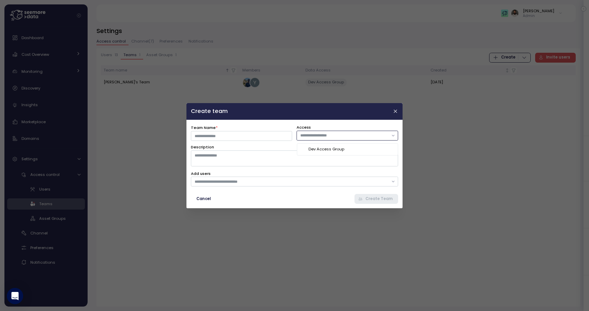
click at [353, 139] on div at bounding box center [347, 135] width 101 height 10
click at [397, 113] on icon "button" at bounding box center [395, 111] width 3 height 3
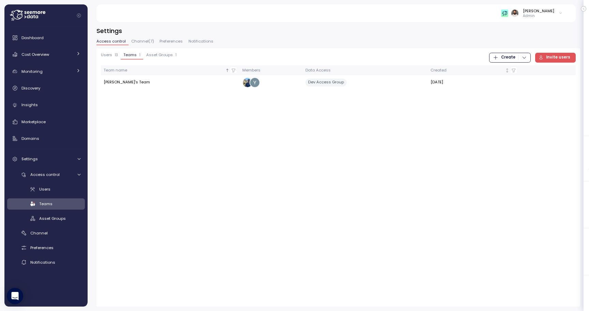
click at [158, 55] on span "Asset Groups" at bounding box center [159, 55] width 27 height 4
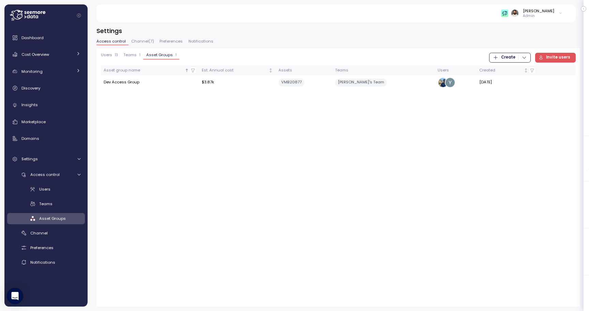
click at [130, 55] on span "Teams" at bounding box center [129, 55] width 13 height 4
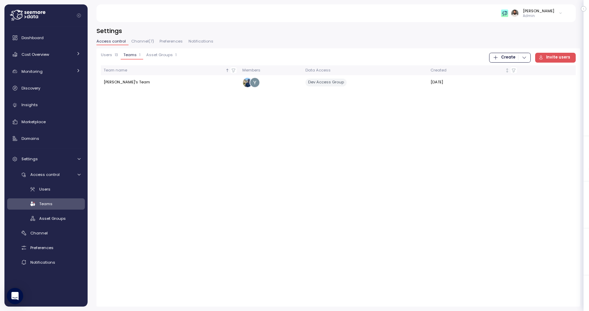
click at [117, 56] on button "Users 13" at bounding box center [111, 56] width 20 height 7
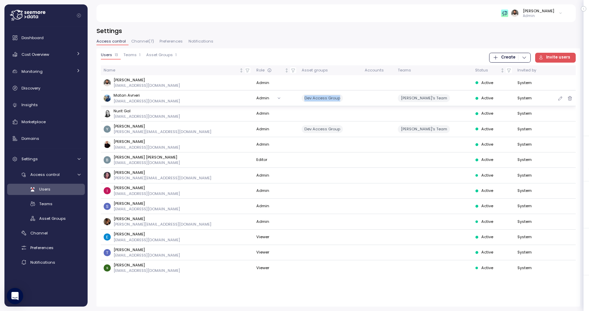
drag, startPoint x: 274, startPoint y: 96, endPoint x: 312, endPoint y: 96, distance: 38.5
click at [312, 96] on div "Dev Access Group" at bounding box center [331, 98] width 58 height 8
click at [560, 97] on icon "button" at bounding box center [559, 98] width 5 height 8
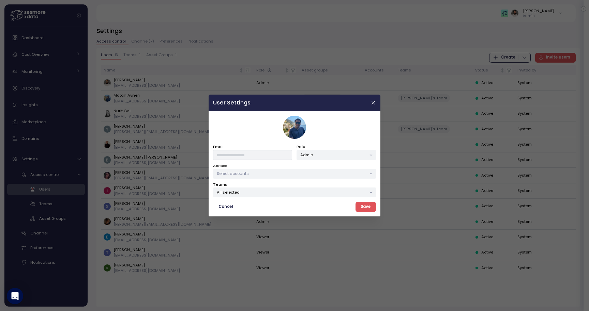
click at [328, 174] on p "Select accounts" at bounding box center [291, 173] width 149 height 5
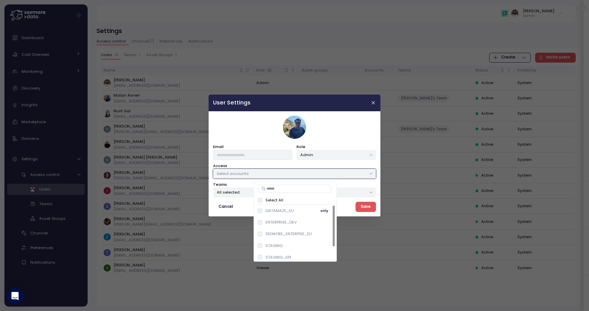
click at [292, 213] on p "DATAMAZE_EU" at bounding box center [279, 210] width 28 height 5
click at [292, 220] on p "ENTERPRISE_DEV" at bounding box center [280, 222] width 31 height 5
click at [292, 231] on div "SEEMORE_ENTERPISE_EU only" at bounding box center [295, 234] width 75 height 8
click at [296, 244] on div "STAGING only" at bounding box center [295, 246] width 75 height 8
click at [296, 214] on div "DATAMAZE_EU only" at bounding box center [295, 211] width 75 height 8
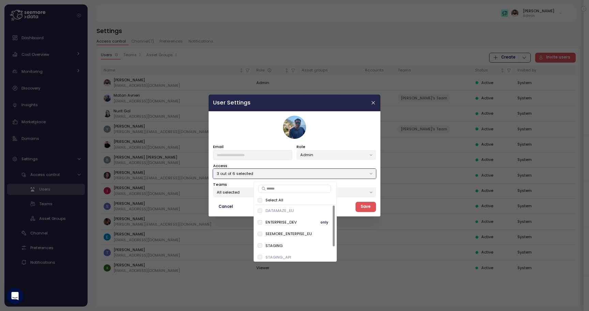
click at [296, 222] on p "ENTERPRISE_DEV" at bounding box center [280, 222] width 31 height 5
click at [296, 232] on p "SEEMORE_ENTERPISE_EU" at bounding box center [288, 233] width 46 height 5
click at [290, 240] on div "STAGING_API only" at bounding box center [295, 243] width 75 height 8
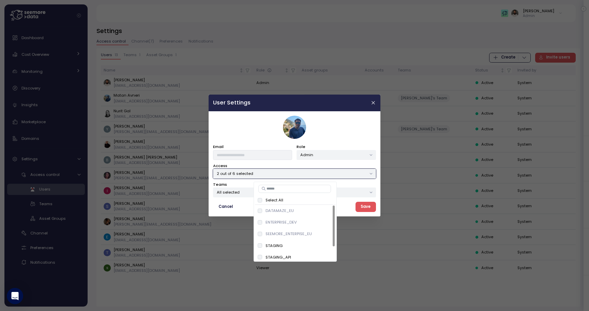
click at [367, 209] on span "Save" at bounding box center [365, 207] width 10 height 9
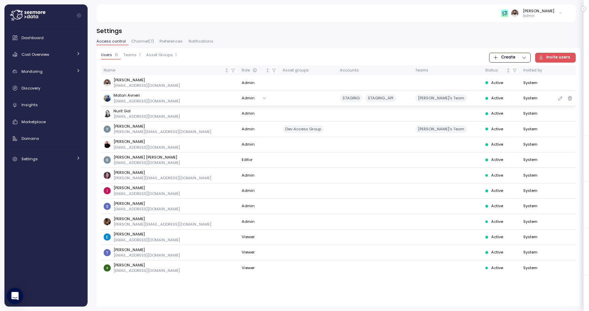
click at [558, 96] on icon "button" at bounding box center [559, 98] width 5 height 8
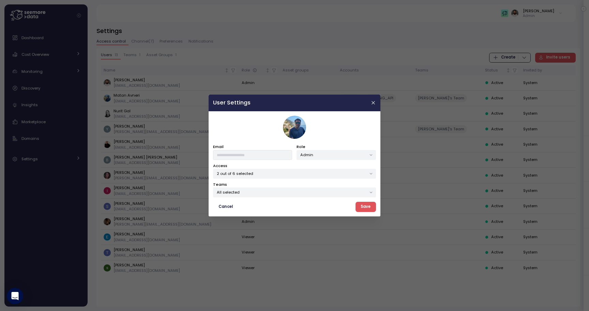
click at [353, 170] on div "2 out of 6 selected" at bounding box center [294, 174] width 163 height 10
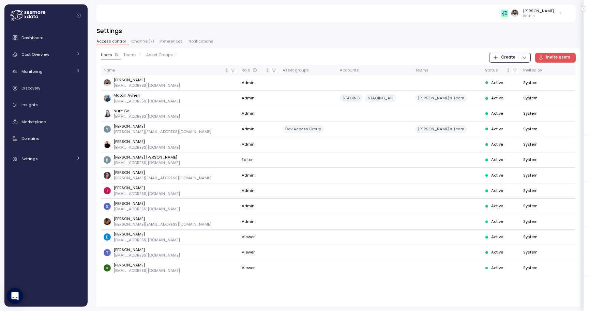
click at [133, 57] on span "Teams" at bounding box center [129, 55] width 13 height 4
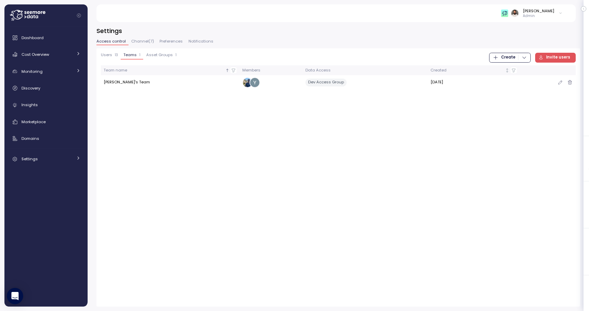
click at [369, 83] on div "Dev Access Group" at bounding box center [365, 83] width 120 height 8
click at [559, 84] on icon "button" at bounding box center [559, 82] width 5 height 8
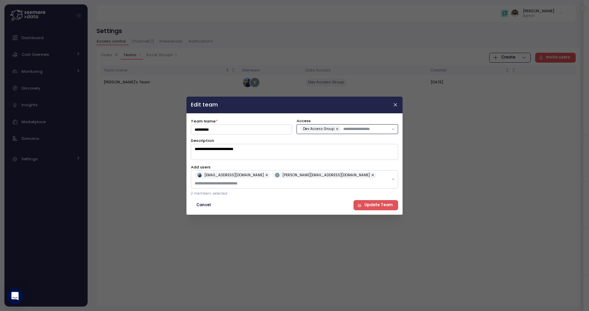
click at [361, 132] on input "text" at bounding box center [365, 129] width 45 height 6
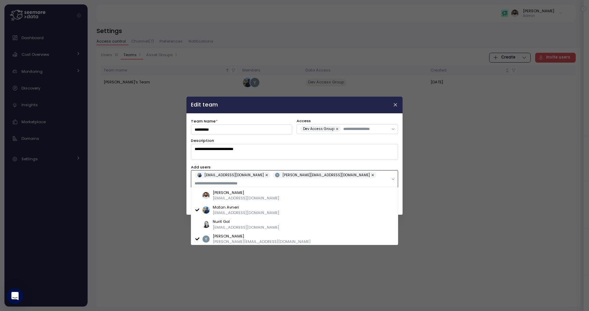
click at [320, 181] on input "text" at bounding box center [292, 184] width 194 height 6
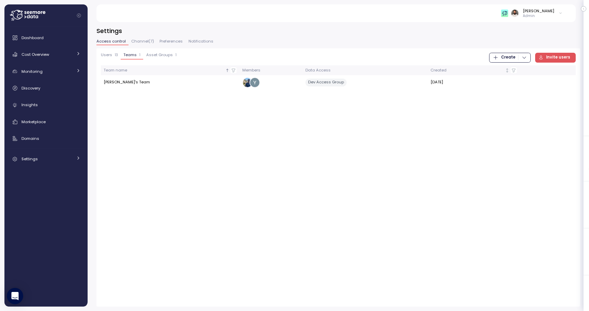
click at [115, 56] on p "13" at bounding box center [116, 55] width 3 height 5
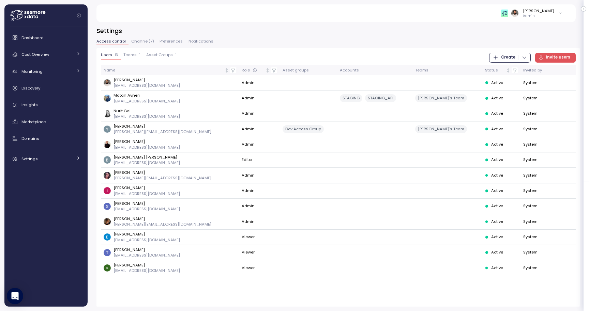
click at [135, 57] on span "Teams" at bounding box center [129, 55] width 13 height 4
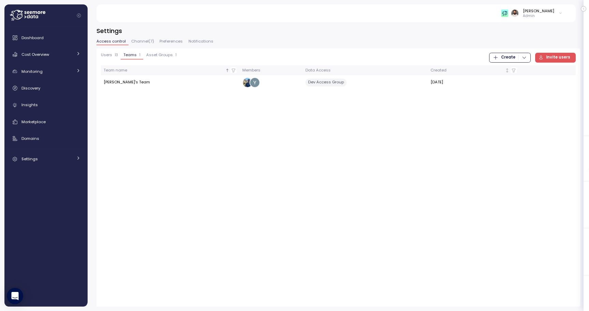
click at [554, 55] on span "Invite users" at bounding box center [558, 57] width 24 height 9
click at [559, 81] on icon "button" at bounding box center [559, 82] width 5 height 8
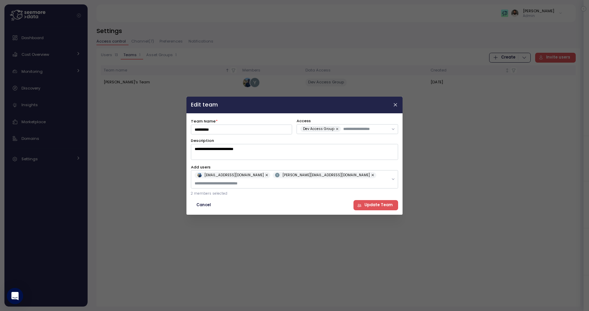
click at [206, 191] on p "2 members selected" at bounding box center [294, 193] width 207 height 5
click at [350, 132] on input "text" at bounding box center [365, 129] width 45 height 6
click at [283, 158] on textarea "**********" at bounding box center [294, 152] width 207 height 16
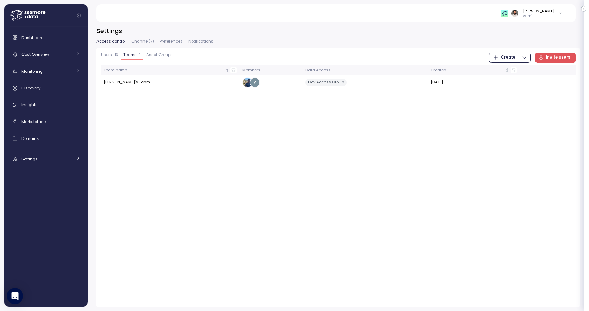
click at [163, 57] on span "Asset Groups" at bounding box center [159, 55] width 27 height 4
click at [125, 58] on button "Teams 1" at bounding box center [132, 56] width 22 height 7
click at [151, 57] on span "Asset Groups" at bounding box center [159, 55] width 27 height 4
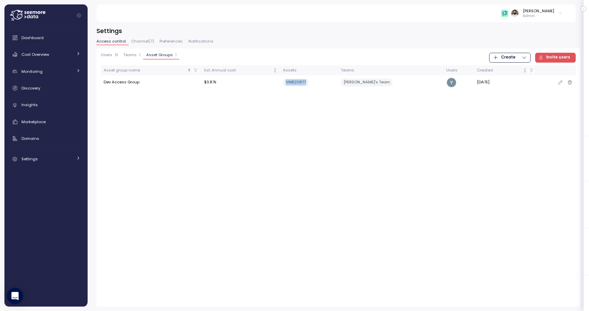
drag, startPoint x: 303, startPoint y: 83, endPoint x: 323, endPoint y: 83, distance: 19.4
click at [323, 83] on div "VMB20877" at bounding box center [309, 83] width 52 height 8
click at [558, 83] on icon "button" at bounding box center [559, 82] width 5 height 8
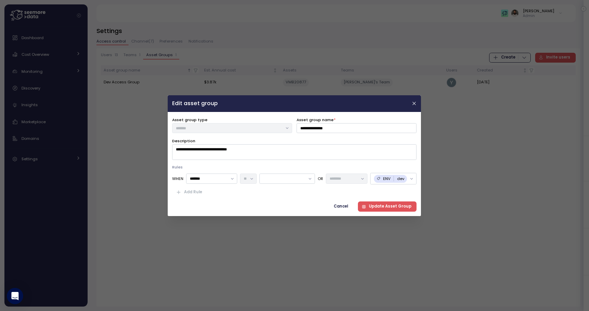
click at [413, 179] on icon at bounding box center [412, 178] width 4 height 4
click at [411, 179] on icon at bounding box center [412, 178] width 4 height 4
click at [276, 181] on div at bounding box center [288, 179] width 56 height 10
click at [406, 178] on div "ENV dev" at bounding box center [390, 179] width 33 height 8
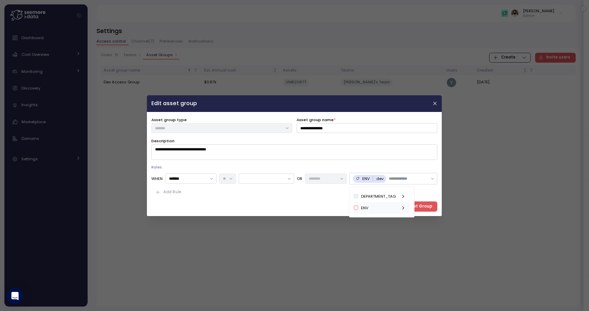
click at [382, 207] on div "ENV" at bounding box center [382, 208] width 56 height 12
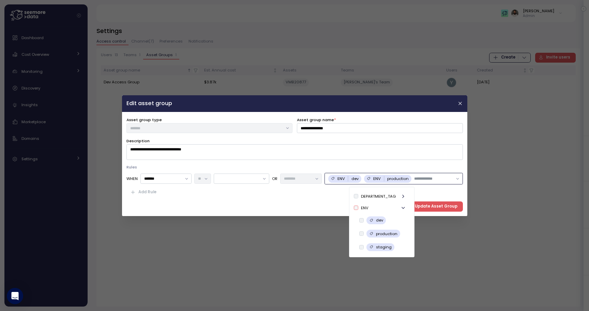
click at [348, 179] on div "ENV dev" at bounding box center [347, 178] width 21 height 5
click at [368, 218] on div "dev" at bounding box center [376, 221] width 19 height 8
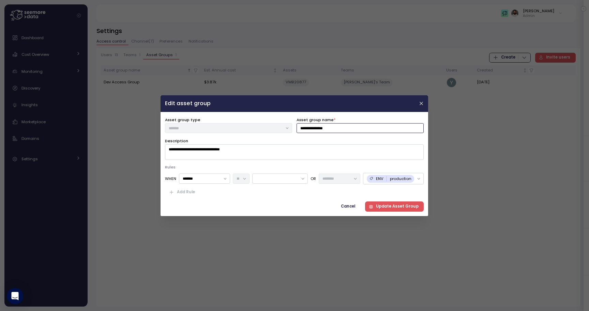
click at [302, 128] on input "**********" at bounding box center [360, 128] width 127 height 10
click at [383, 205] on span "Update Asset Group" at bounding box center [397, 206] width 43 height 9
type input "**********"
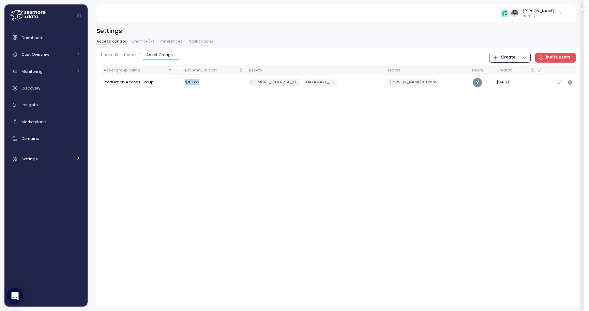
drag, startPoint x: 192, startPoint y: 81, endPoint x: 217, endPoint y: 81, distance: 24.2
click at [217, 81] on td "$ 16.62k" at bounding box center [213, 82] width 63 height 14
click at [130, 53] on span "Teams" at bounding box center [129, 55] width 13 height 4
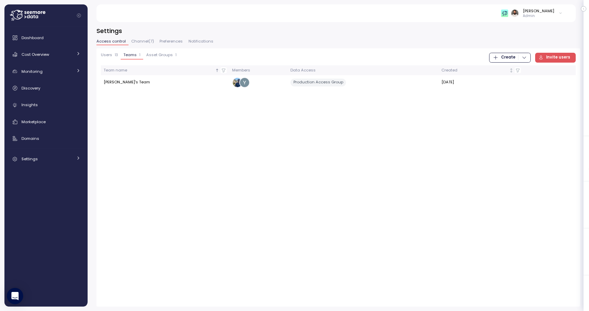
click at [115, 55] on p "13" at bounding box center [116, 55] width 3 height 5
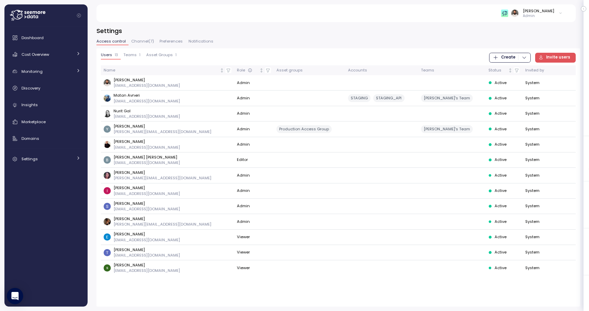
click at [136, 57] on div "Teams 1" at bounding box center [131, 55] width 17 height 5
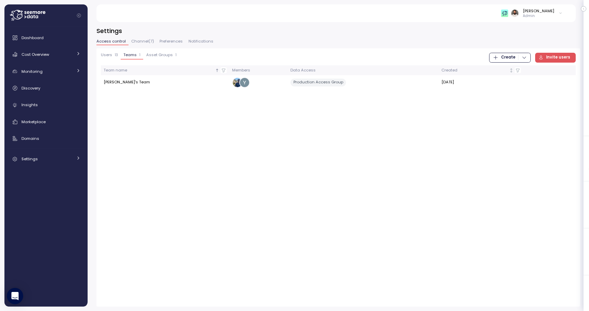
click at [154, 56] on span "Asset Groups" at bounding box center [159, 55] width 27 height 4
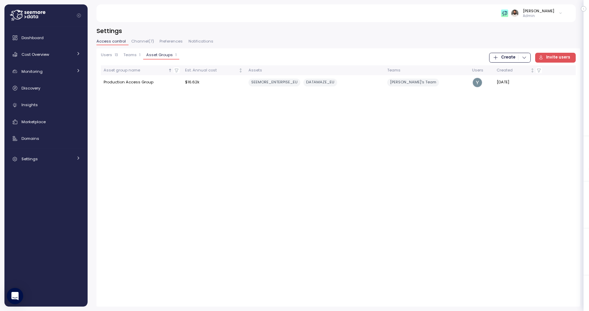
click at [513, 62] on span "Create" at bounding box center [508, 57] width 14 height 9
click at [522, 80] on div "Asset Group" at bounding box center [517, 81] width 24 height 6
click at [139, 58] on button "Teams 1" at bounding box center [132, 56] width 22 height 7
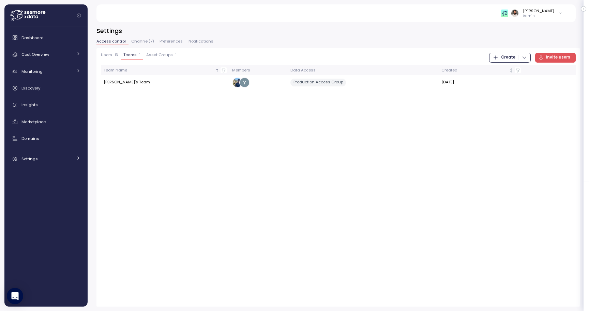
click at [107, 55] on span "Users" at bounding box center [106, 55] width 11 height 4
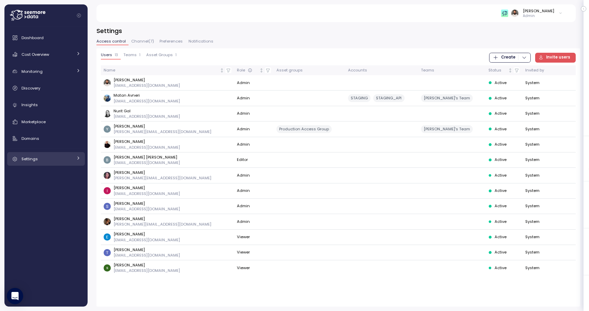
click at [60, 158] on div "Settings" at bounding box center [46, 159] width 51 height 7
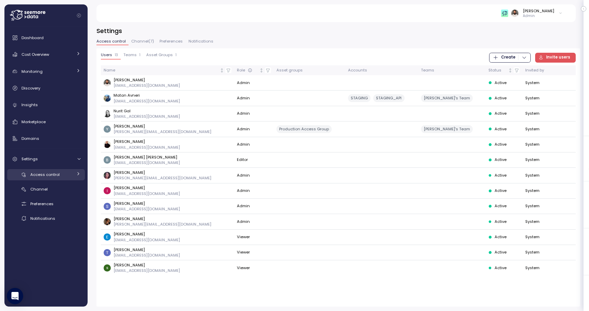
click at [57, 179] on link "Access control" at bounding box center [46, 174] width 78 height 11
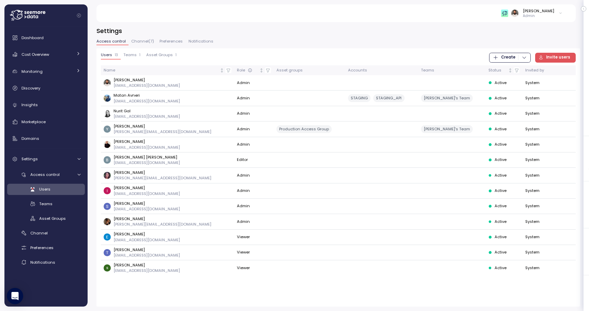
click at [129, 54] on span "Teams" at bounding box center [129, 55] width 13 height 4
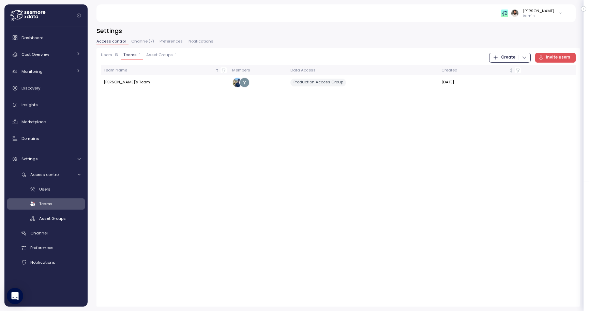
click at [154, 55] on span "Asset Groups" at bounding box center [159, 55] width 27 height 4
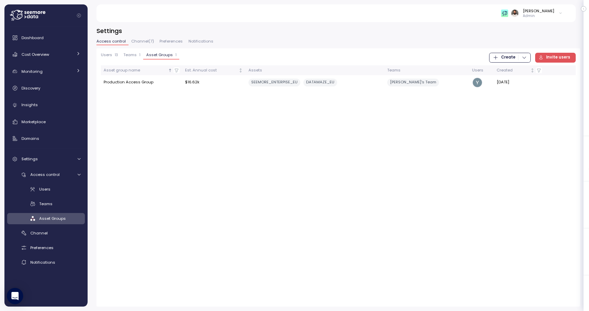
click at [132, 57] on span "Teams" at bounding box center [129, 55] width 13 height 4
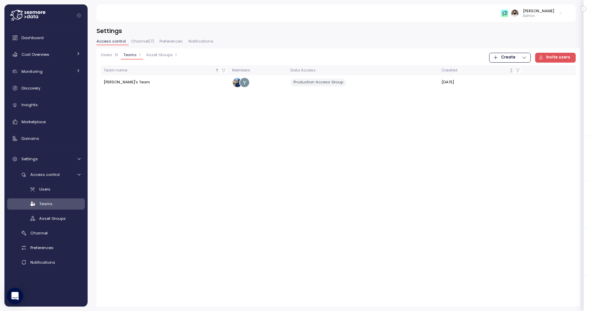
click at [115, 57] on p "13" at bounding box center [116, 55] width 3 height 5
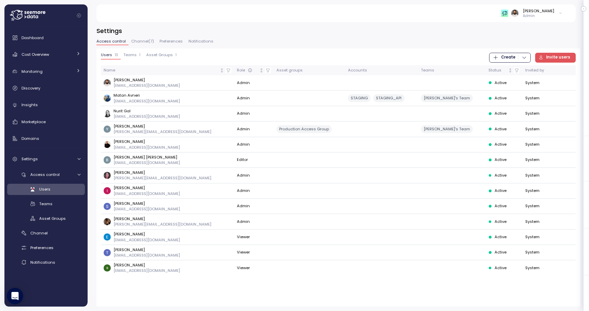
click at [131, 58] on button "Teams 1" at bounding box center [132, 56] width 22 height 7
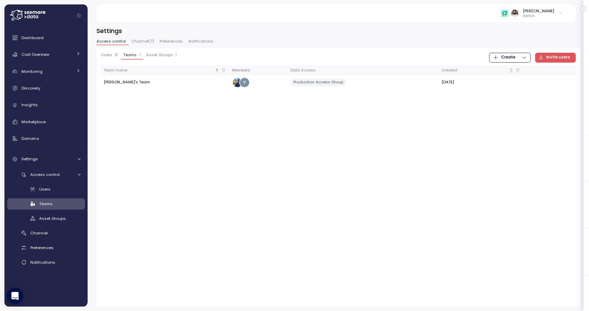
click at [157, 53] on span "Asset Groups" at bounding box center [159, 55] width 27 height 4
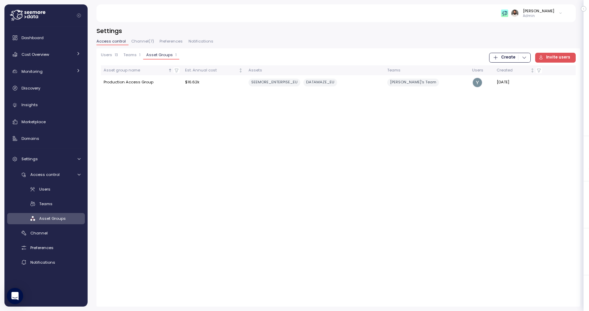
click at [520, 58] on div "button" at bounding box center [522, 57] width 9 height 5
click at [541, 61] on span "Invite users" at bounding box center [554, 57] width 32 height 9
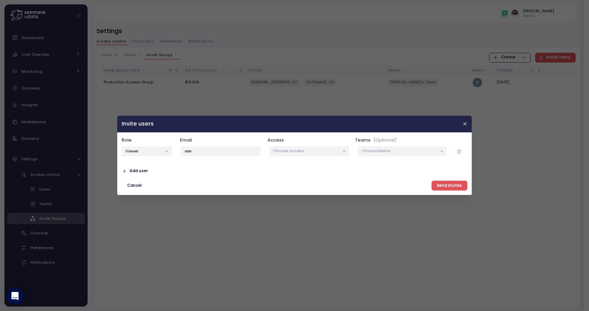
click at [392, 151] on p "Choose teams" at bounding box center [398, 151] width 75 height 5
click at [395, 187] on p "Guy's Team" at bounding box center [408, 188] width 46 height 5
click at [321, 154] on div "Choose access" at bounding box center [309, 152] width 80 height 10
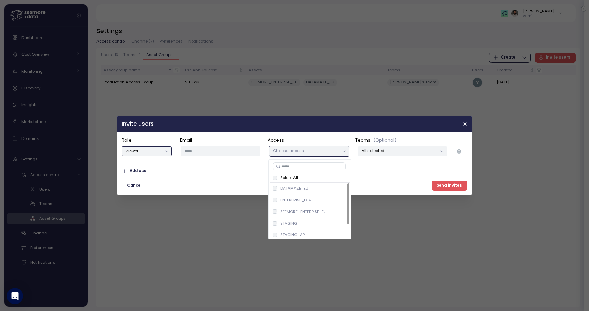
click at [156, 151] on button "Viewer" at bounding box center [147, 152] width 50 height 10
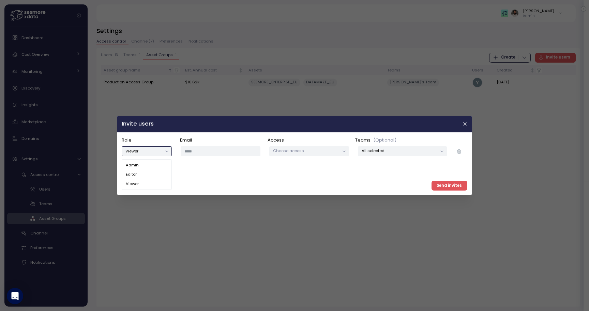
type button "viewer"
click at [461, 125] on button "button" at bounding box center [465, 124] width 8 height 8
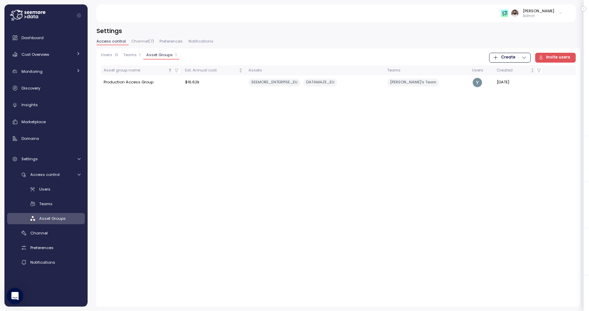
click at [117, 61] on div "Users 13 Teams 1 Asset Groups 1" at bounding box center [140, 58] width 78 height 10
click at [113, 58] on button "Users 13" at bounding box center [111, 56] width 20 height 7
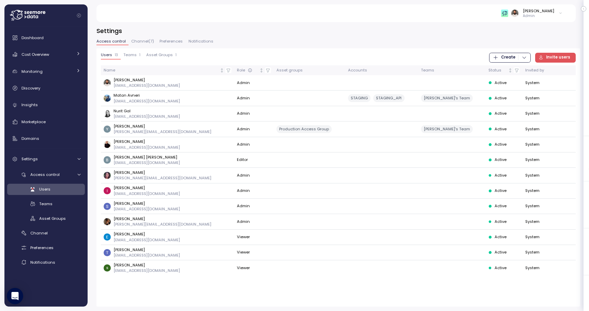
click at [519, 61] on span "Create" at bounding box center [510, 57] width 34 height 9
click at [49, 105] on div "Insights" at bounding box center [50, 105] width 59 height 7
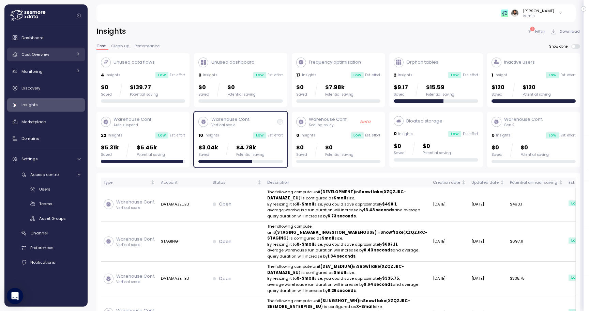
click at [68, 58] on link "Cost Overview" at bounding box center [46, 55] width 78 height 14
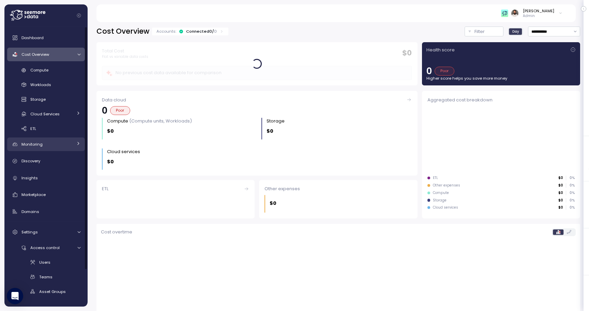
click at [49, 148] on link "Monitoring" at bounding box center [46, 145] width 78 height 14
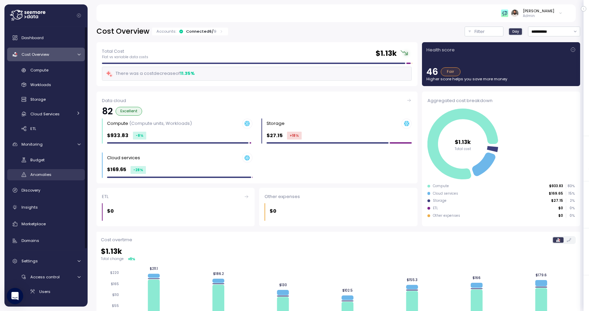
click at [47, 172] on span "Anomalies" at bounding box center [40, 174] width 21 height 5
